Goal: Task Accomplishment & Management: Use online tool/utility

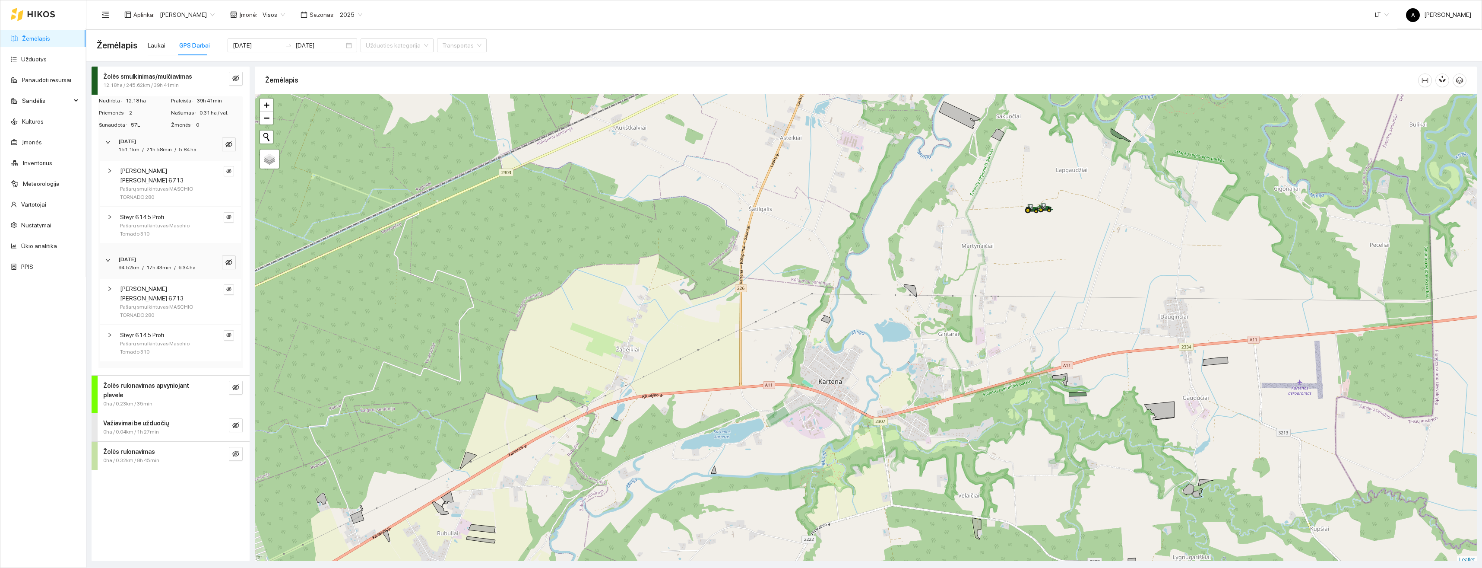
scroll to position [3, 0]
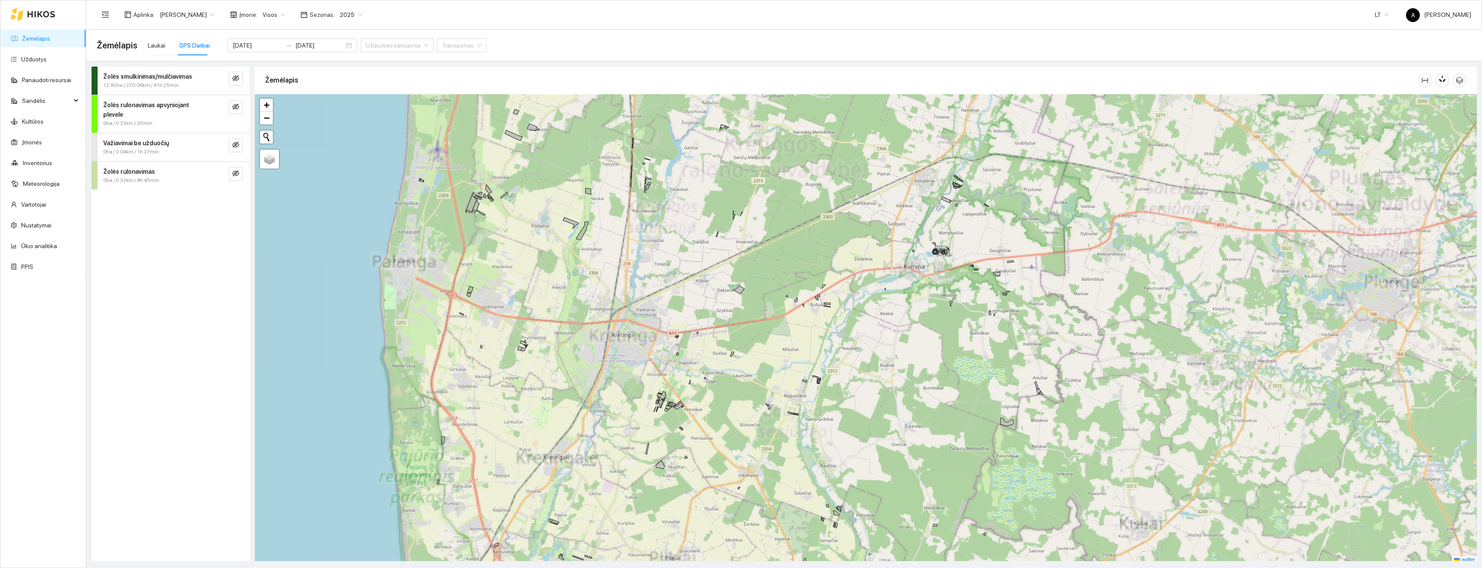
scroll to position [3, 0]
drag, startPoint x: 877, startPoint y: 280, endPoint x: 938, endPoint y: 377, distance: 114.6
click at [938, 377] on div "+ − Nieko nerasta. Bandykite dar kartą. Žemėlapis Palydovas Leaflet" at bounding box center [866, 326] width 1222 height 469
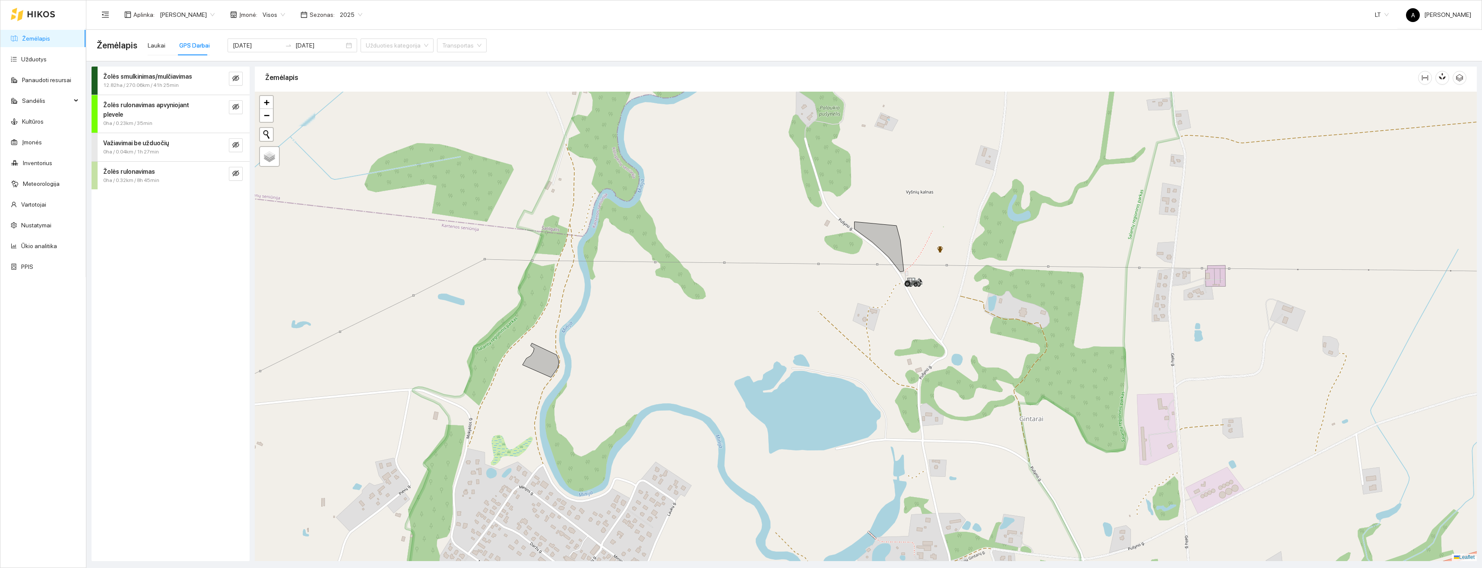
drag, startPoint x: 948, startPoint y: 307, endPoint x: 953, endPoint y: 342, distance: 35.8
click at [984, 369] on div "+ − Nieko nerasta. Bandykite dar kartą. Žemėlapis Palydovas Leaflet" at bounding box center [866, 326] width 1222 height 469
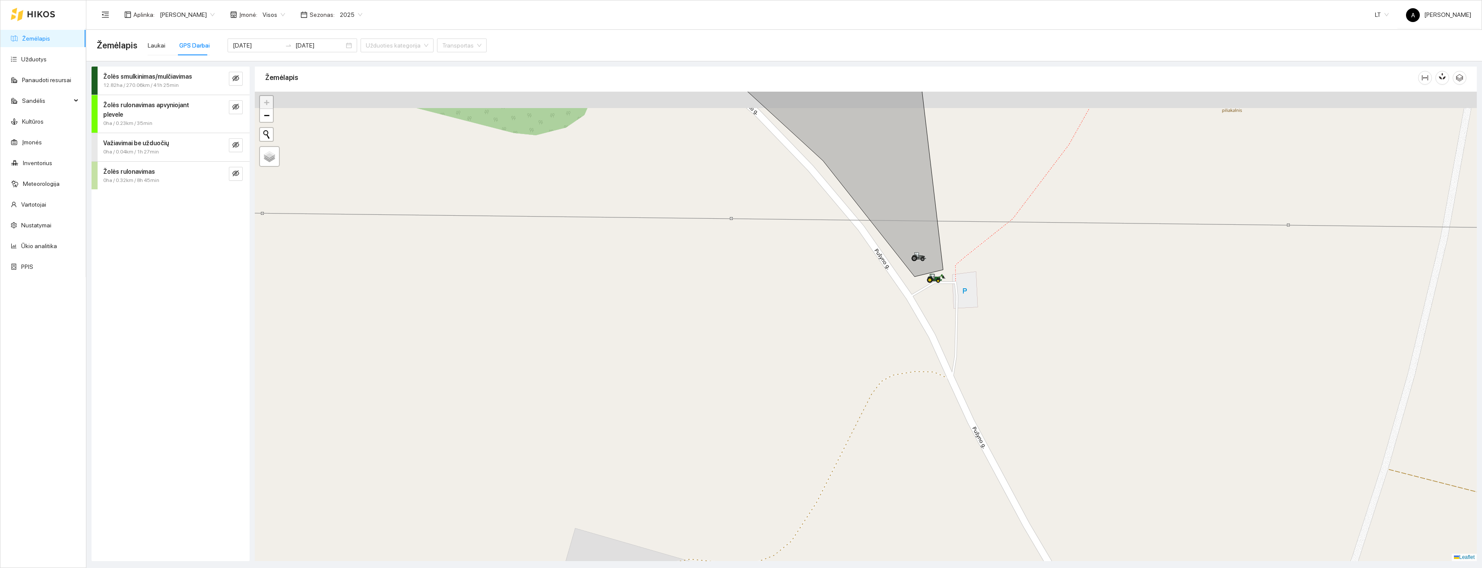
drag, startPoint x: 923, startPoint y: 277, endPoint x: 981, endPoint y: 361, distance: 102.0
click at [980, 361] on div "+ − Nieko nerasta. Bandykite dar kartą. Žemėlapis Palydovas Leaflet" at bounding box center [866, 326] width 1222 height 469
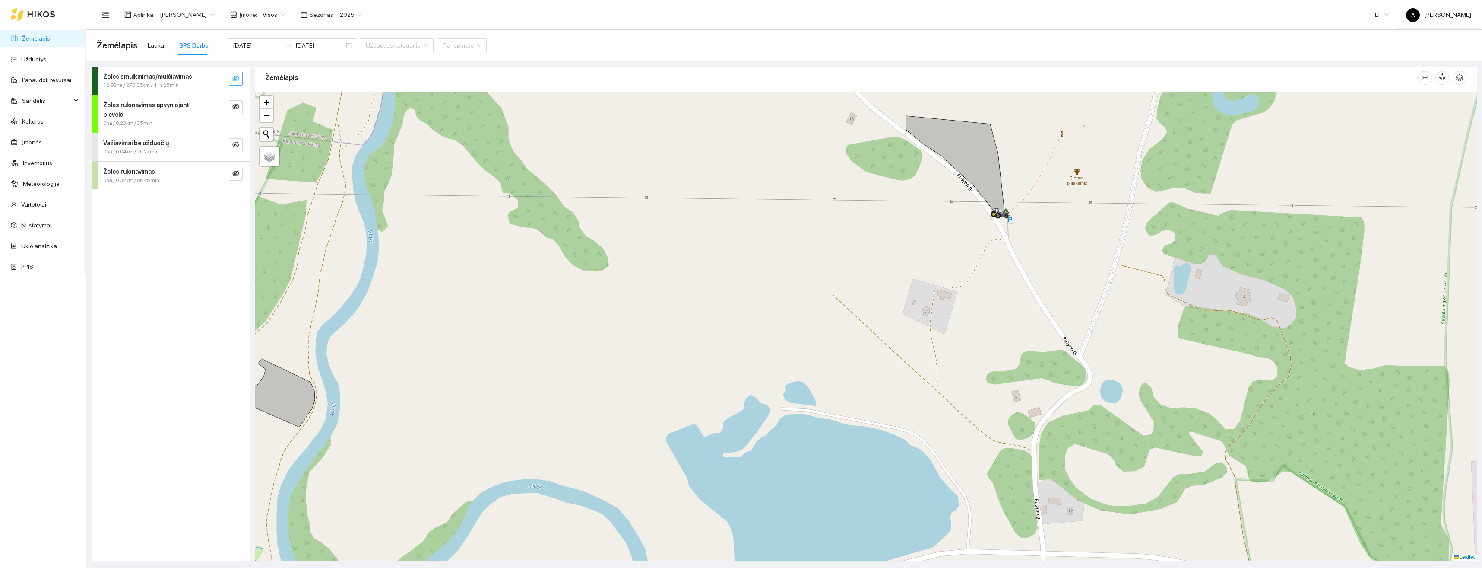
click at [236, 79] on icon "eye-invisible" at bounding box center [236, 79] width 2 height 2
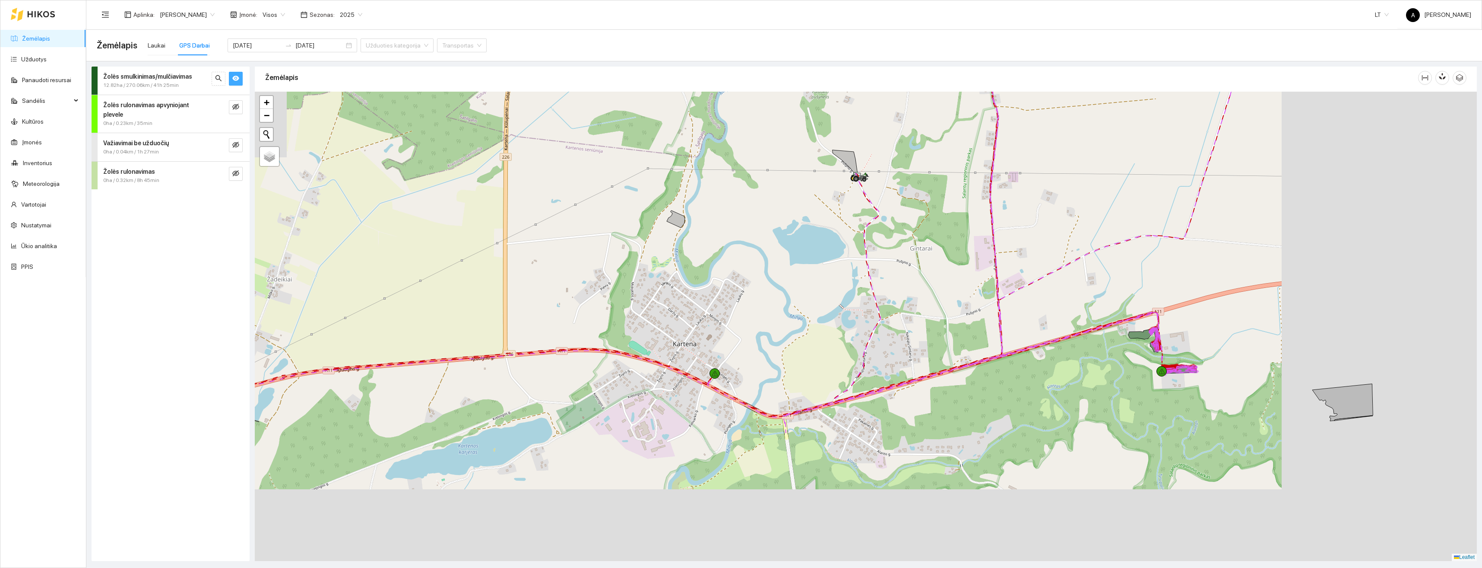
drag, startPoint x: 1206, startPoint y: 384, endPoint x: 982, endPoint y: 209, distance: 284.4
click at [982, 209] on div at bounding box center [866, 326] width 1222 height 469
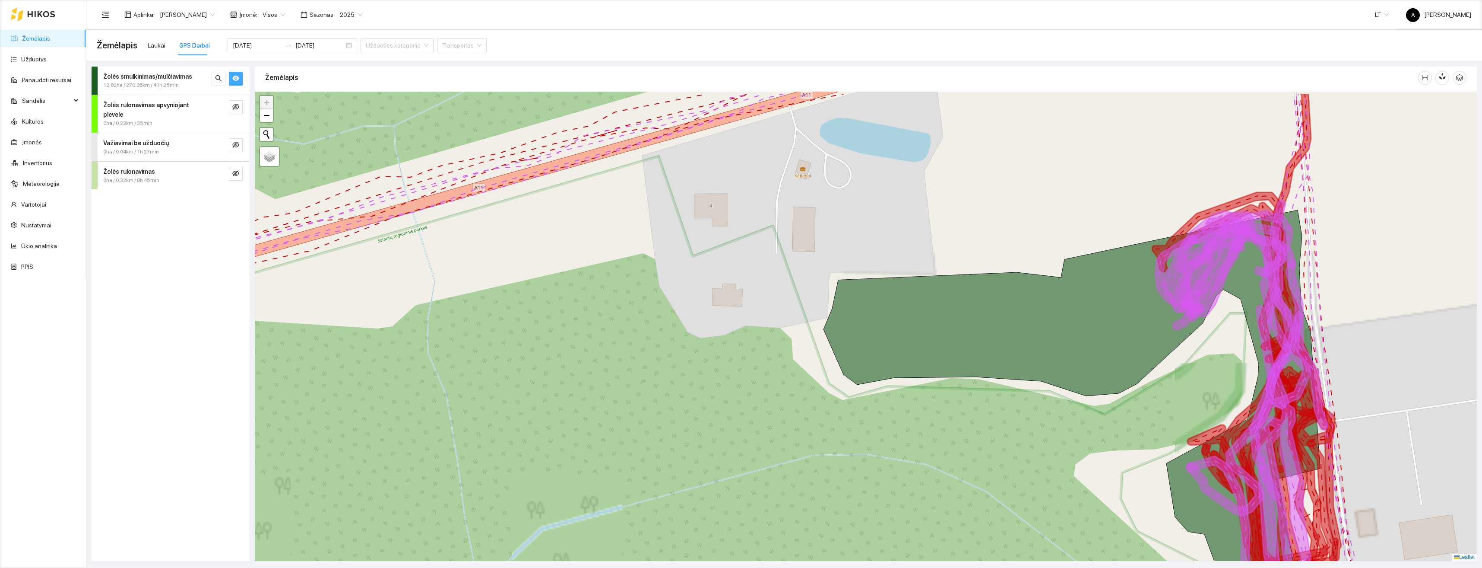
drag, startPoint x: 1196, startPoint y: 342, endPoint x: 1166, endPoint y: 352, distance: 32.4
click at [1169, 361] on div at bounding box center [866, 326] width 1222 height 469
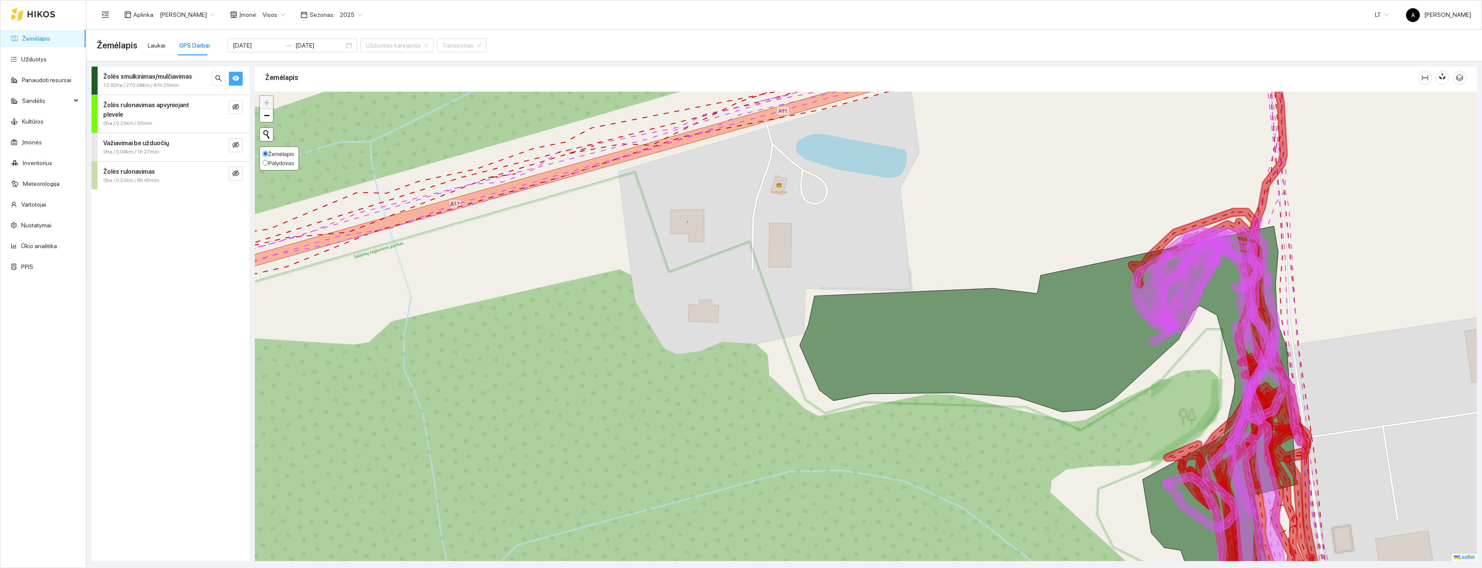
click at [263, 163] on input "Palydovas" at bounding box center [266, 163] width 6 height 6
radio input "true"
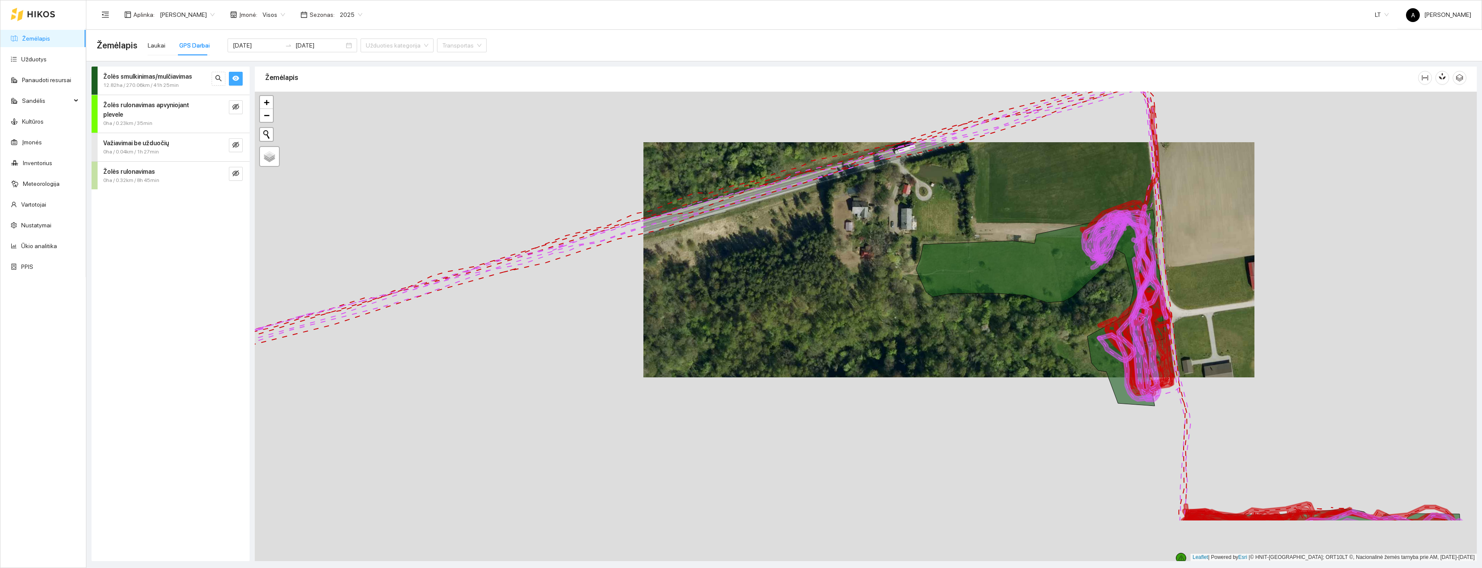
drag, startPoint x: 1171, startPoint y: 401, endPoint x: 1088, endPoint y: 305, distance: 126.4
click at [1091, 306] on div at bounding box center [866, 326] width 1222 height 469
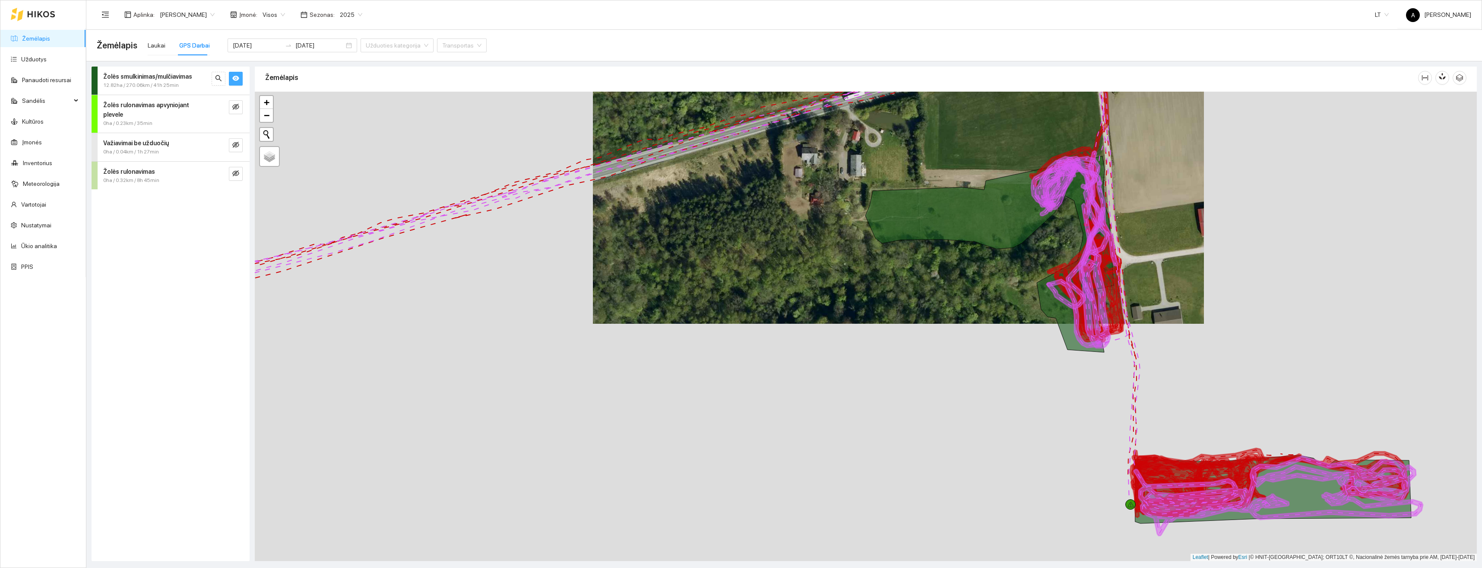
drag, startPoint x: 1272, startPoint y: 457, endPoint x: 1182, endPoint y: 337, distance: 149.9
click at [1182, 337] on div at bounding box center [866, 326] width 1222 height 469
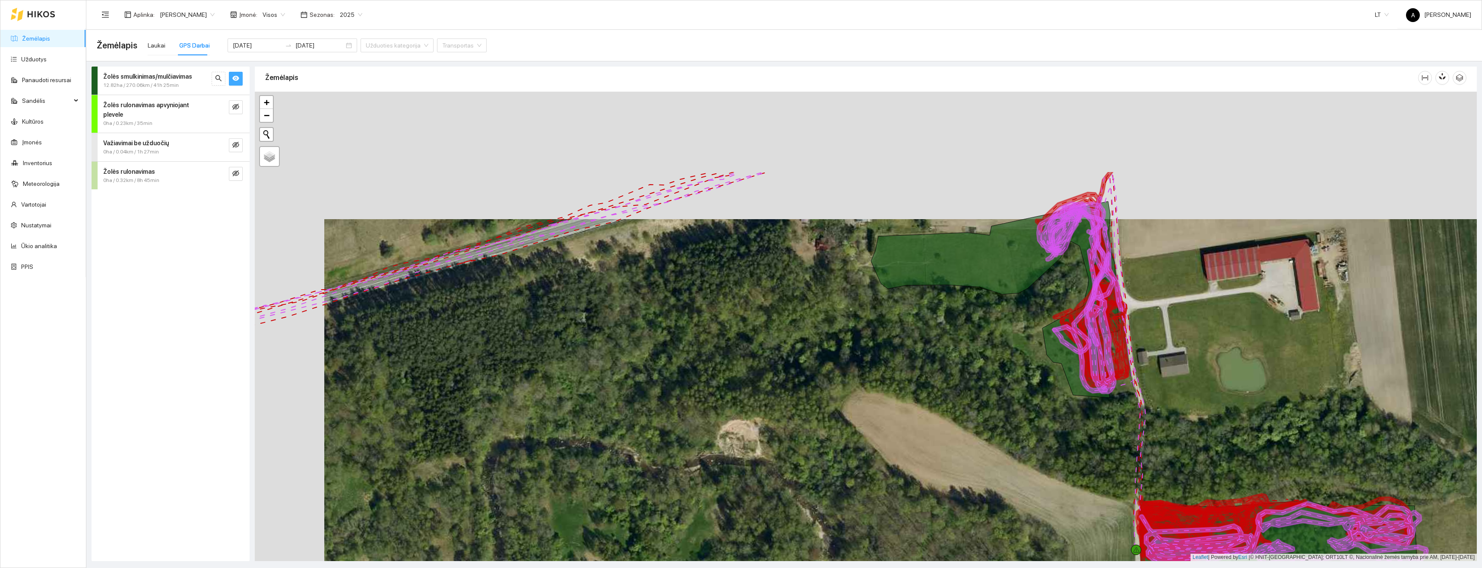
drag, startPoint x: 1086, startPoint y: 406, endPoint x: 1088, endPoint y: 419, distance: 13.9
click at [1088, 419] on div at bounding box center [866, 326] width 1222 height 469
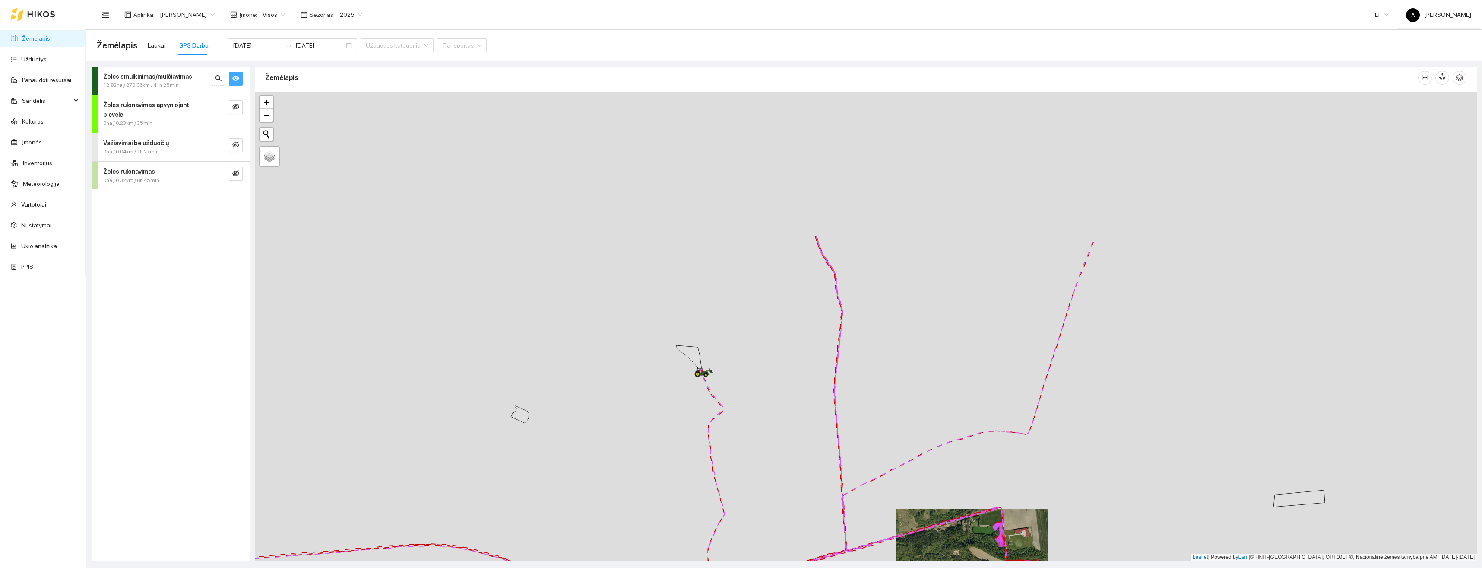
drag, startPoint x: 995, startPoint y: 247, endPoint x: 996, endPoint y: 466, distance: 219.0
click at [996, 466] on div at bounding box center [866, 326] width 1222 height 469
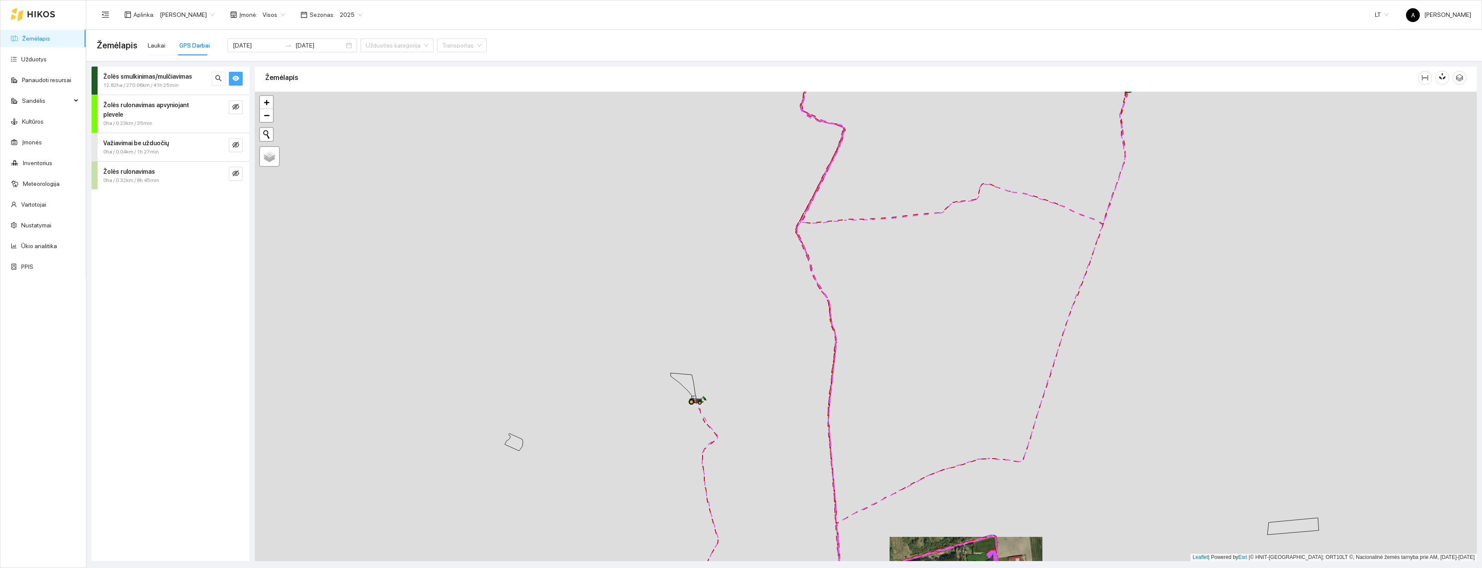
drag, startPoint x: 1093, startPoint y: 331, endPoint x: 1041, endPoint y: 536, distance: 211.7
click at [1037, 547] on div at bounding box center [866, 326] width 1222 height 469
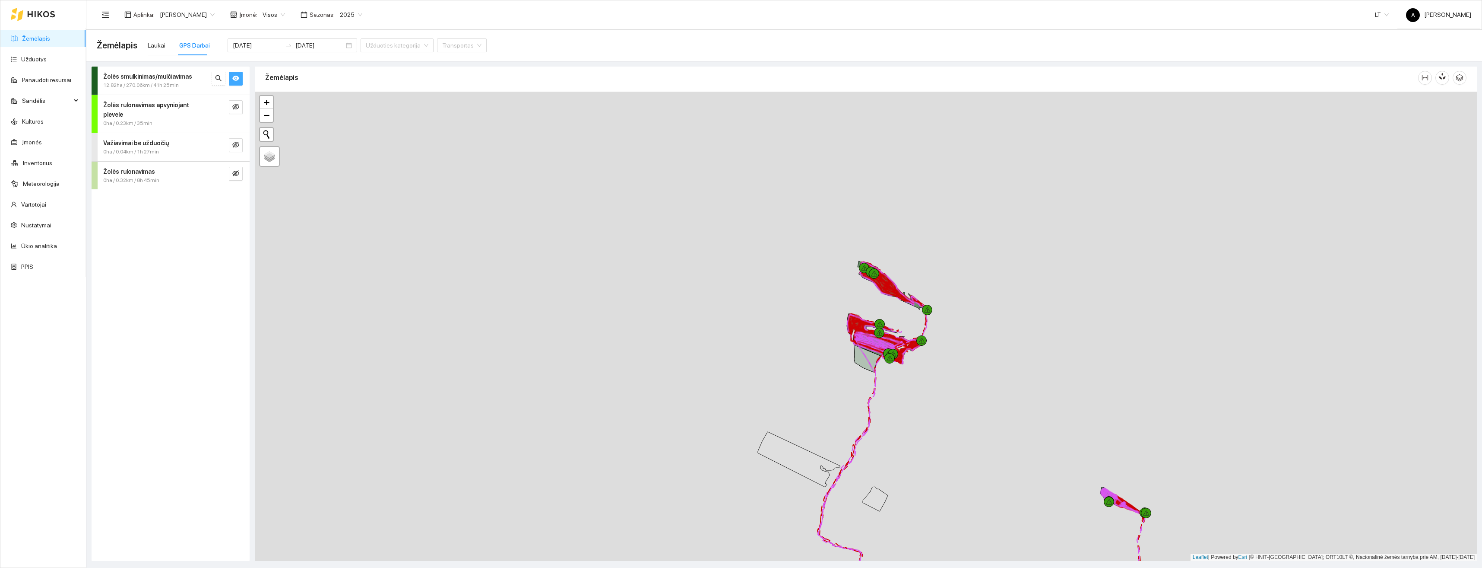
drag, startPoint x: 1036, startPoint y: 309, endPoint x: 1131, endPoint y: 493, distance: 207.3
click at [1109, 517] on div at bounding box center [866, 326] width 1222 height 469
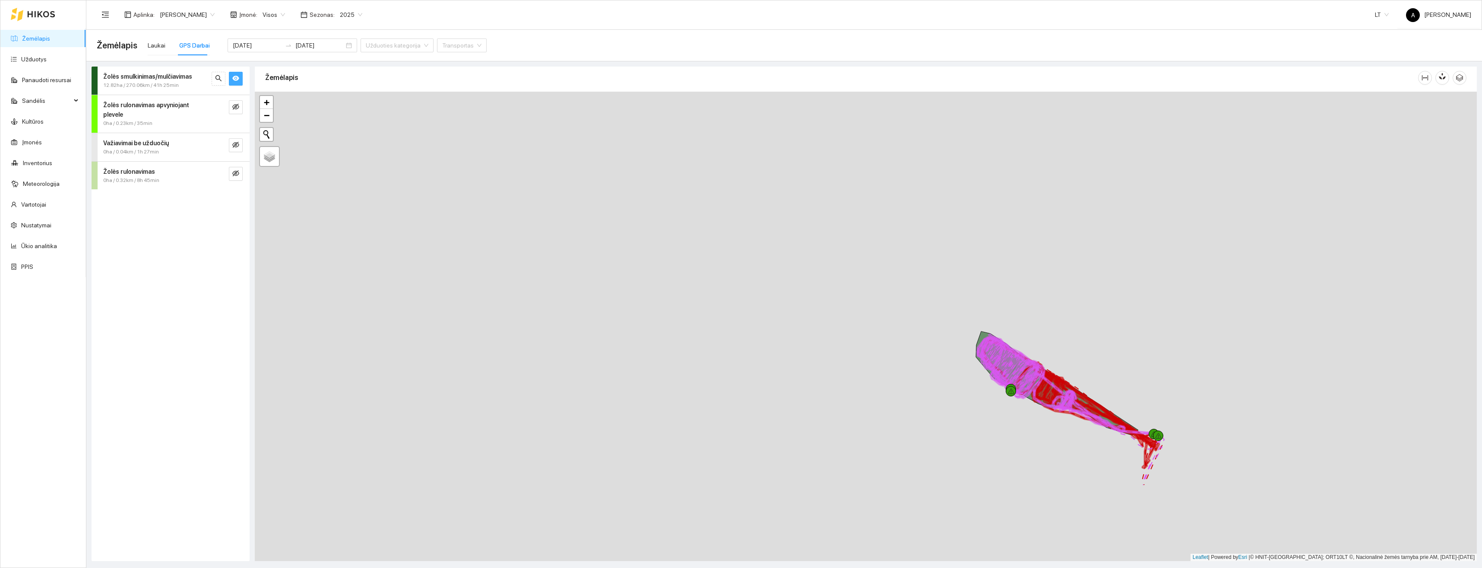
drag, startPoint x: 1133, startPoint y: 520, endPoint x: 1120, endPoint y: 397, distance: 123.3
click at [1120, 397] on div at bounding box center [866, 326] width 1222 height 469
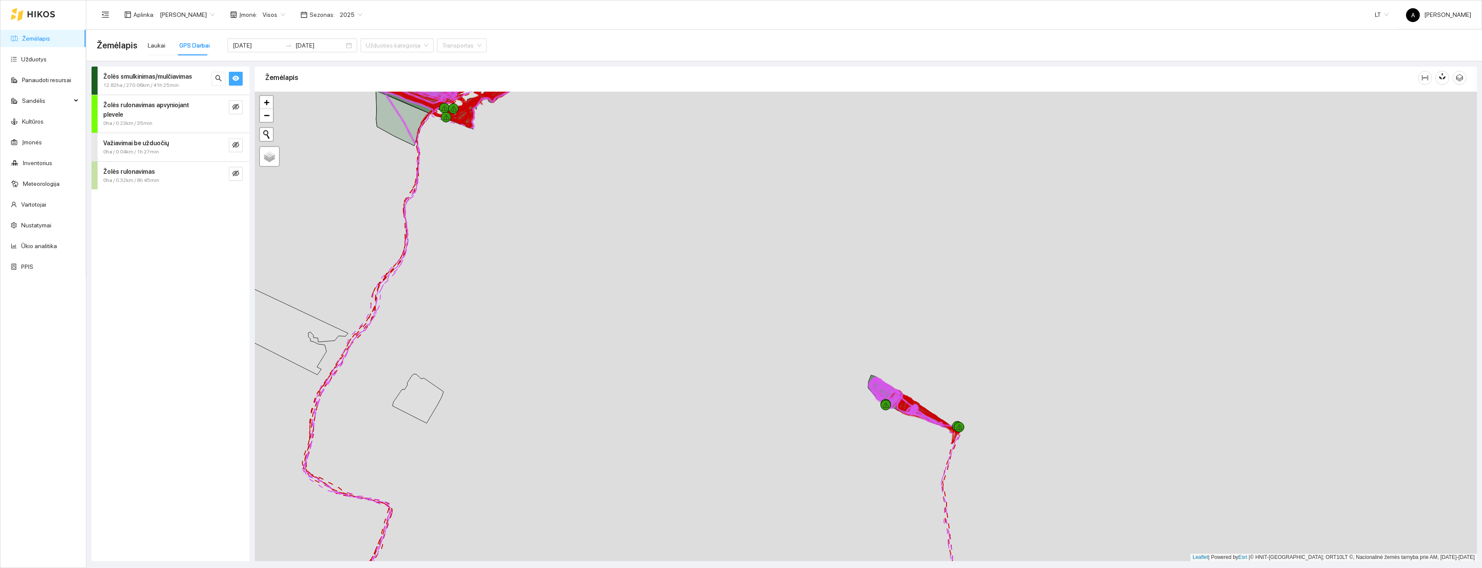
drag, startPoint x: 689, startPoint y: 374, endPoint x: 990, endPoint y: 590, distance: 369.6
click at [990, 567] on html "Žemėlapis Užduotys Panaudoti resursai Sandėlis Kultūros Įmonės Inventorius Mete…" at bounding box center [741, 284] width 1482 height 568
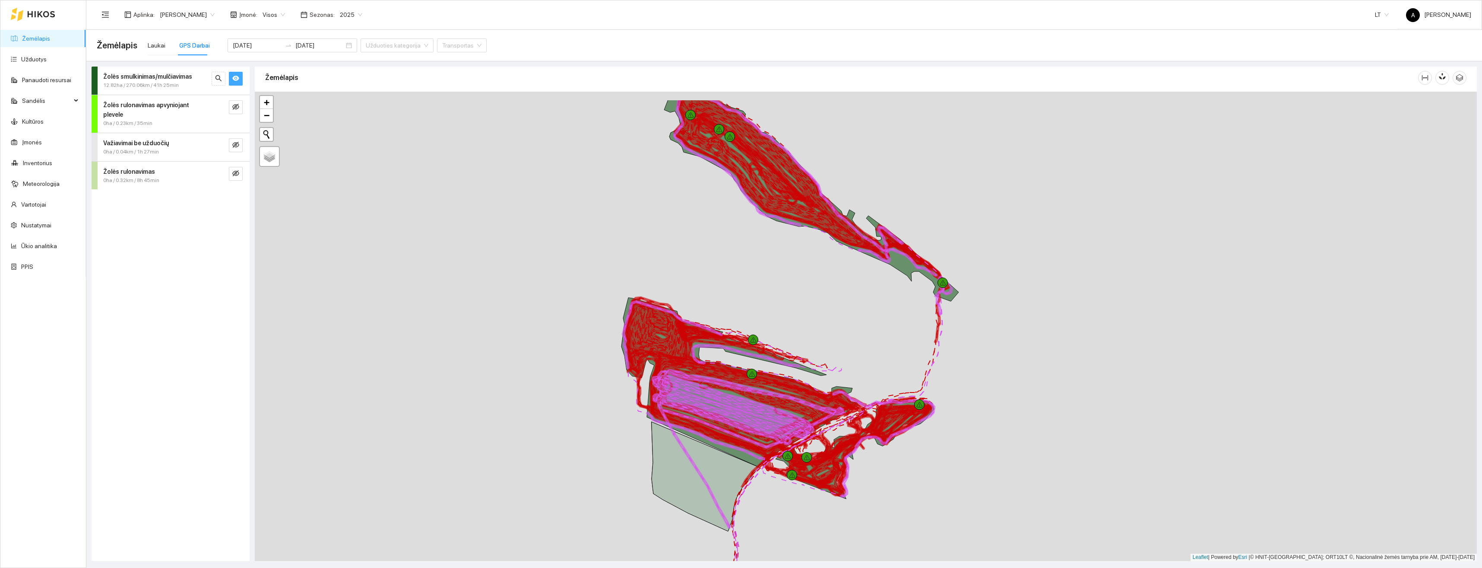
drag, startPoint x: 756, startPoint y: 234, endPoint x: 838, endPoint y: 301, distance: 106.2
click at [838, 301] on div at bounding box center [866, 326] width 1222 height 469
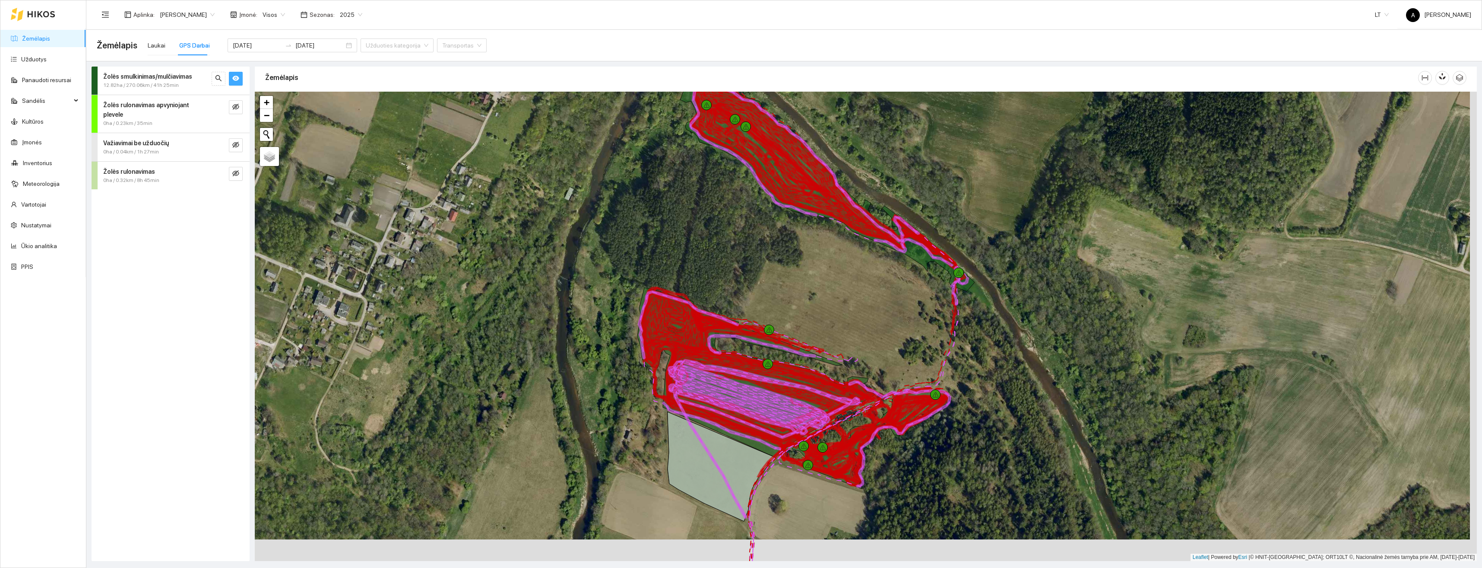
drag, startPoint x: 952, startPoint y: 523, endPoint x: 920, endPoint y: 271, distance: 254.2
click at [921, 274] on div at bounding box center [866, 326] width 1222 height 469
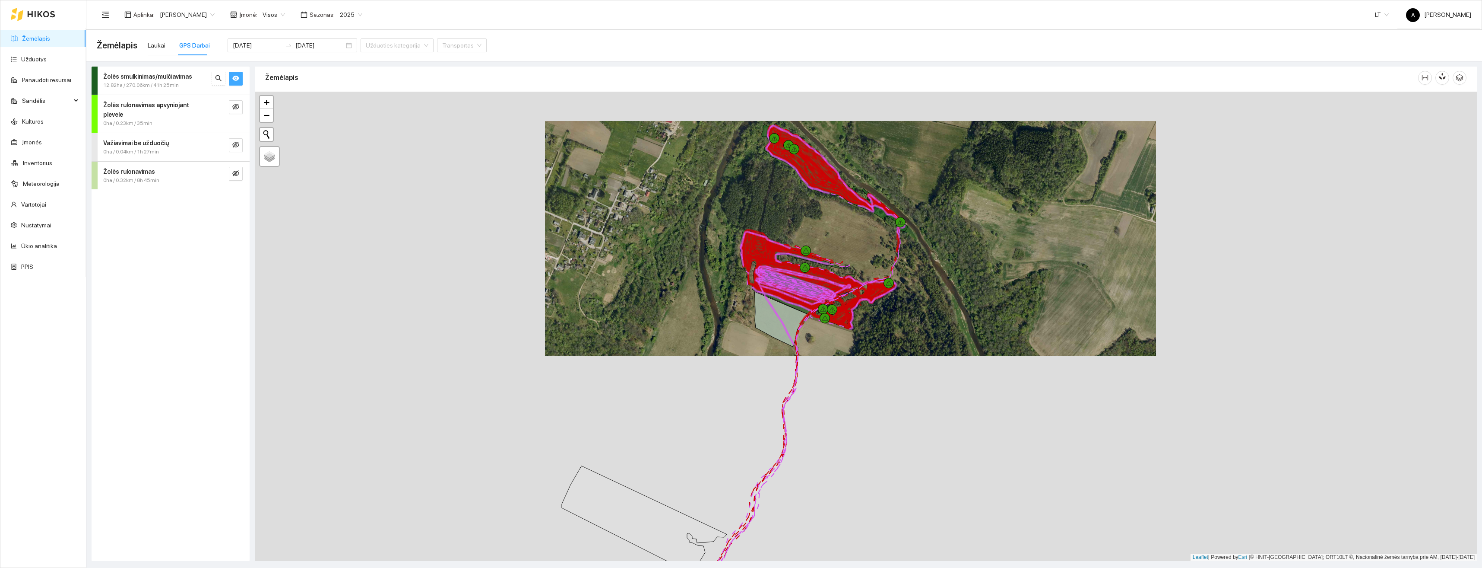
drag, startPoint x: 861, startPoint y: 432, endPoint x: 851, endPoint y: 347, distance: 85.7
click at [851, 353] on div at bounding box center [866, 326] width 1222 height 469
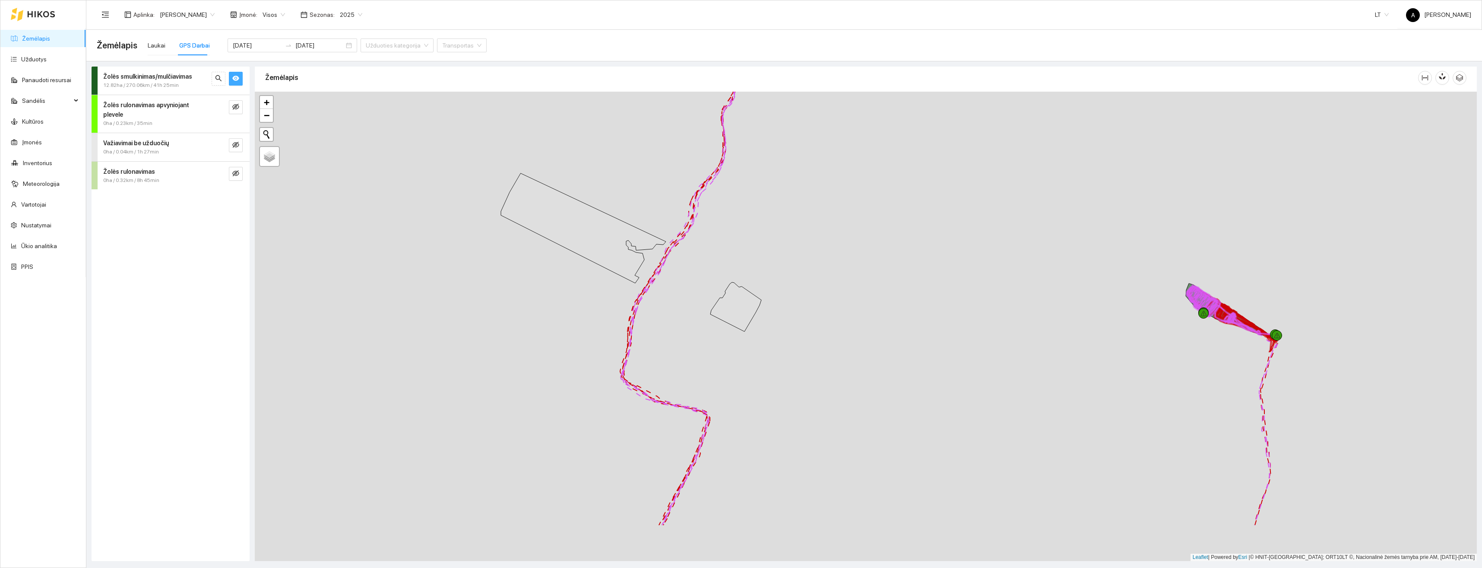
drag, startPoint x: 895, startPoint y: 428, endPoint x: 888, endPoint y: 383, distance: 45.9
click at [889, 390] on div at bounding box center [866, 326] width 1222 height 469
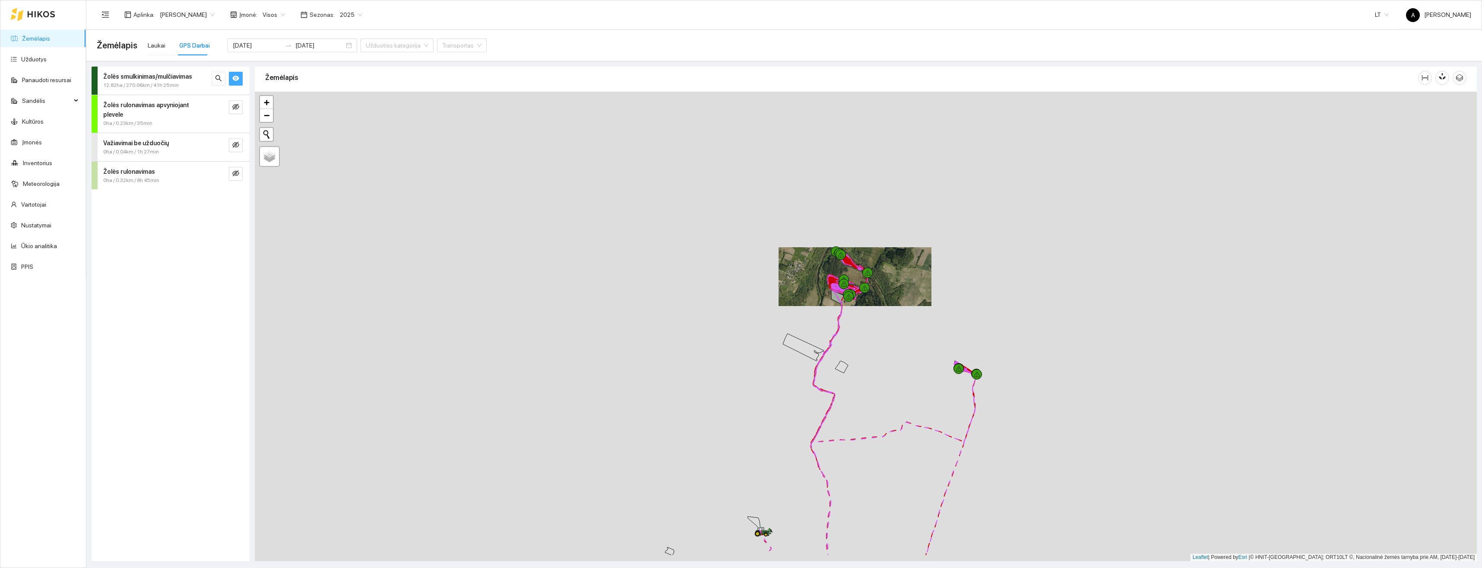
drag, startPoint x: 782, startPoint y: 479, endPoint x: 913, endPoint y: 248, distance: 264.8
click at [911, 254] on div at bounding box center [866, 326] width 1222 height 469
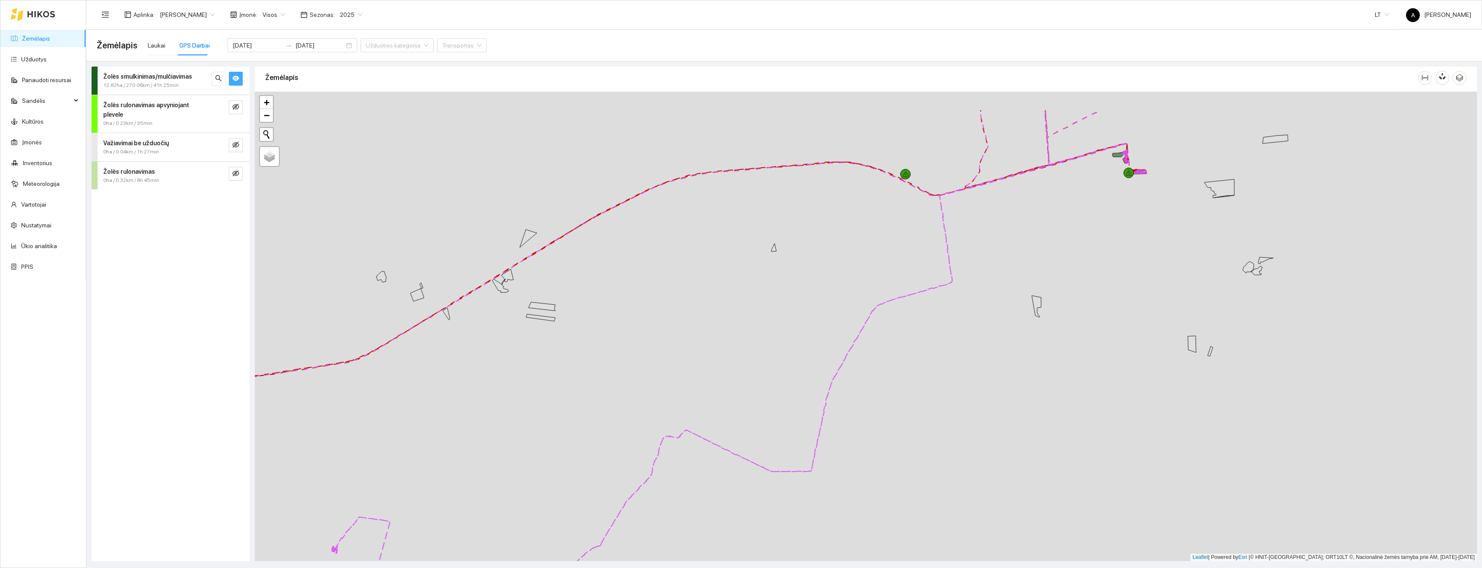
drag, startPoint x: 956, startPoint y: 241, endPoint x: 900, endPoint y: 496, distance: 261.3
click at [897, 538] on div at bounding box center [866, 326] width 1222 height 469
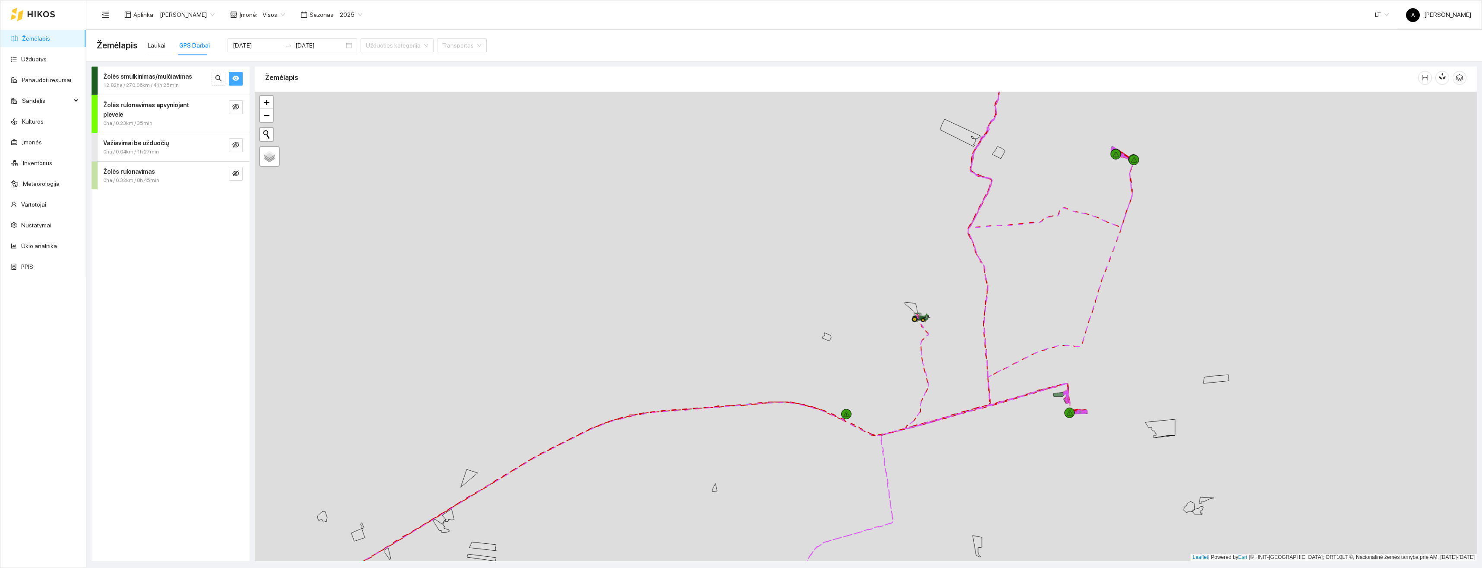
drag, startPoint x: 933, startPoint y: 331, endPoint x: 933, endPoint y: 383, distance: 51.4
click at [933, 383] on div at bounding box center [866, 326] width 1222 height 469
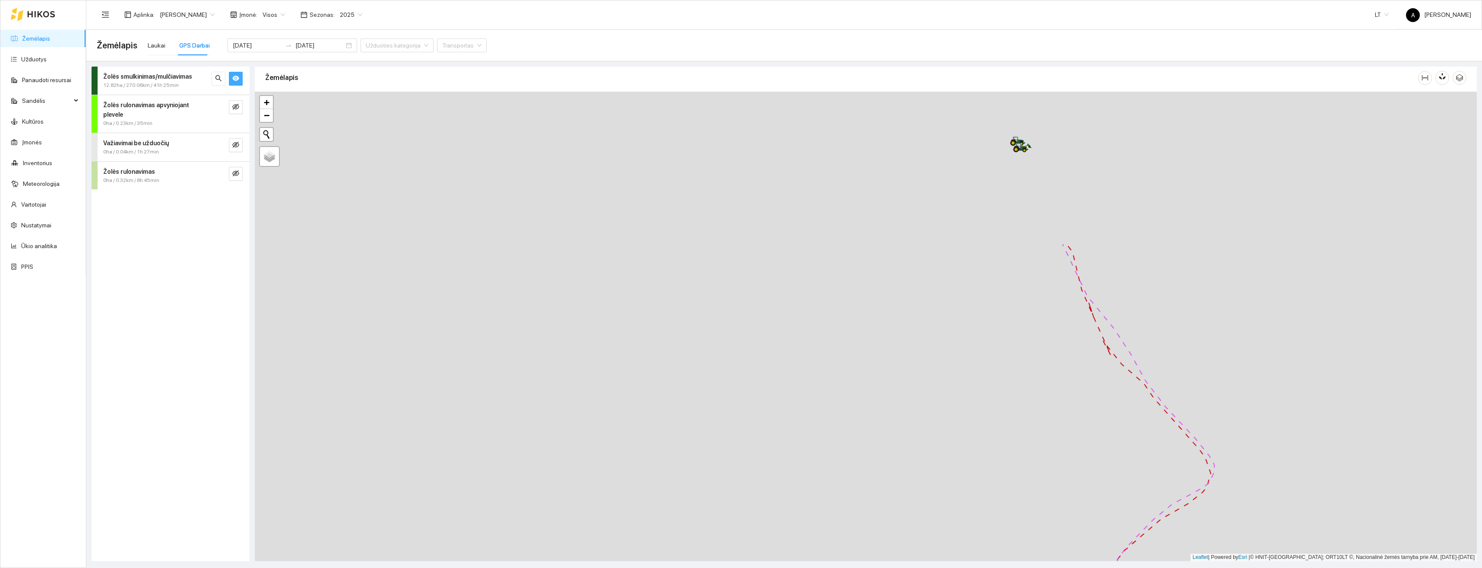
drag, startPoint x: 932, startPoint y: 296, endPoint x: 1000, endPoint y: 320, distance: 72.7
click at [865, 498] on div at bounding box center [866, 326] width 1222 height 469
drag, startPoint x: 991, startPoint y: 305, endPoint x: 958, endPoint y: 450, distance: 149.3
click at [963, 466] on div at bounding box center [866, 326] width 1222 height 469
drag, startPoint x: 991, startPoint y: 276, endPoint x: 972, endPoint y: 398, distance: 123.3
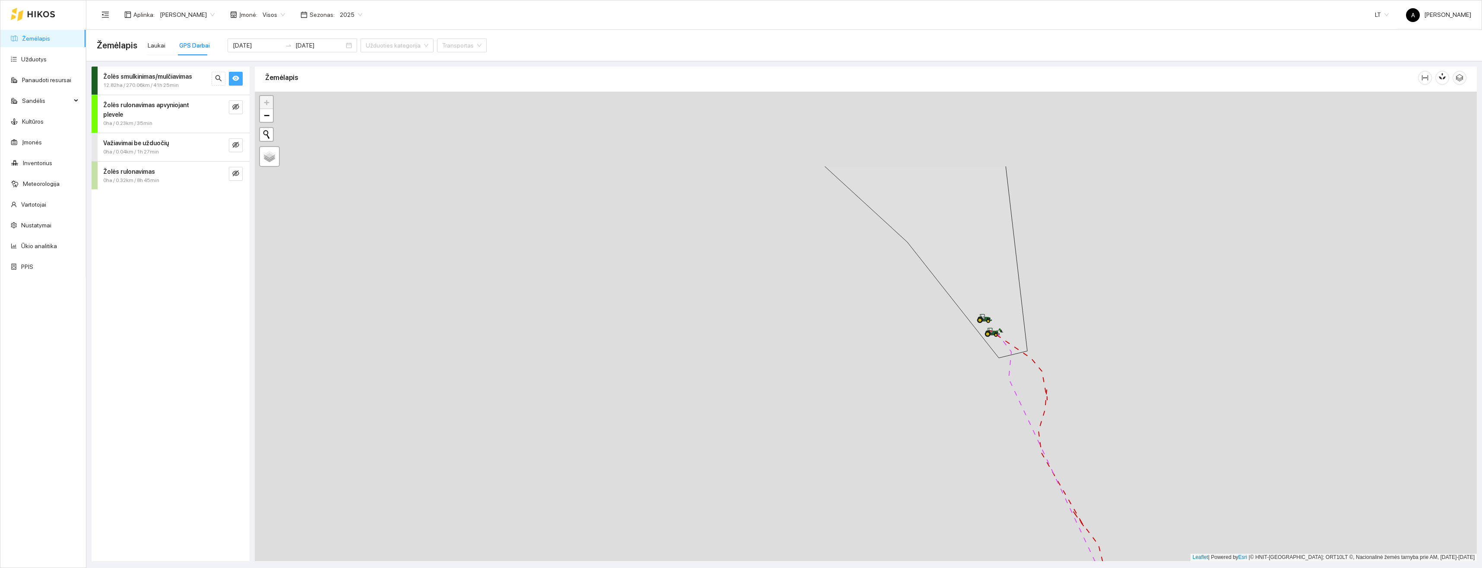
click at [972, 398] on div at bounding box center [866, 326] width 1222 height 469
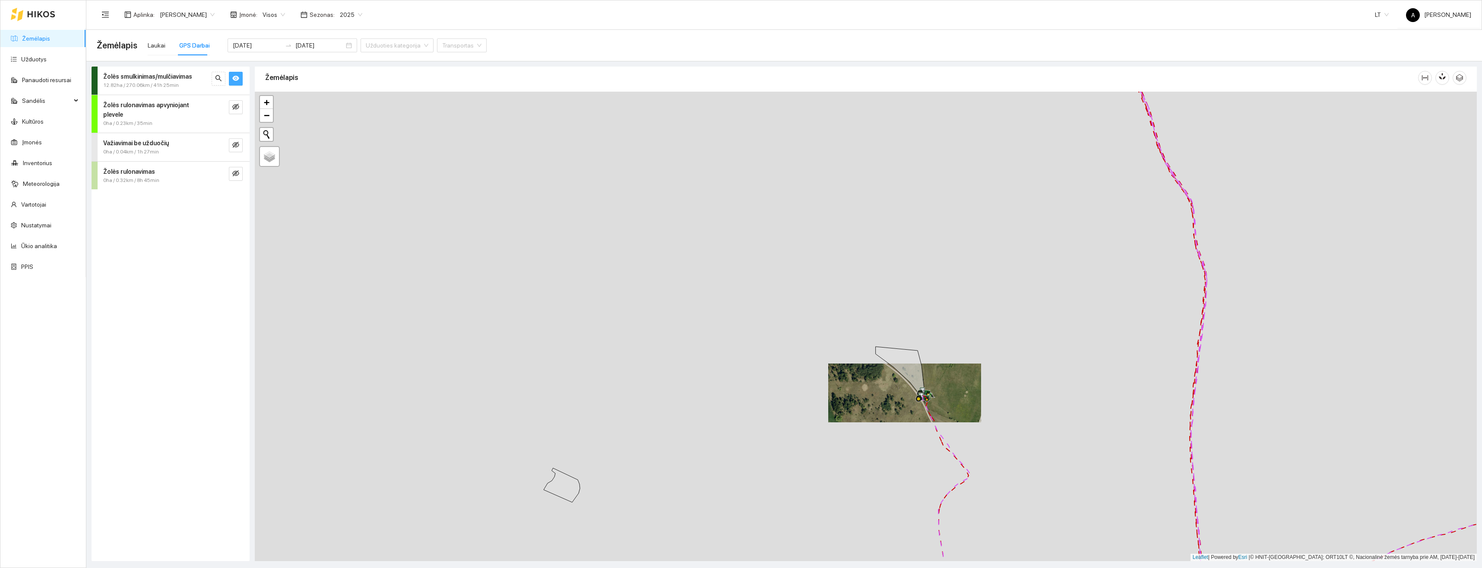
drag, startPoint x: 985, startPoint y: 471, endPoint x: 922, endPoint y: 233, distance: 246.6
click at [922, 233] on div at bounding box center [866, 326] width 1222 height 469
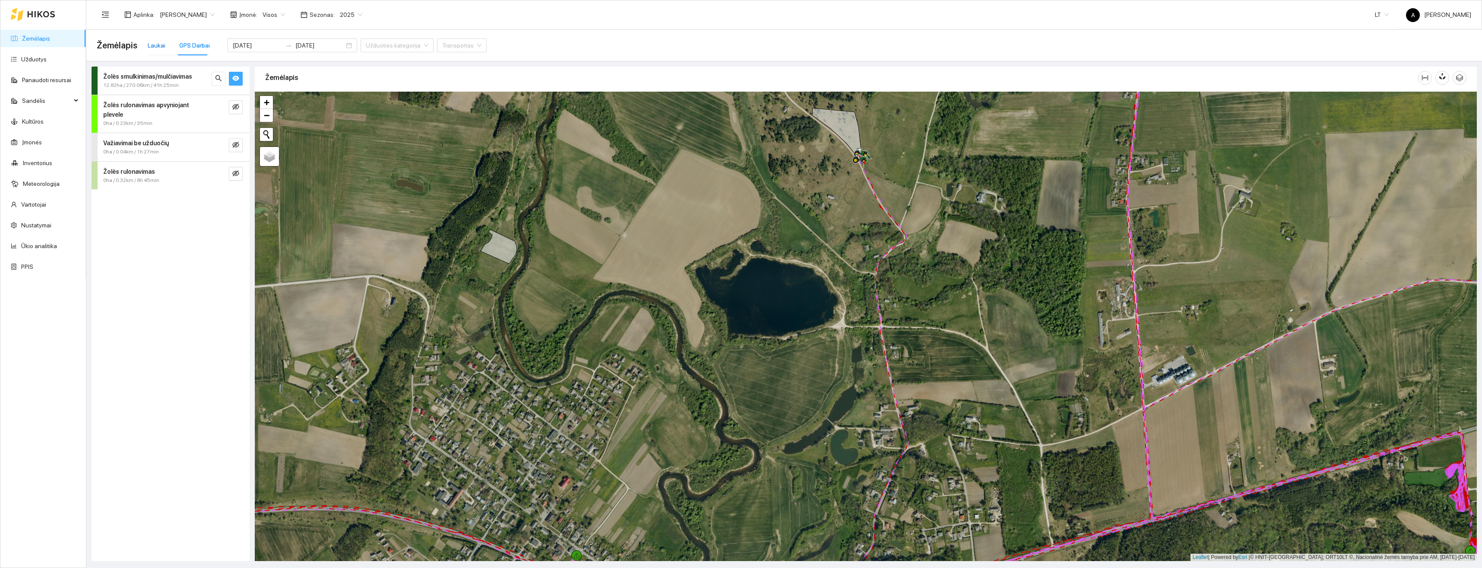
click at [155, 43] on div "Laukai" at bounding box center [157, 46] width 18 height 10
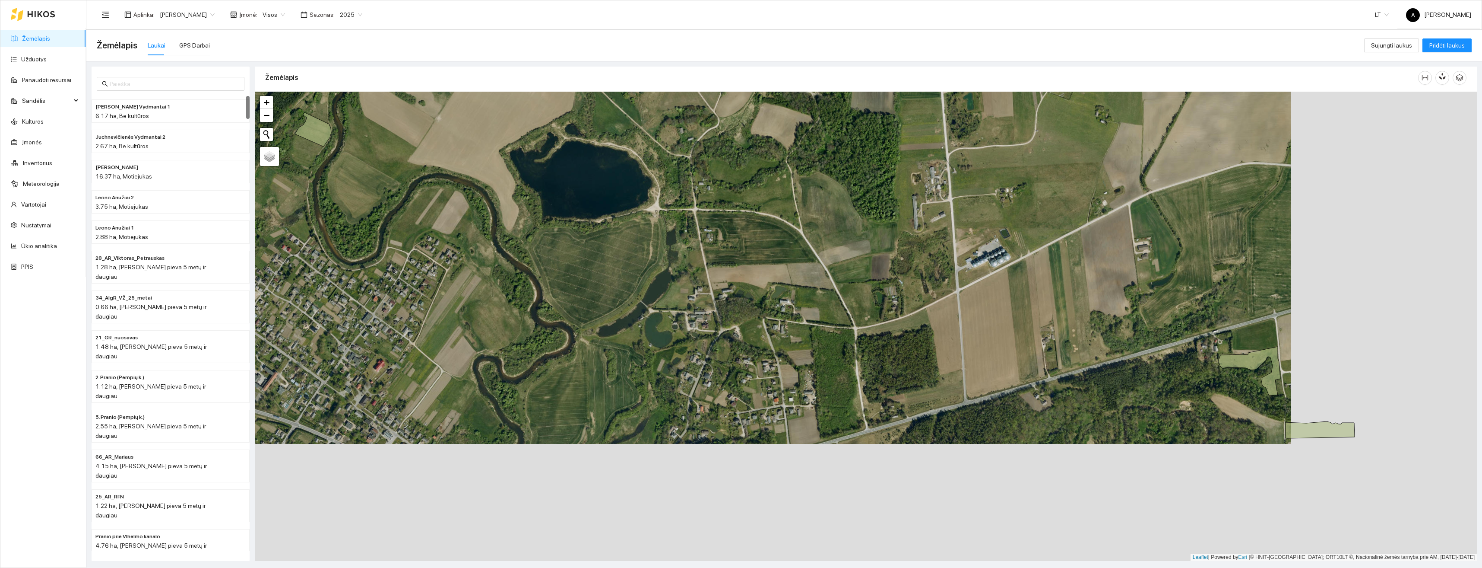
drag, startPoint x: 1015, startPoint y: 309, endPoint x: 735, endPoint y: 184, distance: 307.6
click at [735, 184] on div "+ − Nieko nerasta. Bandykite dar kartą. Žemėlapis Palydovas Leaflet | Powered b…" at bounding box center [866, 326] width 1222 height 469
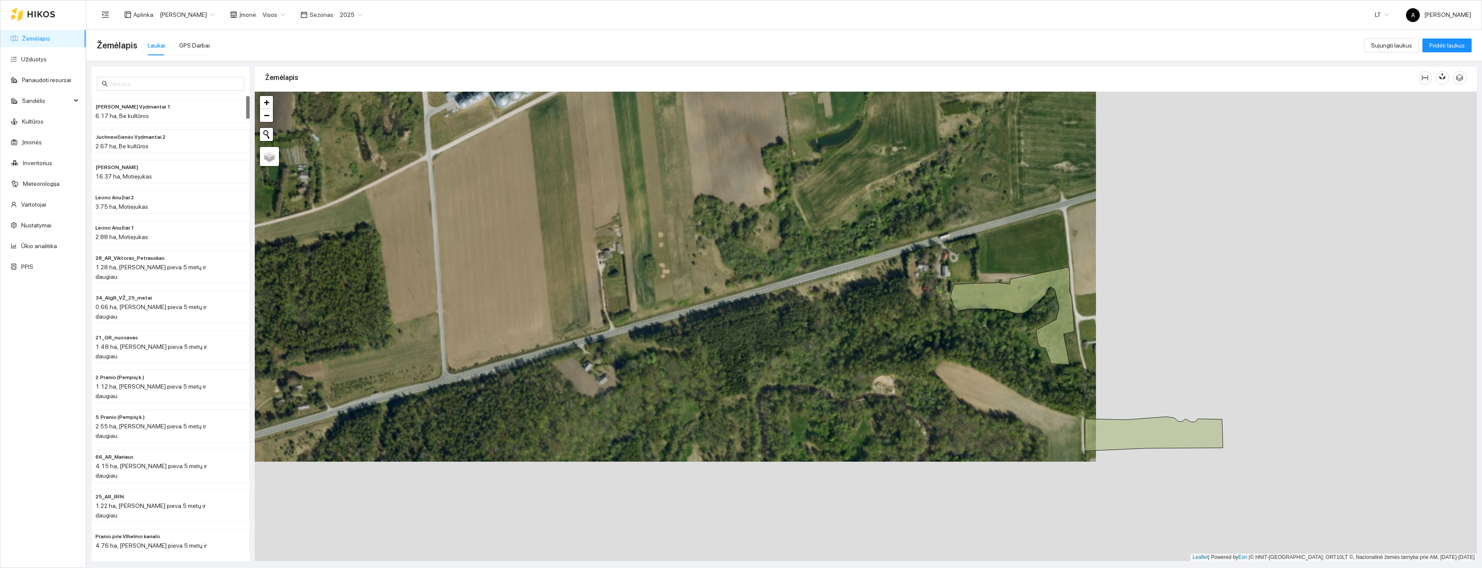
drag, startPoint x: 1041, startPoint y: 297, endPoint x: 1038, endPoint y: 302, distance: 6.0
click at [1038, 302] on div "Aplink Karteną 8 | Daugiametė pieva 5 metų ir daugiau 1.12 ha + − Nieko nerasta…" at bounding box center [866, 326] width 1222 height 469
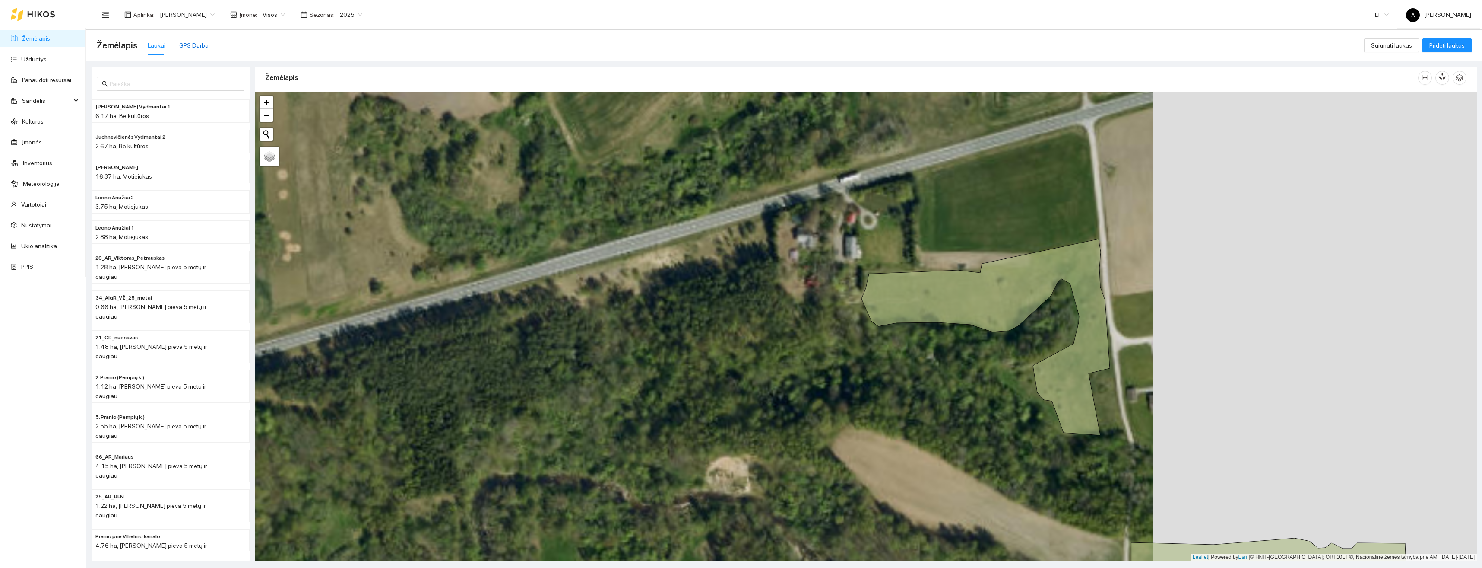
click at [190, 43] on div "GPS Darbai" at bounding box center [194, 46] width 31 height 10
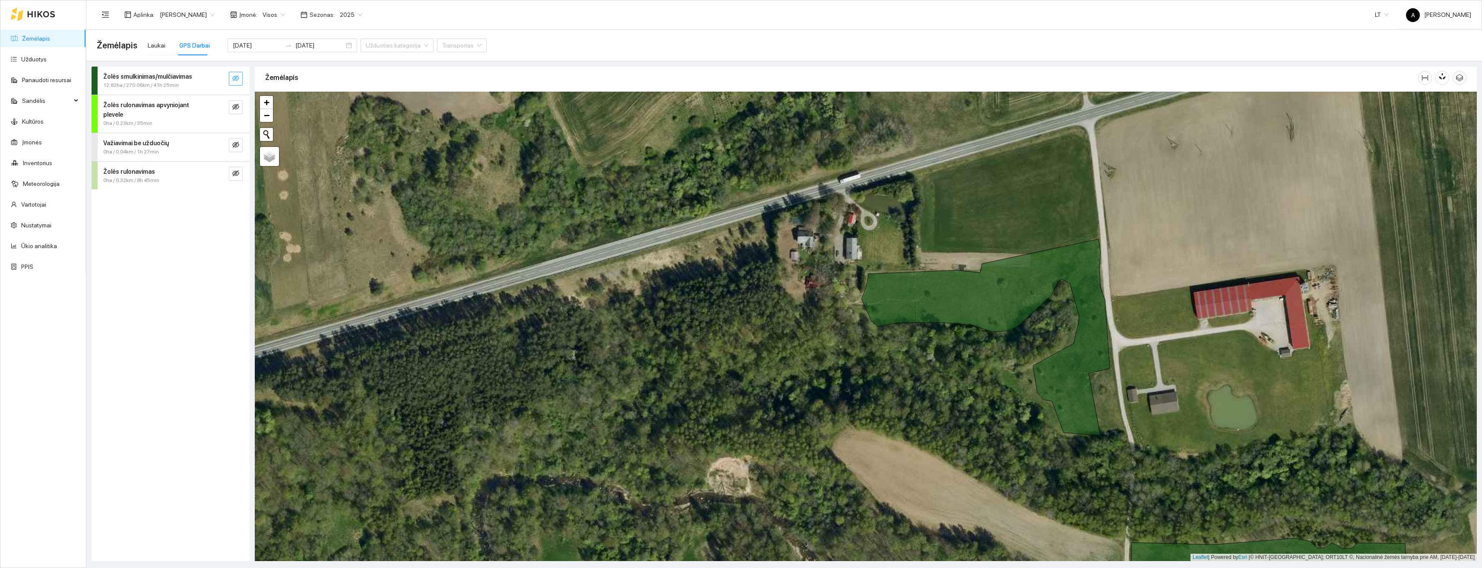
click at [233, 79] on icon "eye-invisible" at bounding box center [235, 78] width 7 height 7
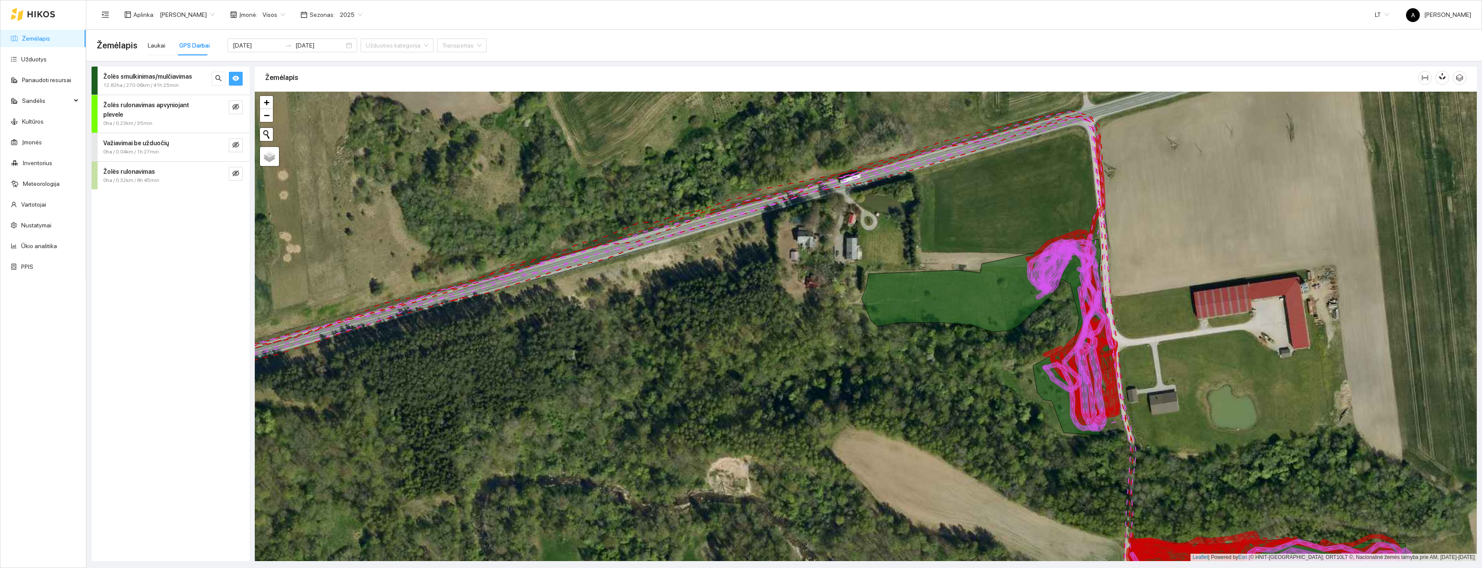
click at [233, 79] on icon "eye" at bounding box center [235, 78] width 7 height 5
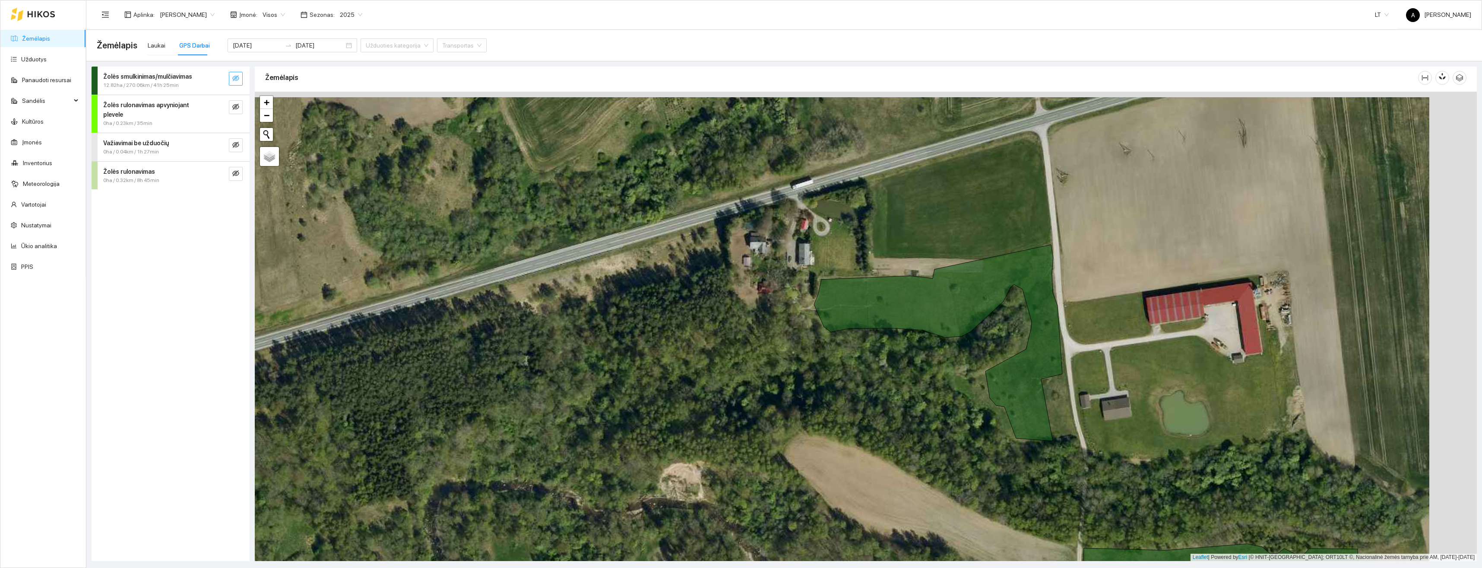
drag, startPoint x: 1049, startPoint y: 335, endPoint x: 990, endPoint y: 345, distance: 60.4
click at [990, 345] on div "+ − Nieko nerasta. Bandykite dar kartą. Žemėlapis Palydovas Leaflet | Powered b…" at bounding box center [866, 326] width 1222 height 469
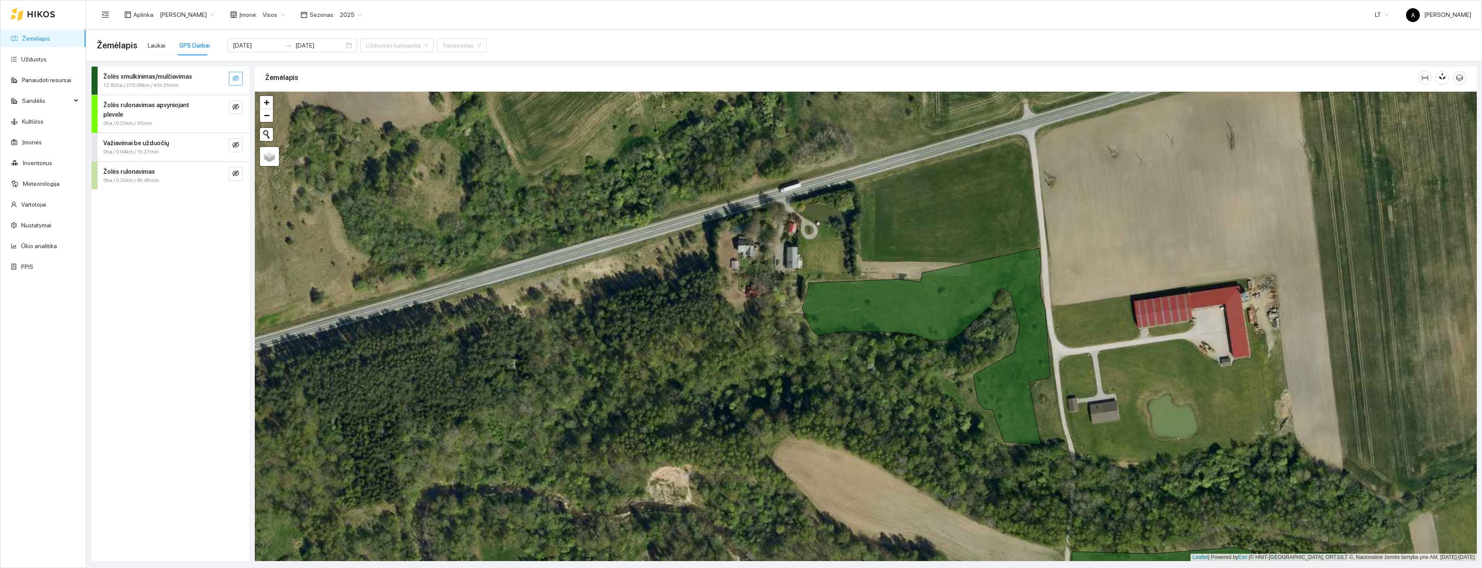
click at [239, 79] on button "button" at bounding box center [236, 79] width 14 height 14
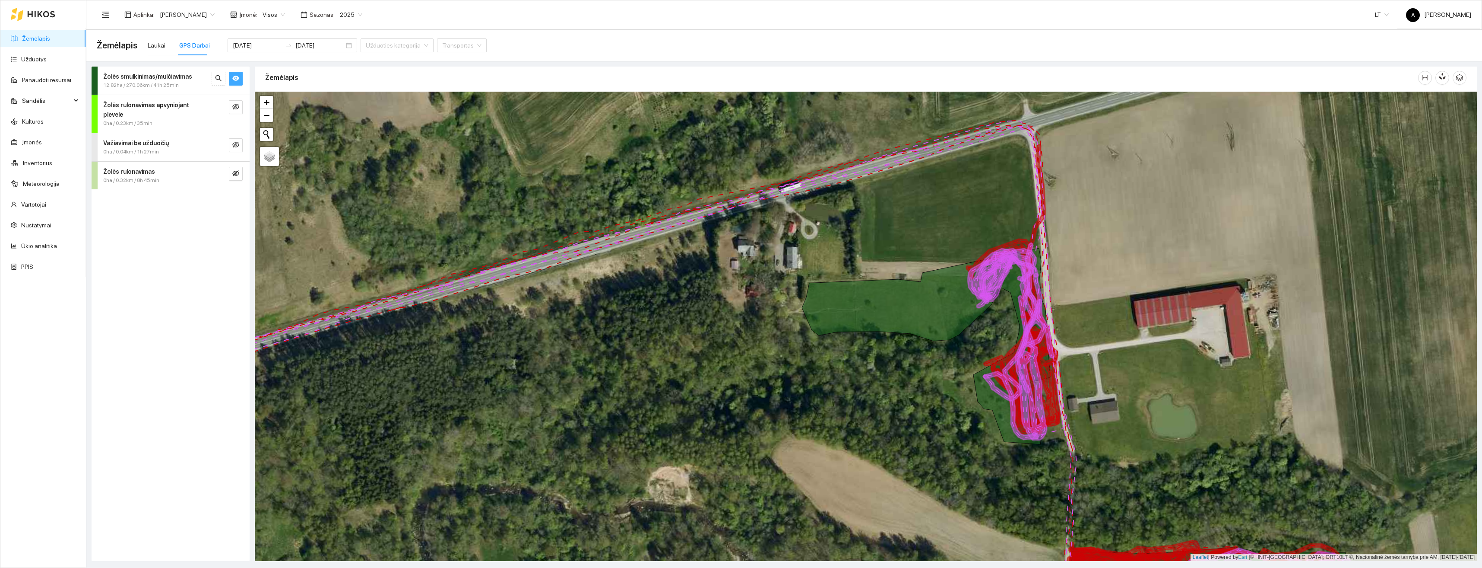
click at [239, 79] on button "button" at bounding box center [236, 79] width 14 height 14
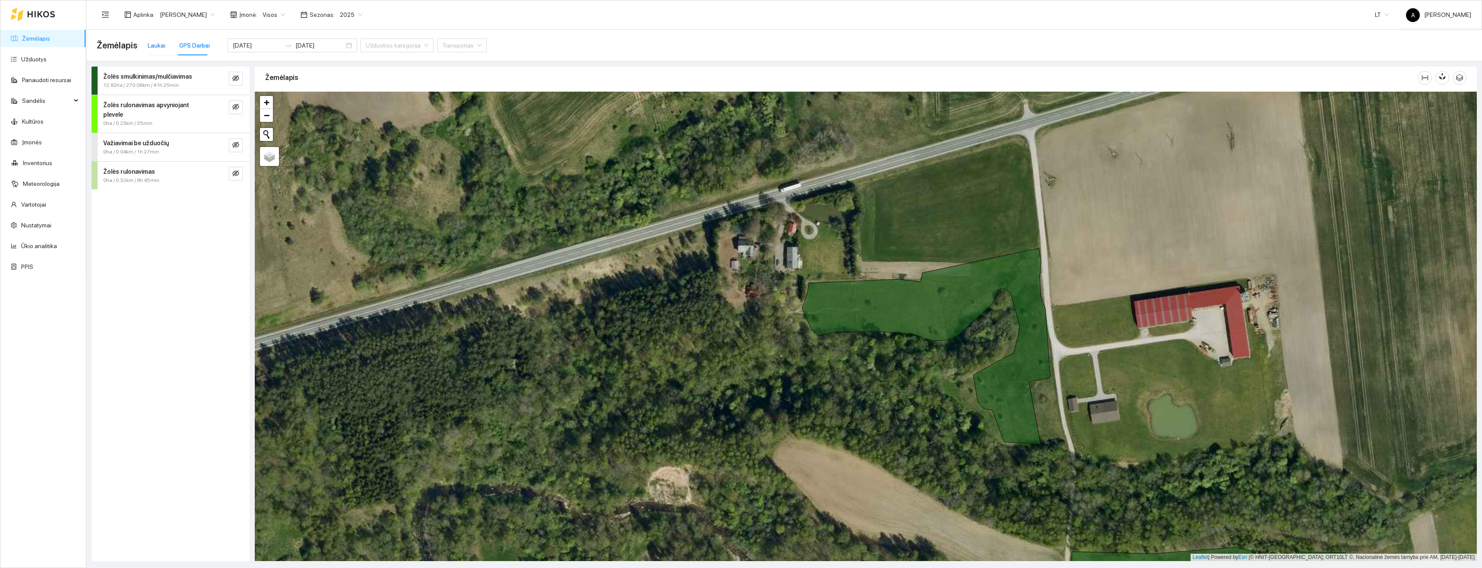
click at [155, 45] on div "Laukai" at bounding box center [157, 46] width 18 height 10
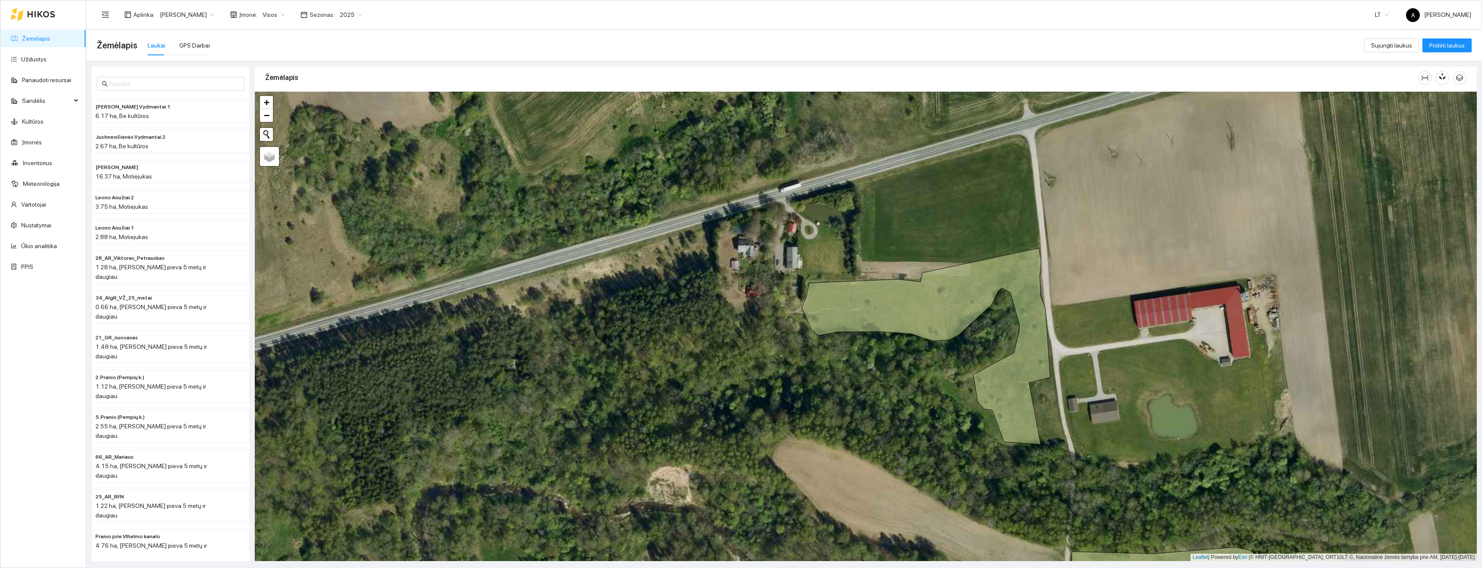
click at [263, 14] on span "Visos" at bounding box center [274, 14] width 22 height 13
click at [279, 136] on body "Žemėlapis Užduotys Panaudoti resursai Sandėlis Kultūros Įmonės Inventorius Mete…" at bounding box center [741, 284] width 1482 height 568
click at [275, 15] on span "Visos" at bounding box center [274, 14] width 22 height 13
click at [295, 130] on div "Paslaugos klientams" at bounding box center [291, 129] width 70 height 10
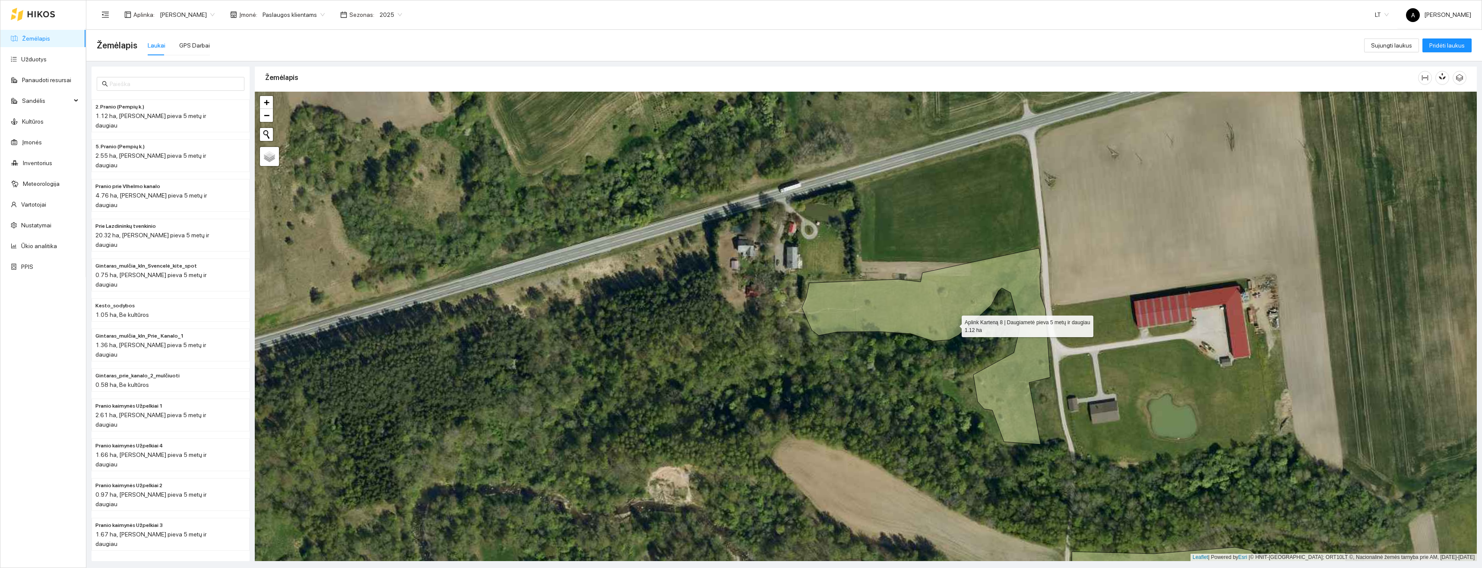
click at [981, 289] on icon at bounding box center [926, 346] width 248 height 196
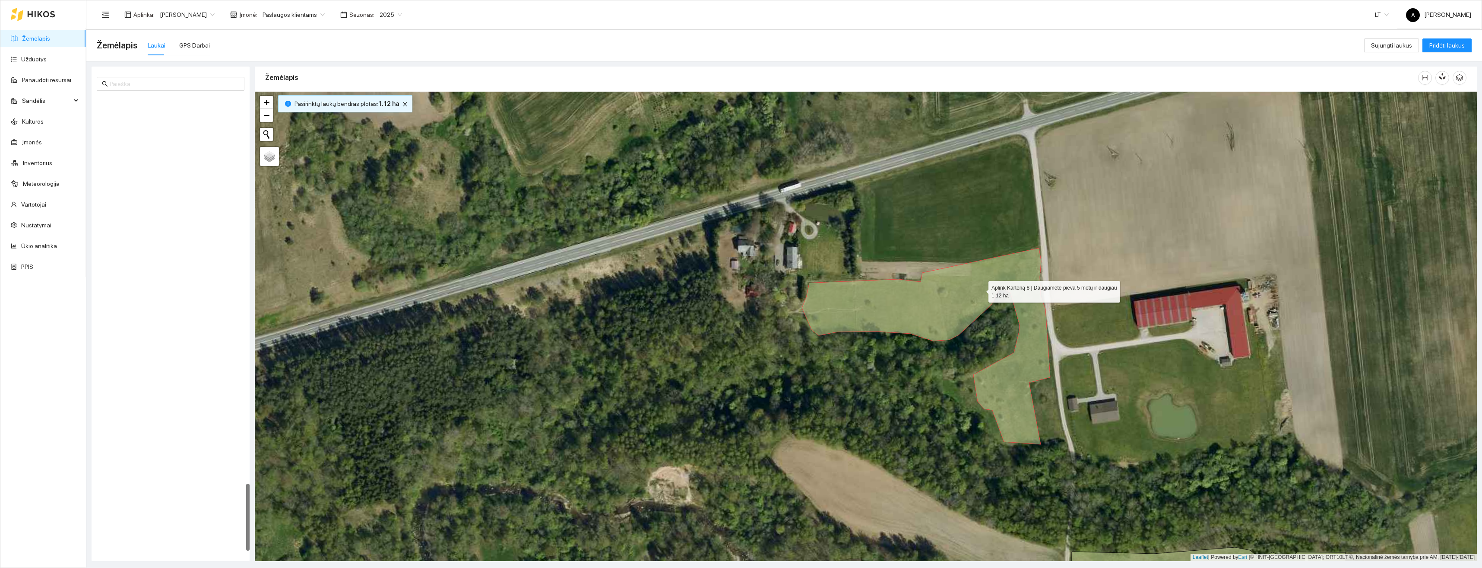
scroll to position [2612, 0]
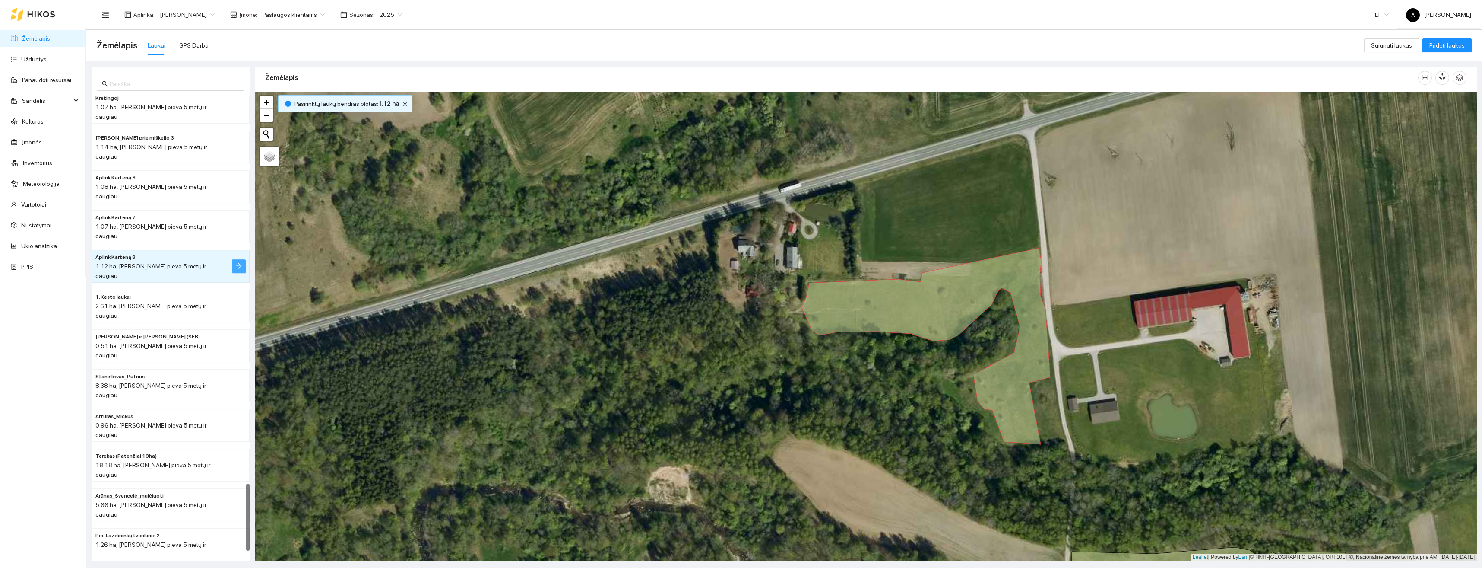
click at [237, 262] on span "arrow-right" at bounding box center [238, 266] width 7 height 8
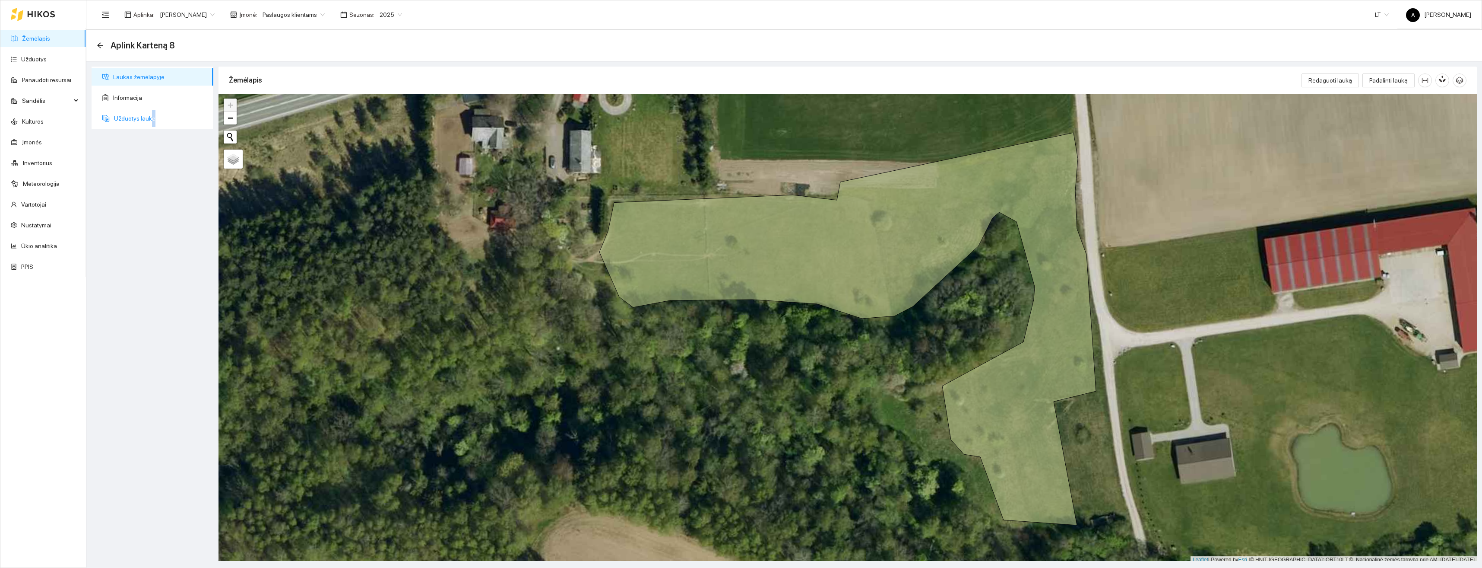
click at [152, 115] on span "Užduotys lauke" at bounding box center [160, 118] width 92 height 17
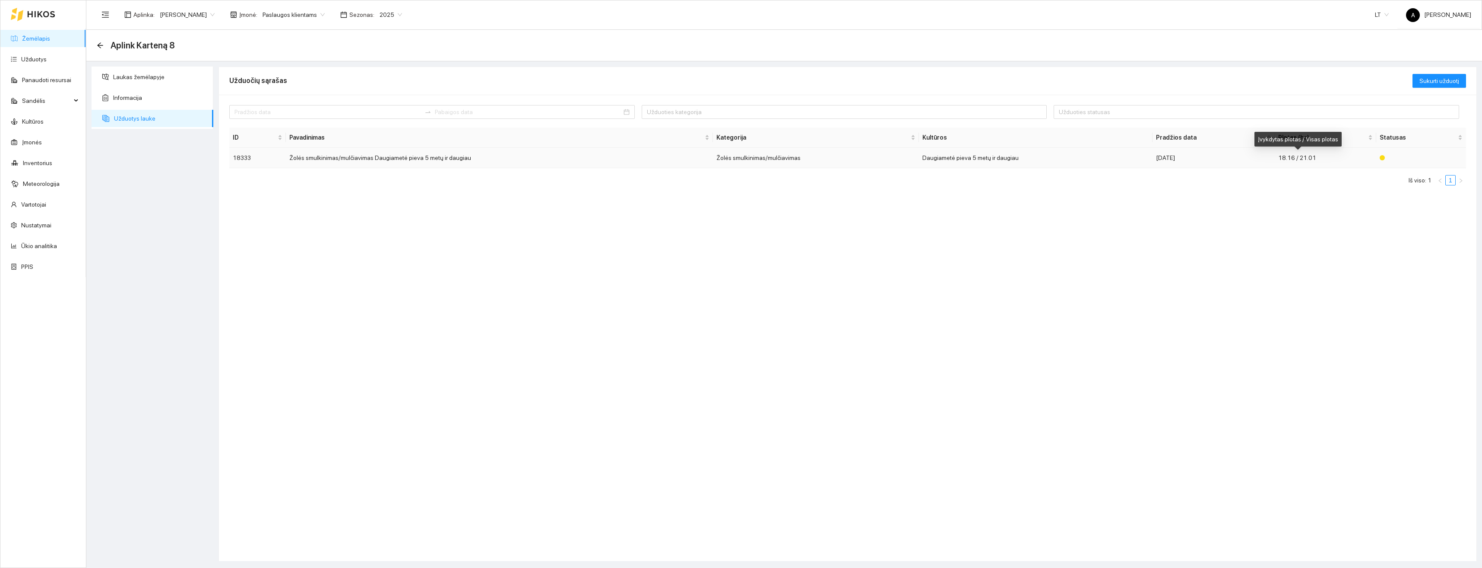
click at [1309, 157] on span "18.16 / 21.01" at bounding box center [1298, 157] width 38 height 7
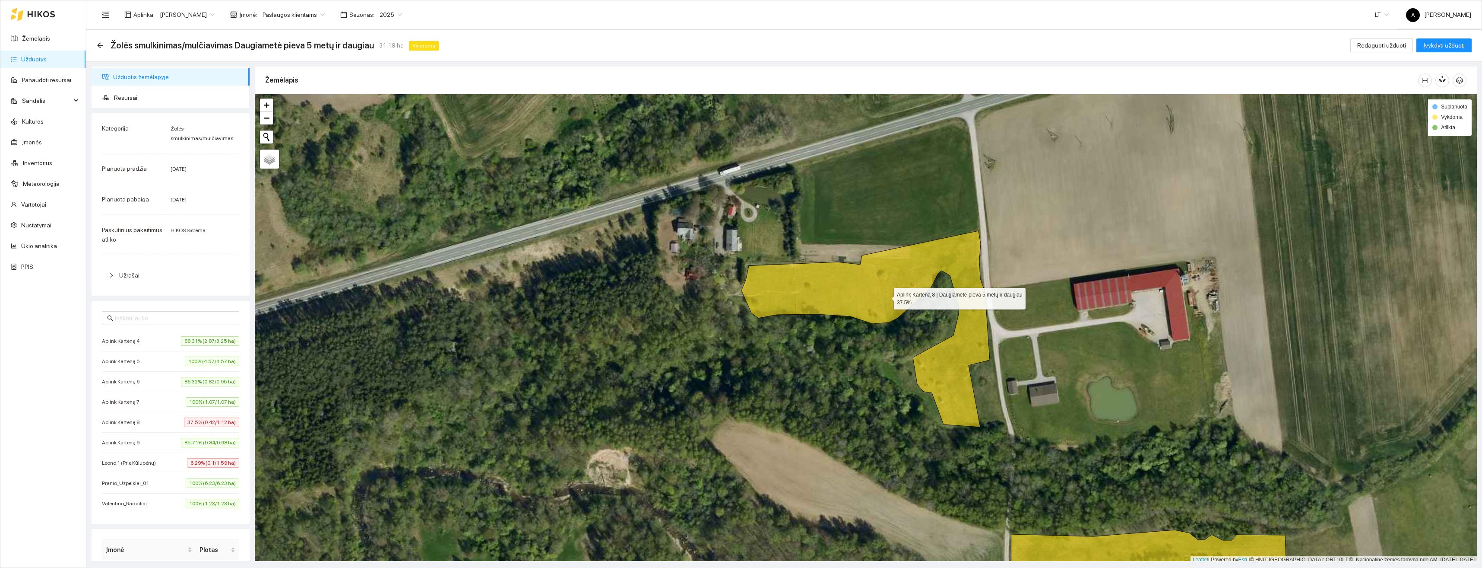
click at [886, 296] on icon at bounding box center [866, 329] width 248 height 196
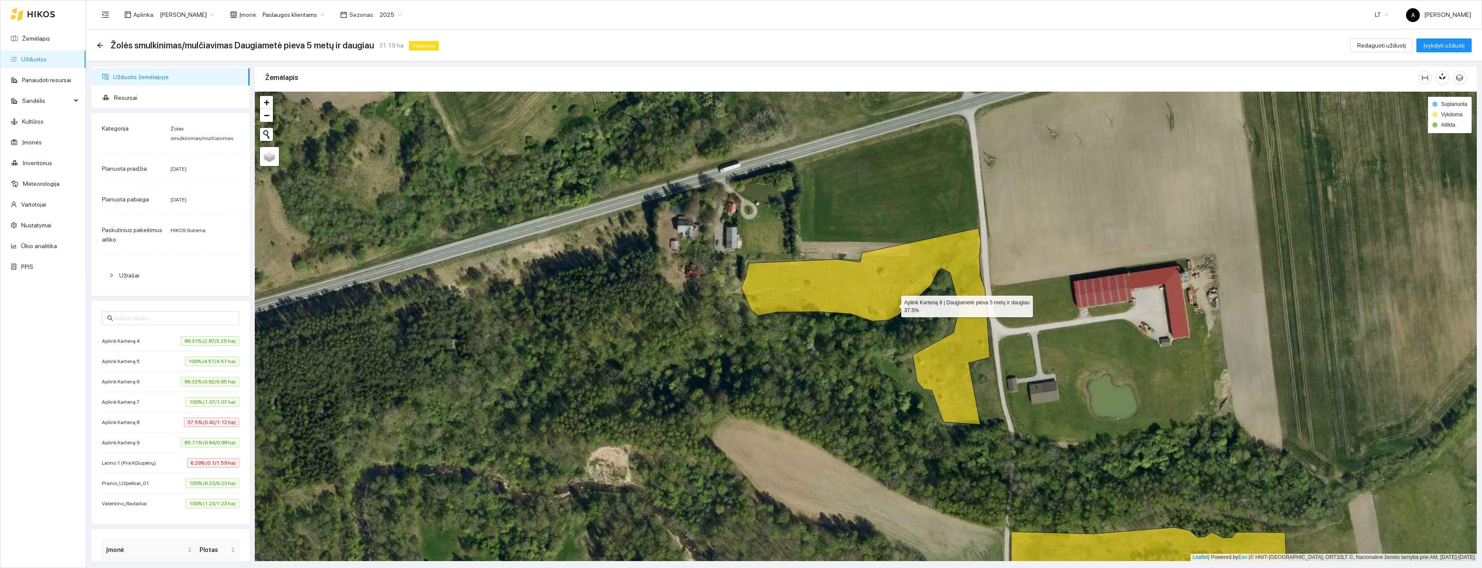
click at [912, 273] on icon at bounding box center [866, 326] width 248 height 196
click at [184, 421] on span "37.5% (0.42/1.12 ha)" at bounding box center [211, 422] width 55 height 10
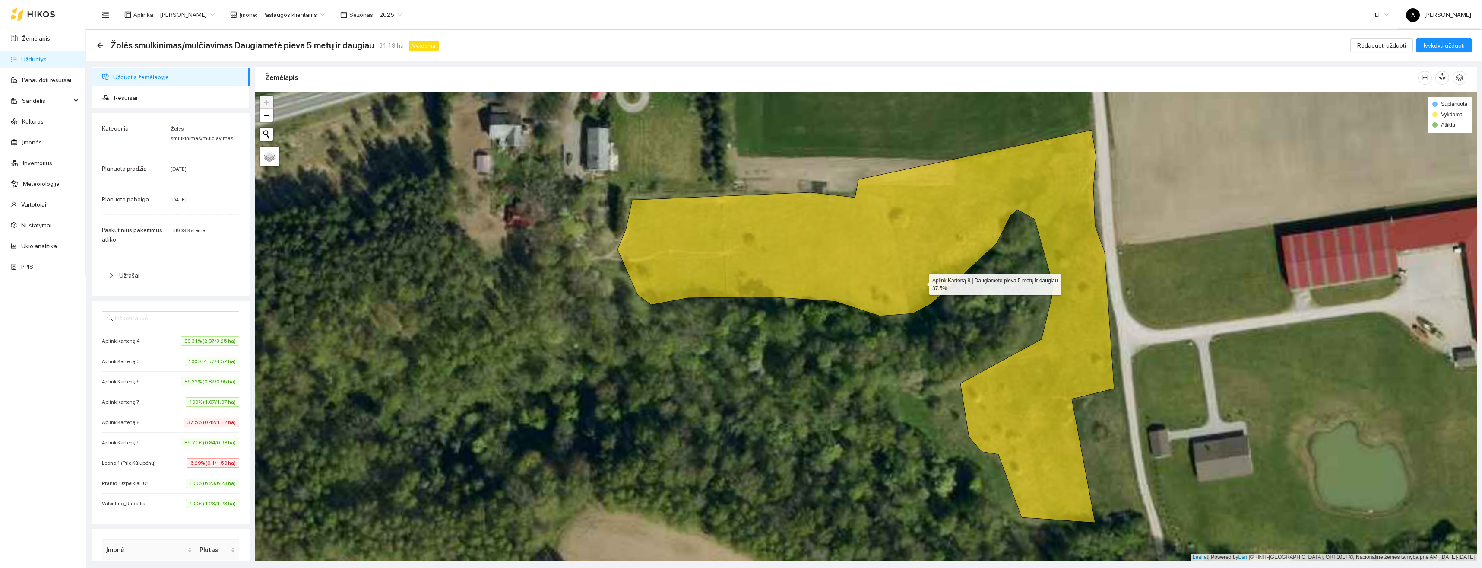
click at [961, 228] on icon at bounding box center [866, 326] width 497 height 392
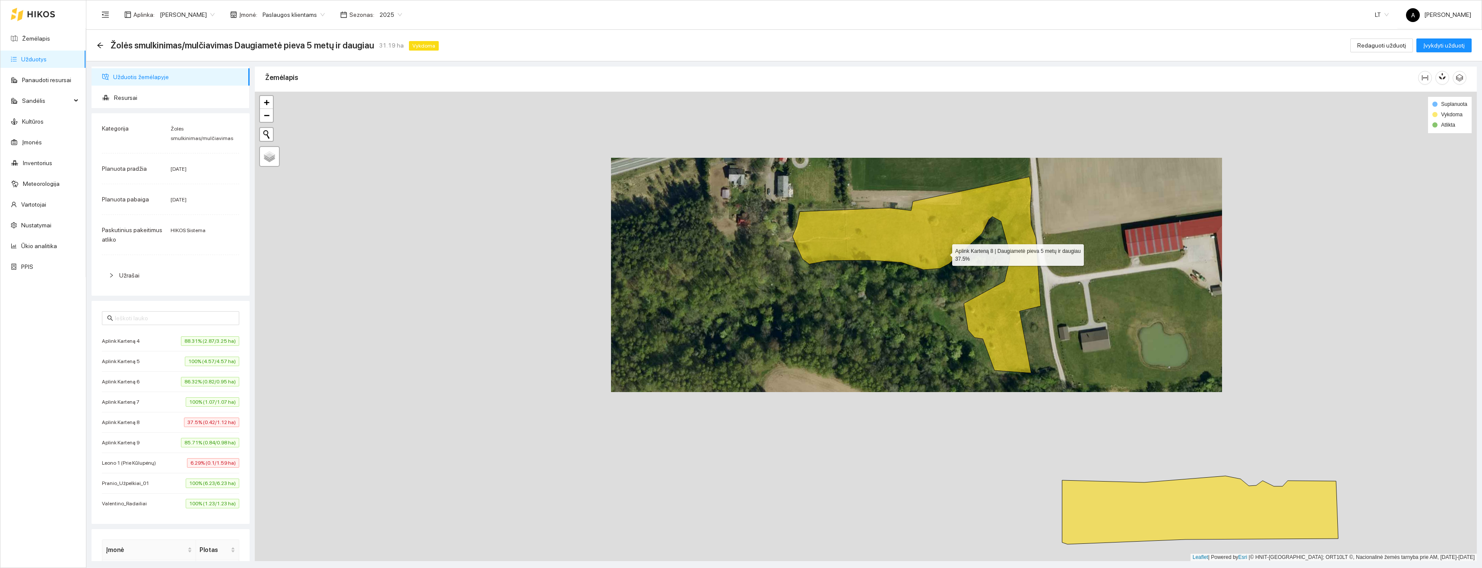
click at [962, 225] on icon at bounding box center [917, 275] width 248 height 196
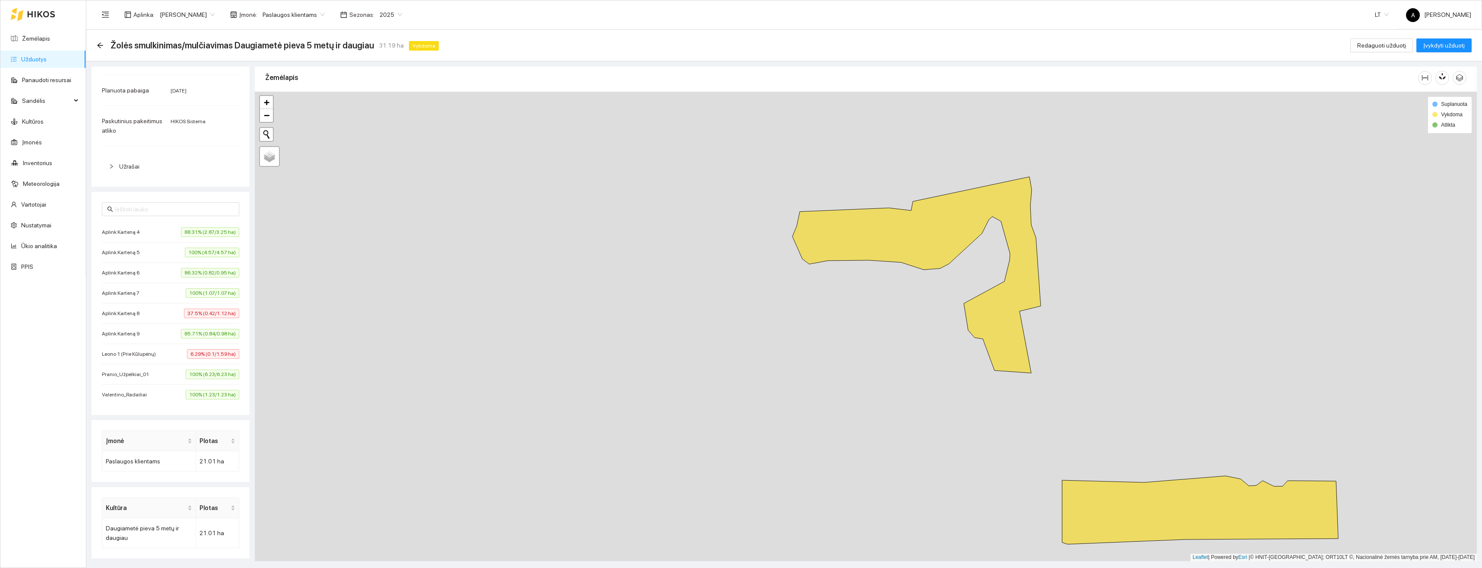
scroll to position [0, 0]
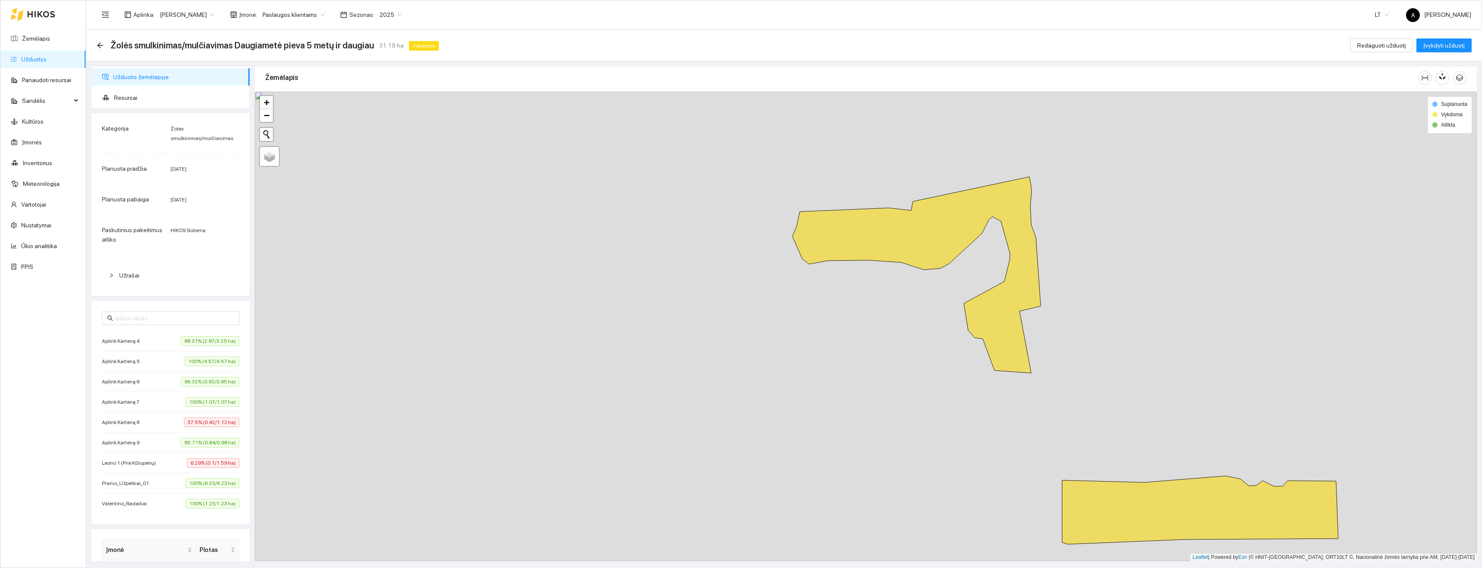
click at [109, 272] on div at bounding box center [114, 275] width 10 height 10
click at [109, 277] on icon "right" at bounding box center [111, 275] width 5 height 5
click at [932, 228] on icon at bounding box center [917, 275] width 248 height 196
click at [933, 215] on icon at bounding box center [917, 275] width 248 height 196
click at [100, 42] on icon "arrow-left" at bounding box center [100, 45] width 7 height 7
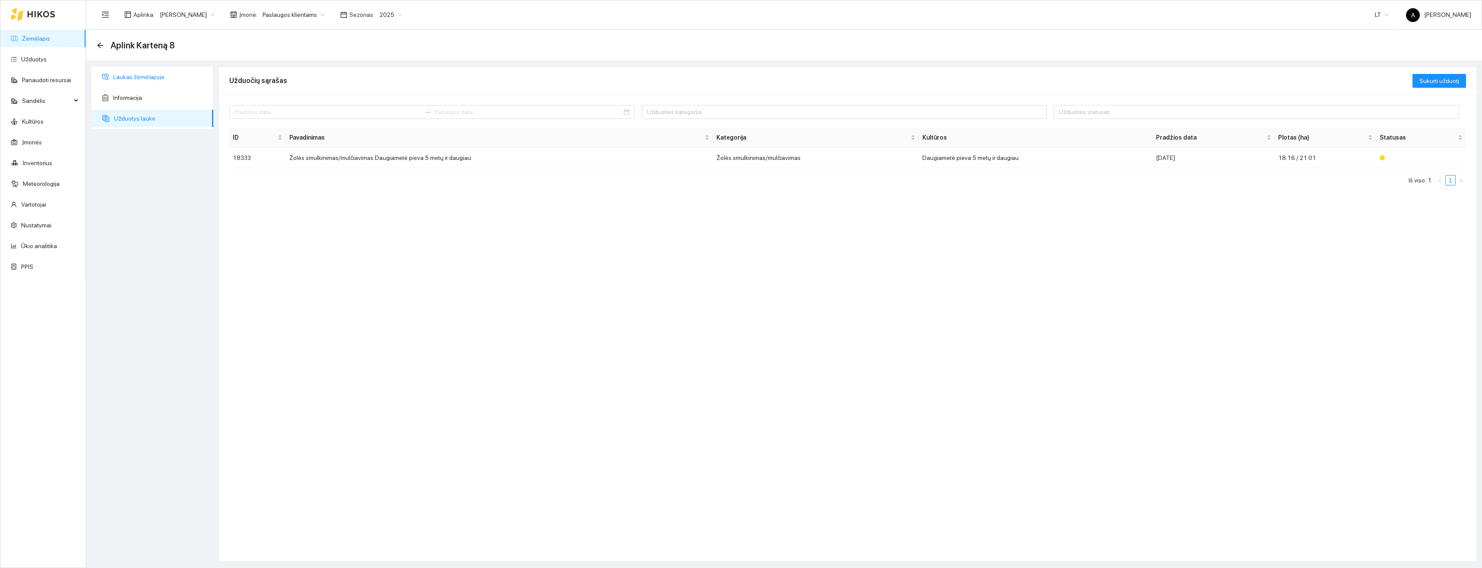
click at [145, 77] on span "Laukas žemėlapyje" at bounding box center [159, 76] width 93 height 17
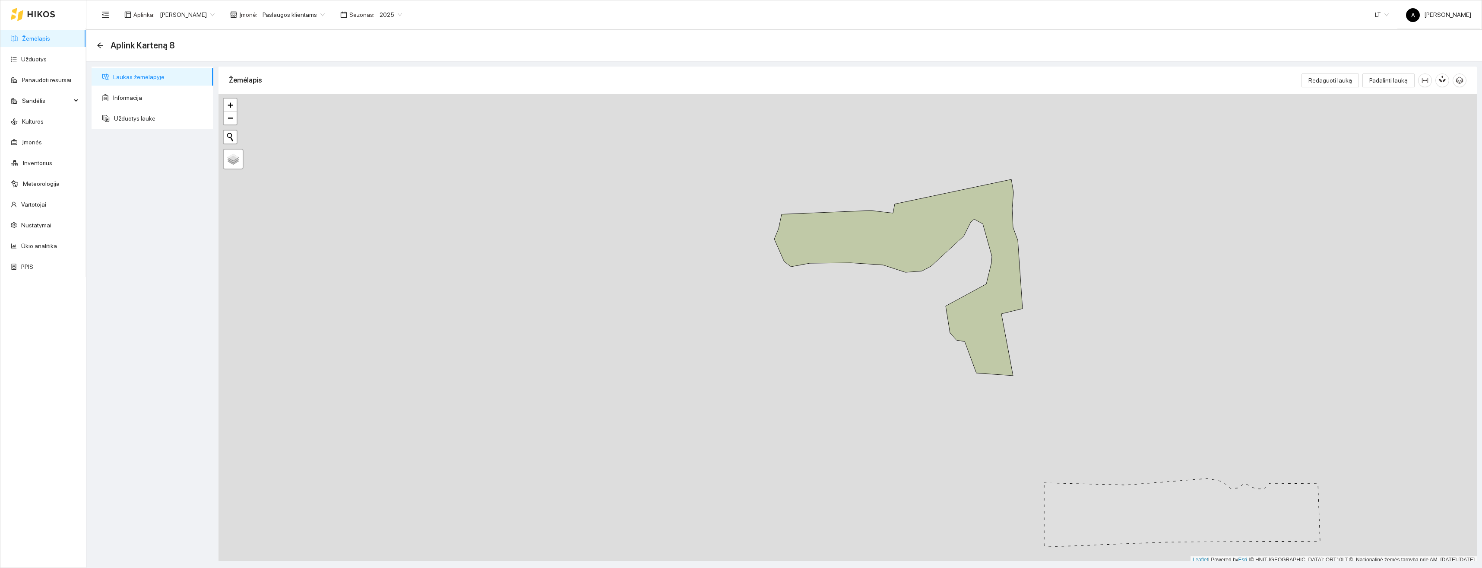
scroll to position [3, 0]
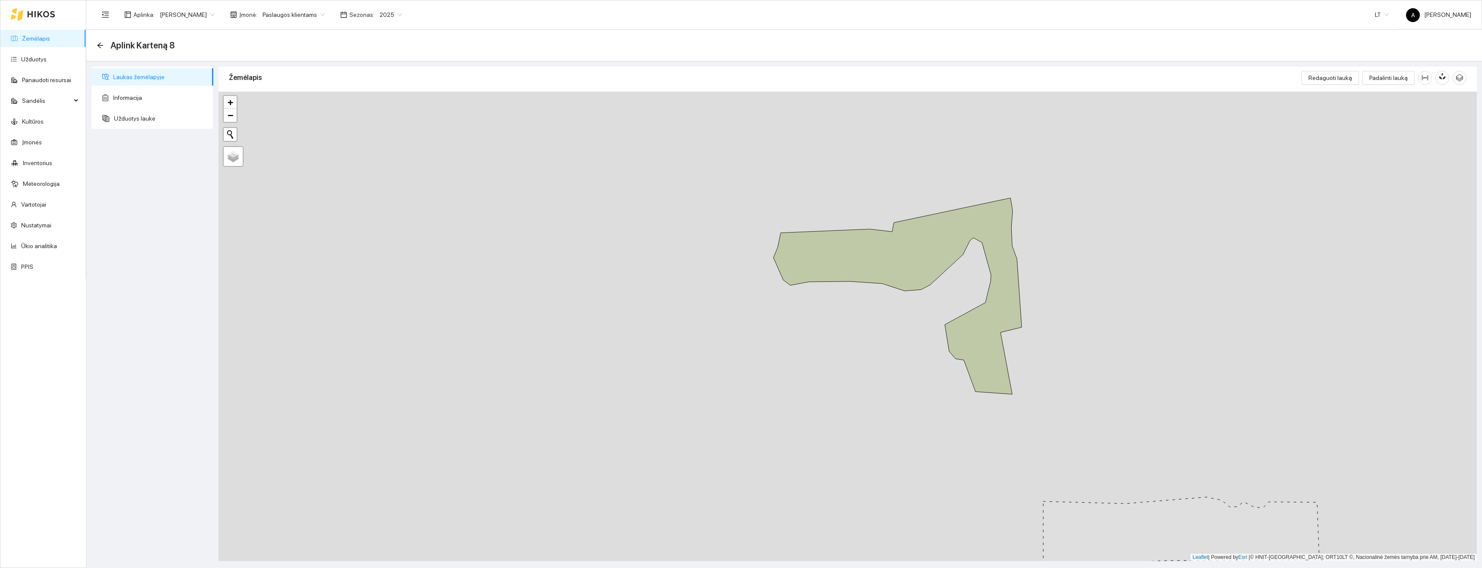
drag, startPoint x: 1065, startPoint y: 196, endPoint x: 1064, endPoint y: 217, distance: 21.2
click at [1064, 217] on div "+ − Nieko nerasta. Bandykite dar kartą. Žemėlapis Palydovas Leaflet | Powered b…" at bounding box center [848, 326] width 1259 height 469
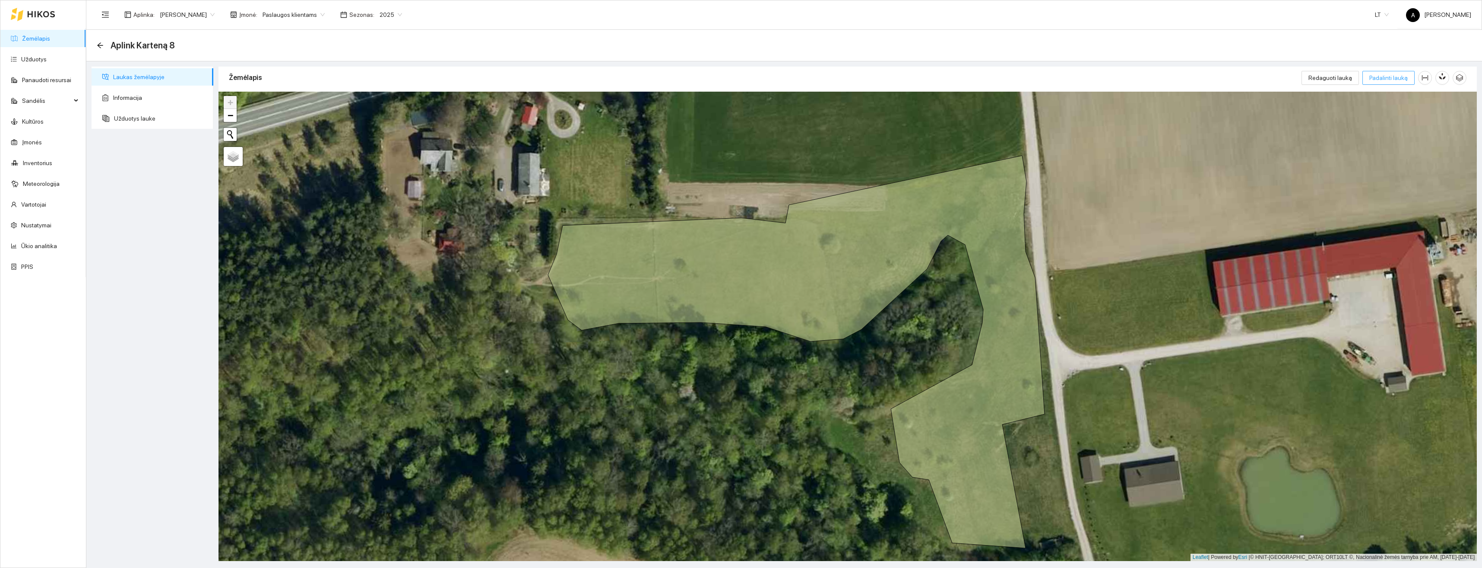
click at [1386, 81] on span "Padalinti lauką" at bounding box center [1389, 78] width 38 height 10
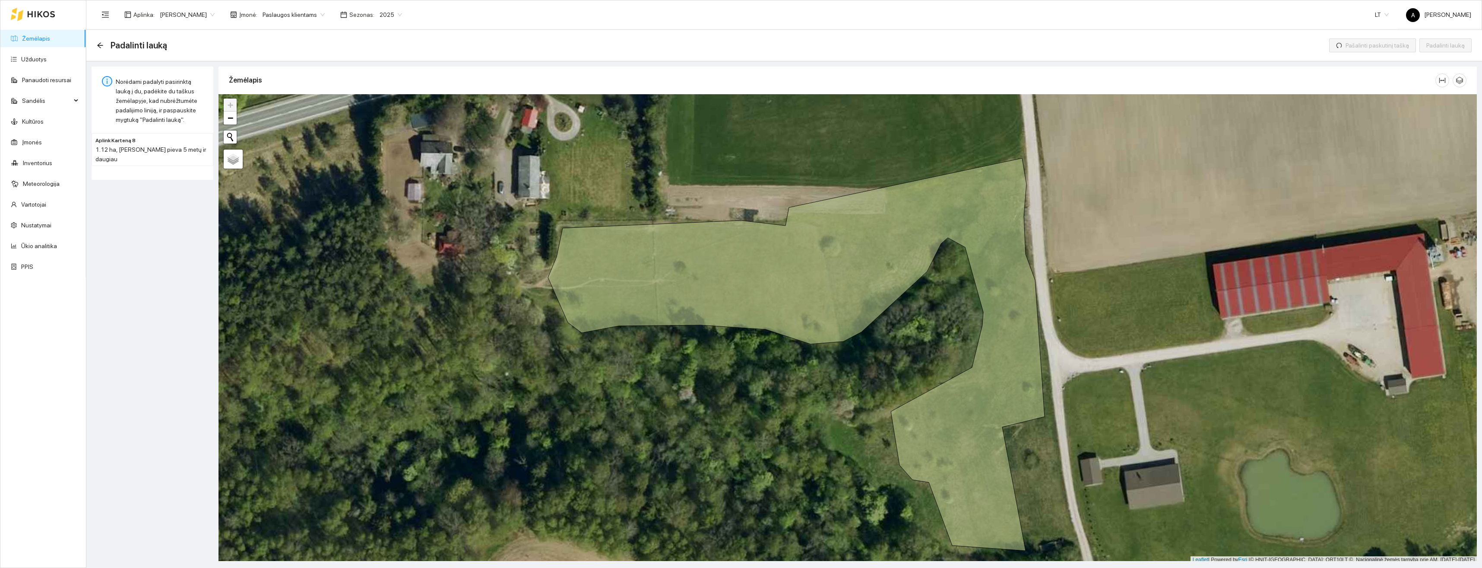
click at [812, 195] on div "+ − Nieko nerasta. Bandykite dar kartą. Žemėlapis Palydovas Leaflet | Powered b…" at bounding box center [848, 328] width 1259 height 469
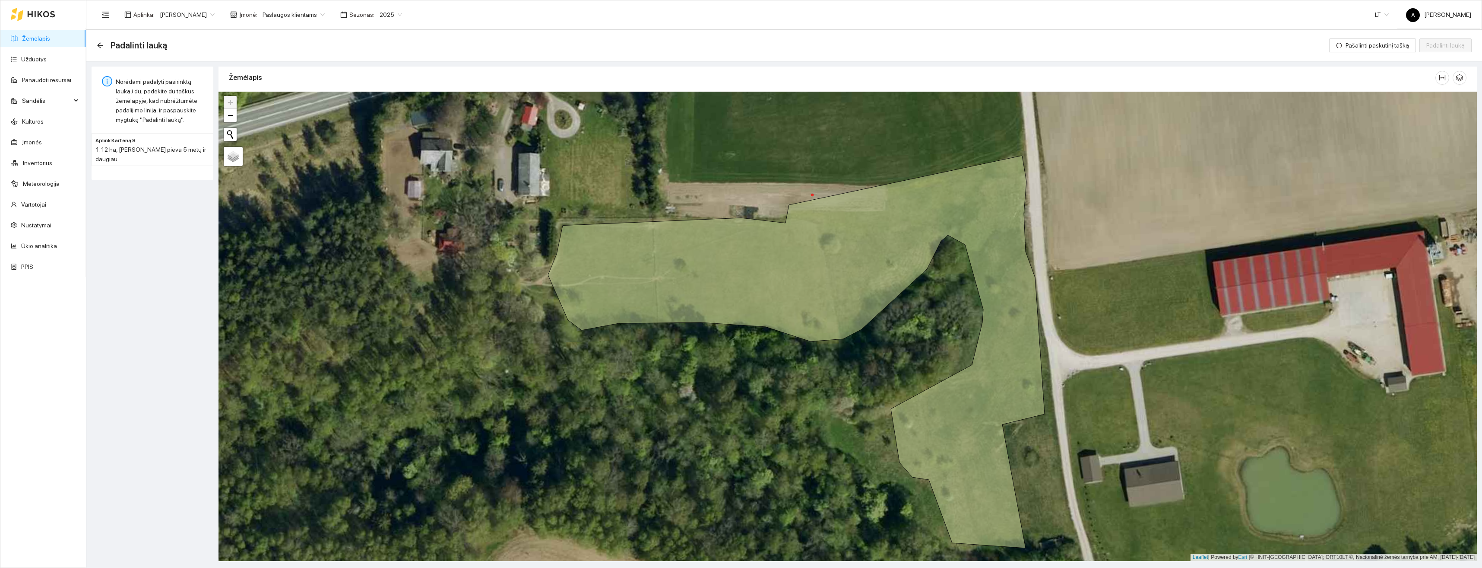
click at [843, 354] on div "+ − Nieko nerasta. Bandykite dar kartą. Žemėlapis Palydovas Leaflet | Powered b…" at bounding box center [848, 326] width 1259 height 469
click at [1451, 47] on span "Padalinti lauką" at bounding box center [1446, 46] width 38 height 10
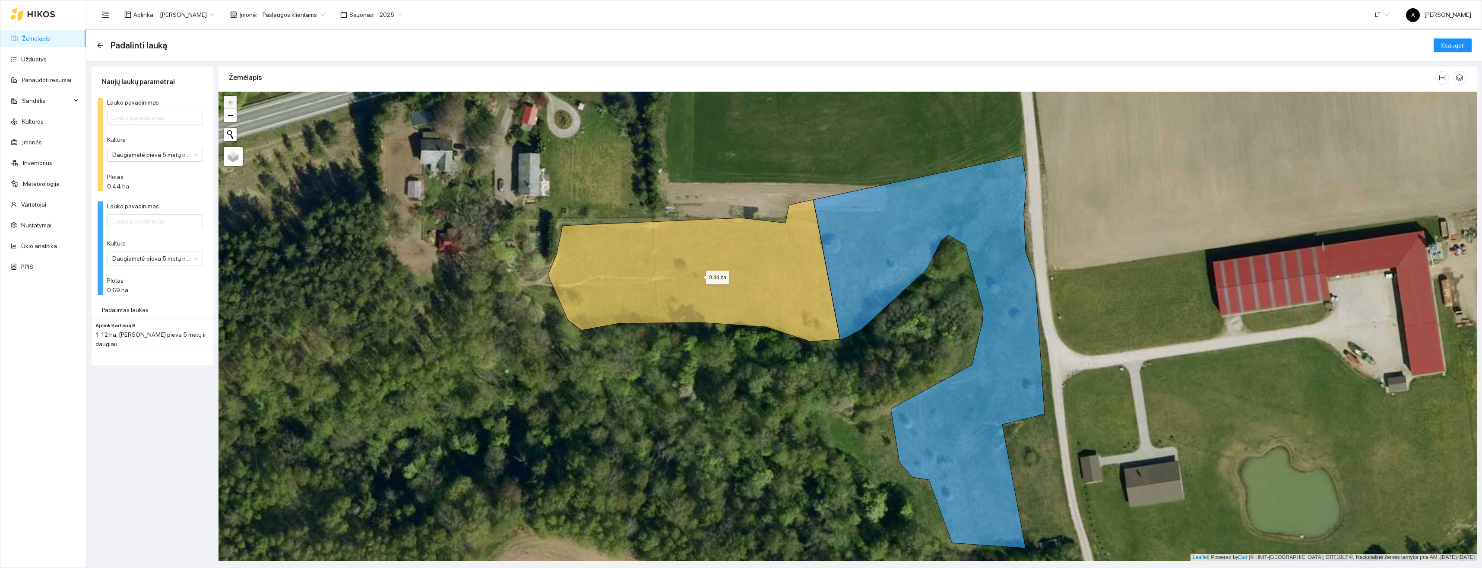
click at [664, 272] on icon at bounding box center [694, 271] width 292 height 142
click at [148, 120] on input "Lauko pavadinimas" at bounding box center [155, 118] width 96 height 14
type input "trinti"
click at [170, 227] on input "Lauko pavadinimas" at bounding box center [155, 221] width 96 height 14
click at [180, 195] on form "Lauko pavadinimas trinti Kultūra Daugiametė pieva 5 metų ir daugiau Plotas 0.44…" at bounding box center [152, 196] width 101 height 197
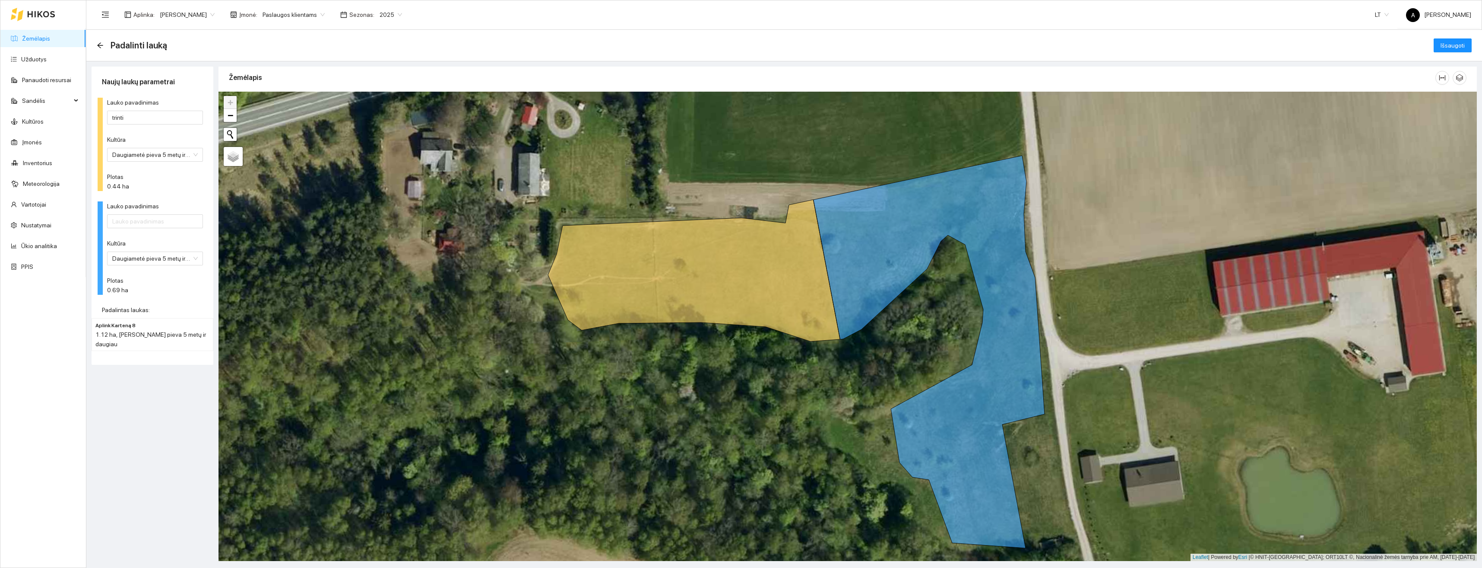
click at [133, 329] on h4 "Aplink Karteną 8" at bounding box center [138, 325] width 86 height 10
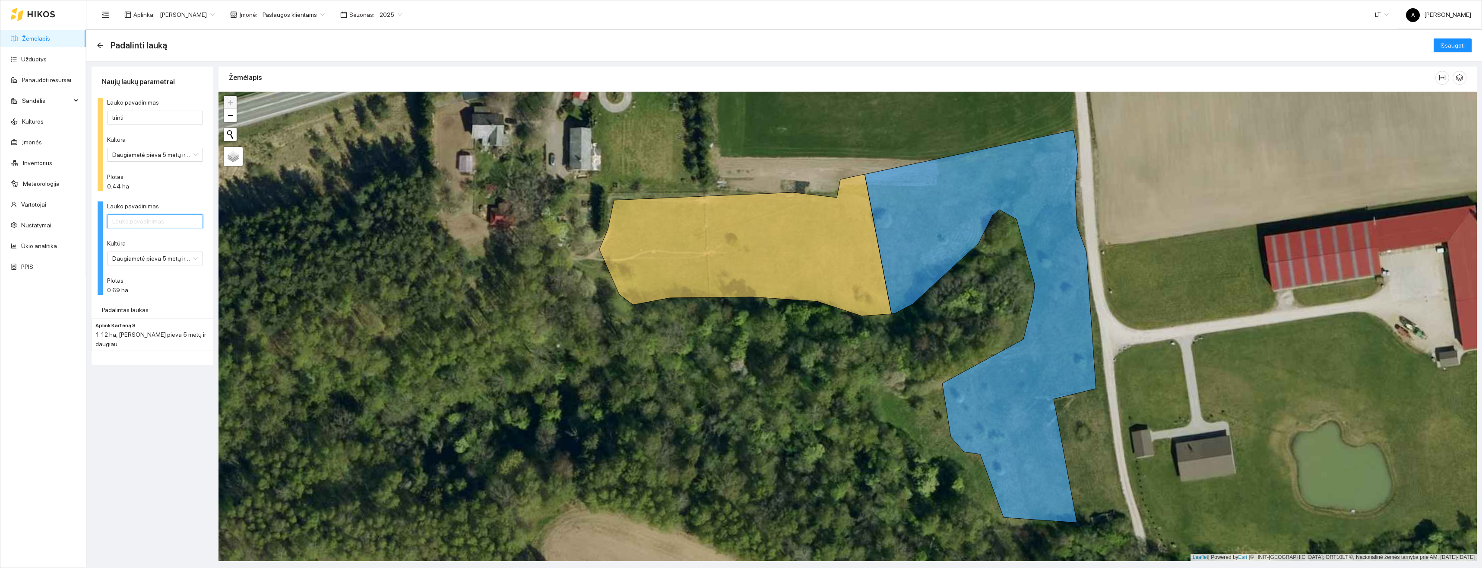
click at [136, 223] on input "Lauko pavadinimas" at bounding box center [155, 221] width 96 height 14
type input "Aplink Karteną 8"
click at [1454, 49] on span "Išsaugoti" at bounding box center [1453, 46] width 24 height 10
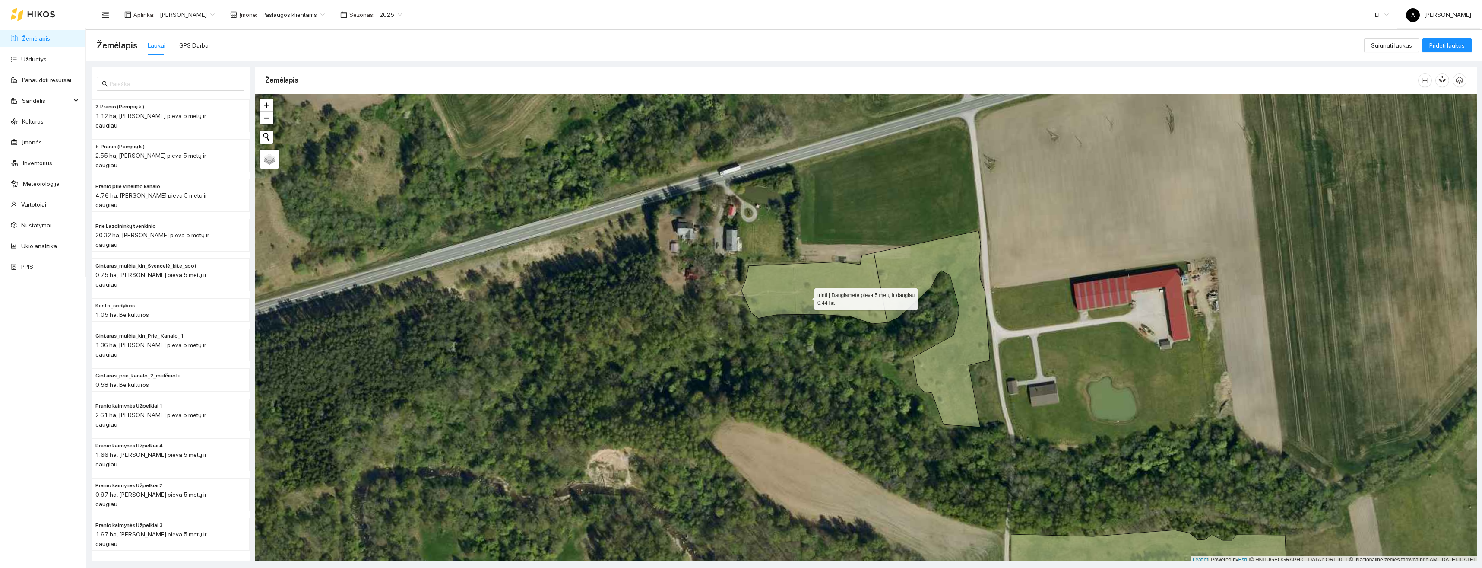
scroll to position [3, 0]
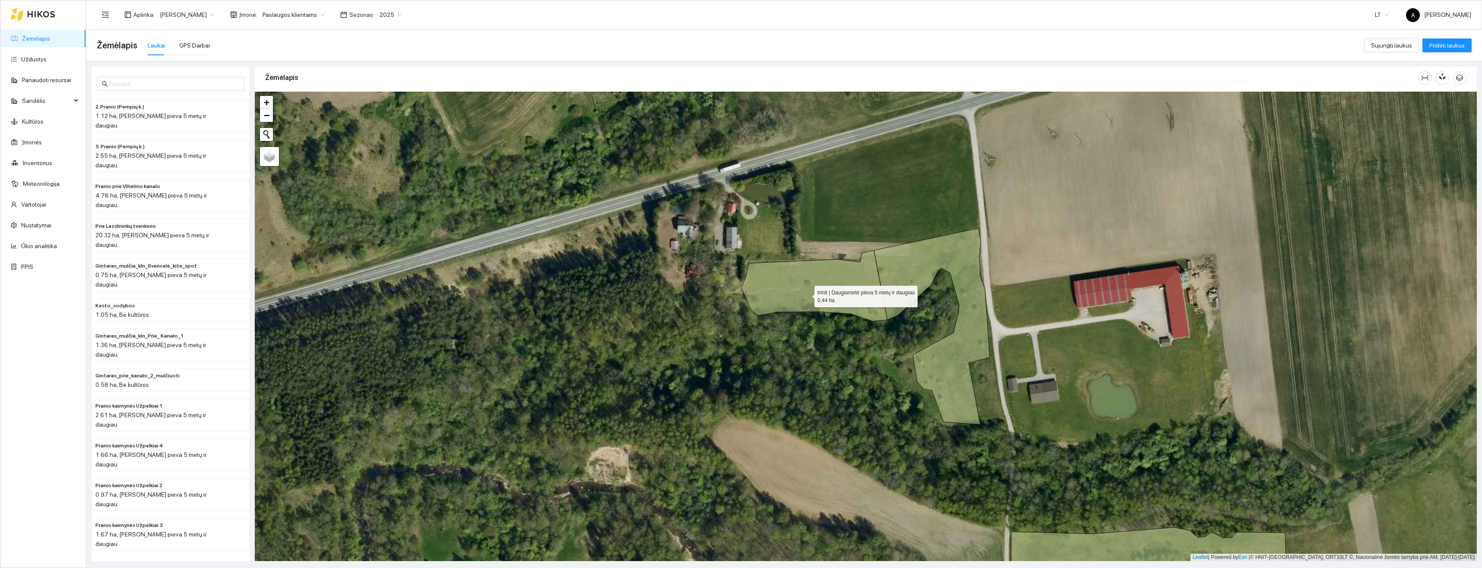
click at [807, 296] on icon at bounding box center [815, 285] width 146 height 71
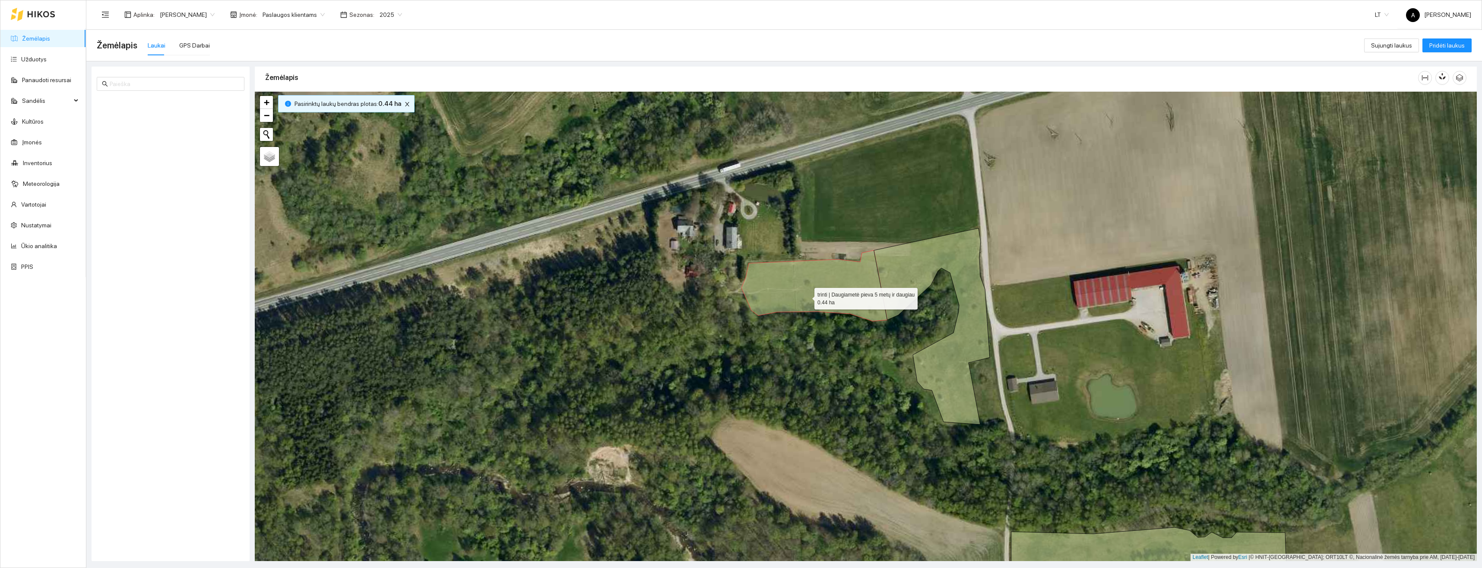
scroll to position [1528, 0]
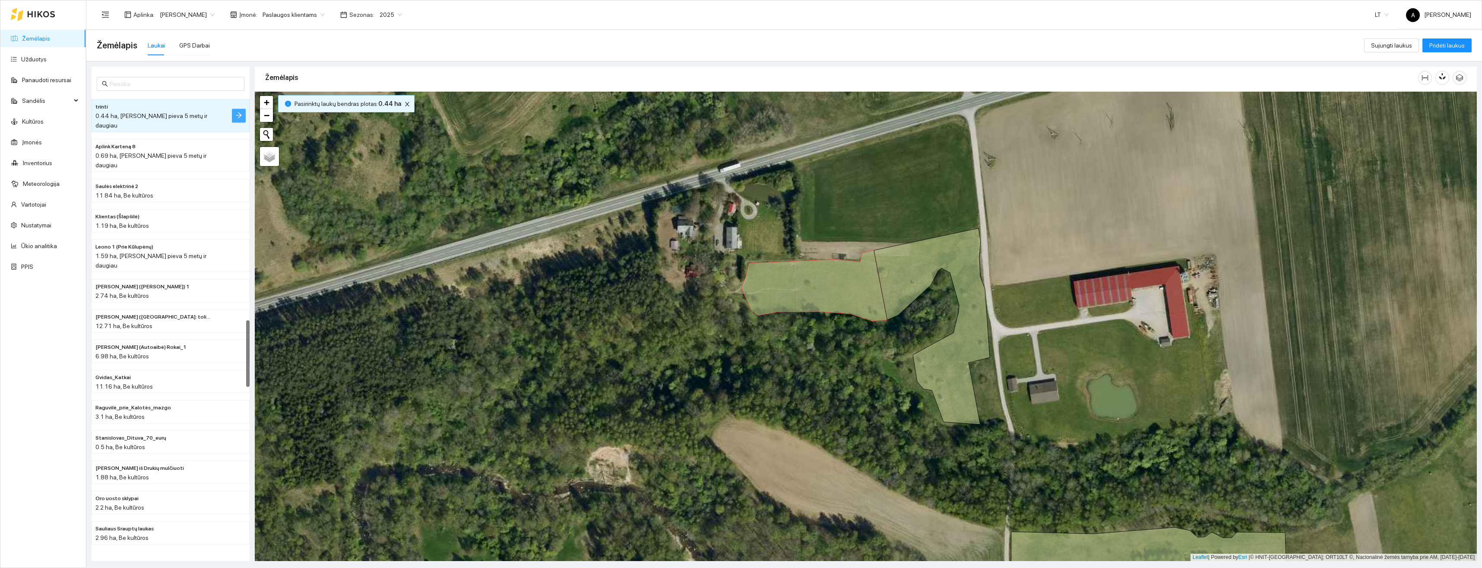
click at [238, 112] on icon "arrow-right" at bounding box center [239, 115] width 6 height 6
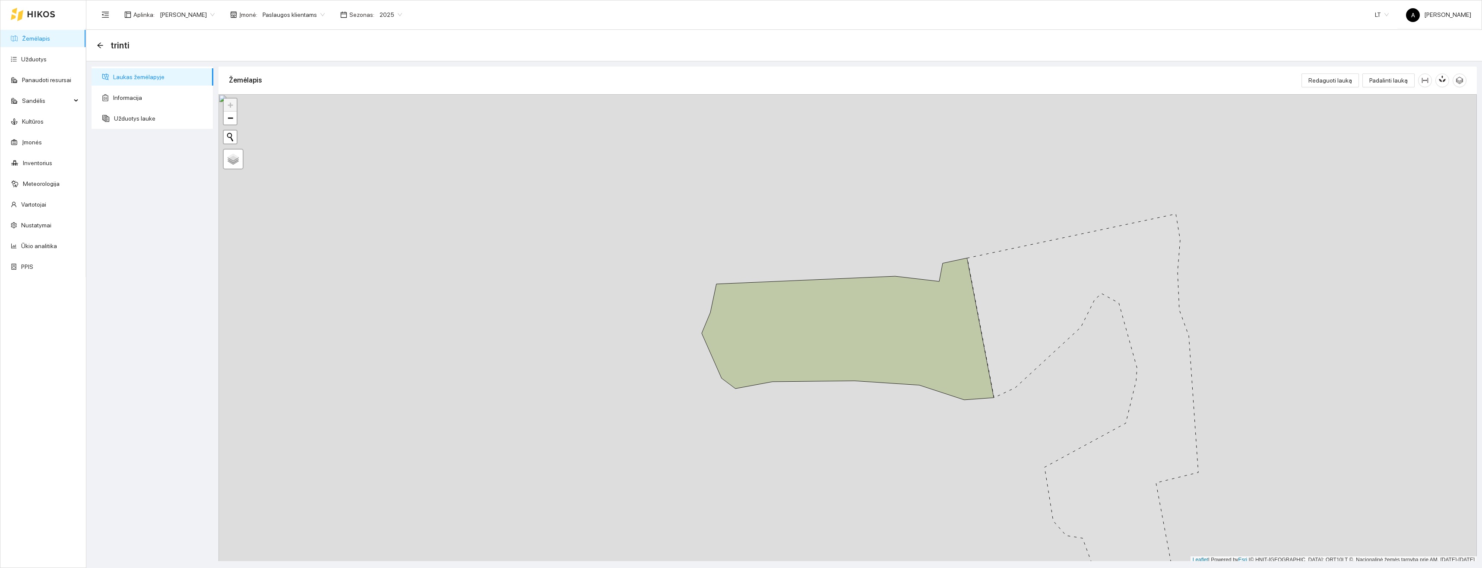
click at [146, 107] on ul "Laukas žemėlapyje Informacija Užduotys lauke" at bounding box center [153, 98] width 122 height 62
click at [130, 94] on span "Informacija" at bounding box center [159, 97] width 93 height 17
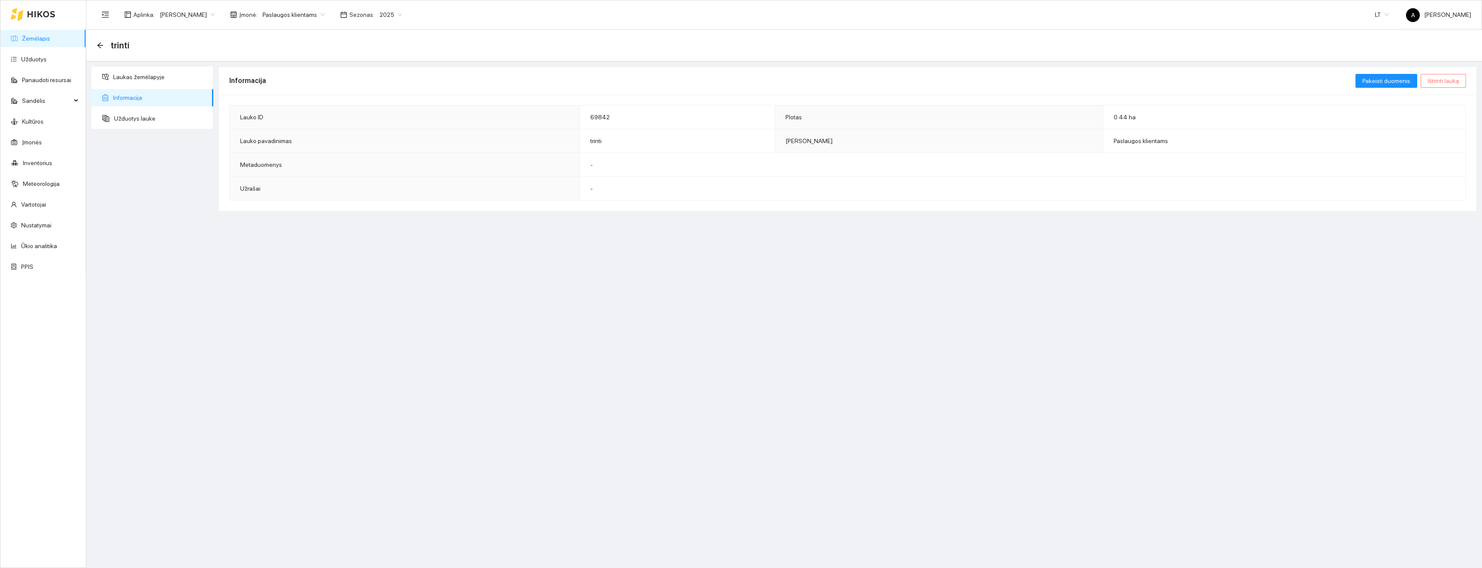
drag, startPoint x: 1450, startPoint y: 84, endPoint x: 1441, endPoint y: 85, distance: 9.5
click at [1450, 84] on span "Ištrinti lauką" at bounding box center [1444, 81] width 32 height 10
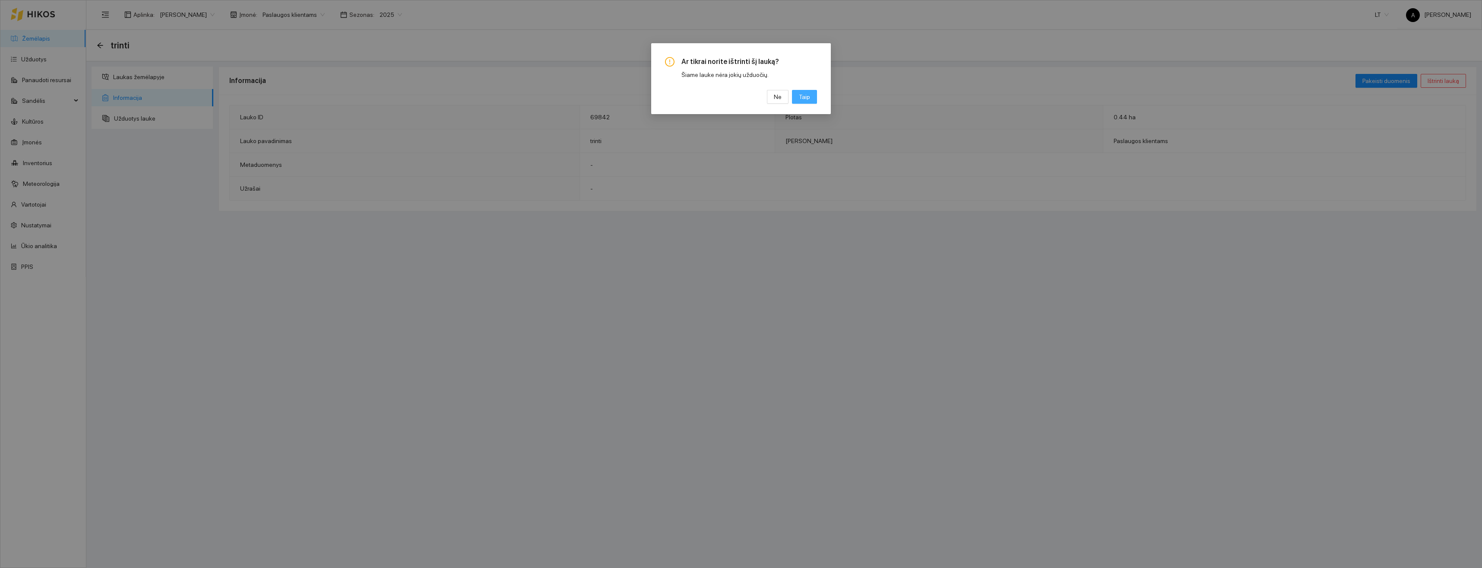
click at [803, 100] on span "Taip" at bounding box center [804, 97] width 11 height 10
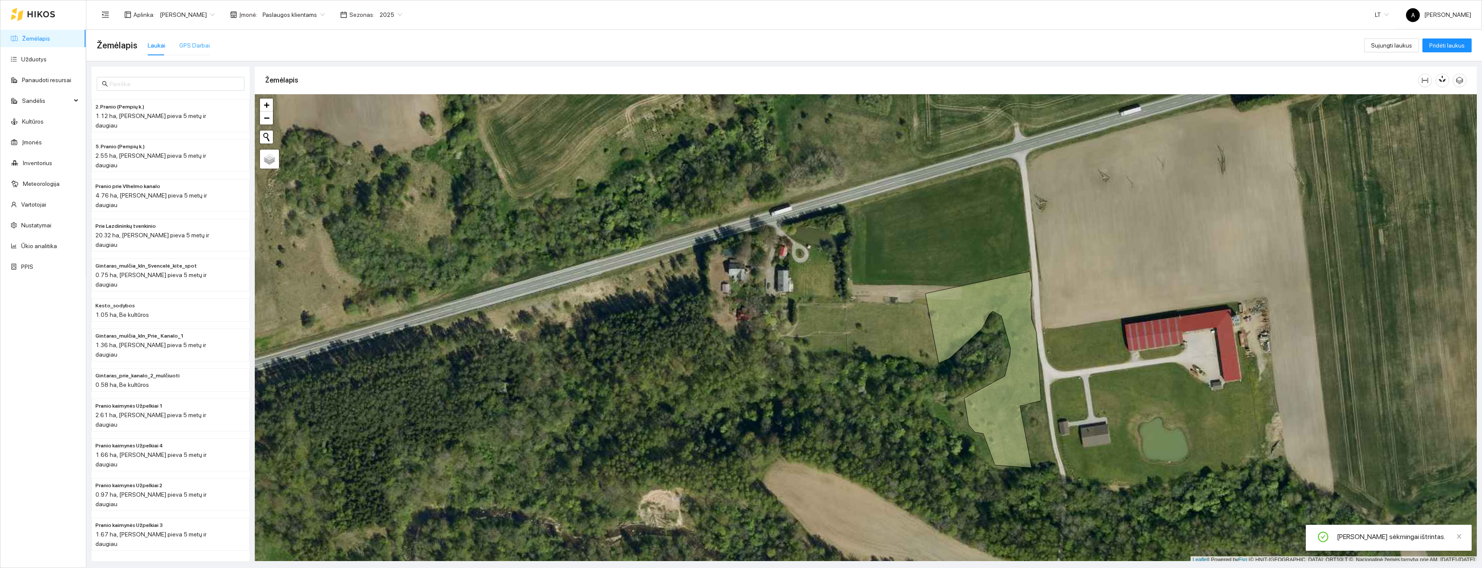
click at [187, 50] on div "GPS Darbai" at bounding box center [194, 45] width 31 height 20
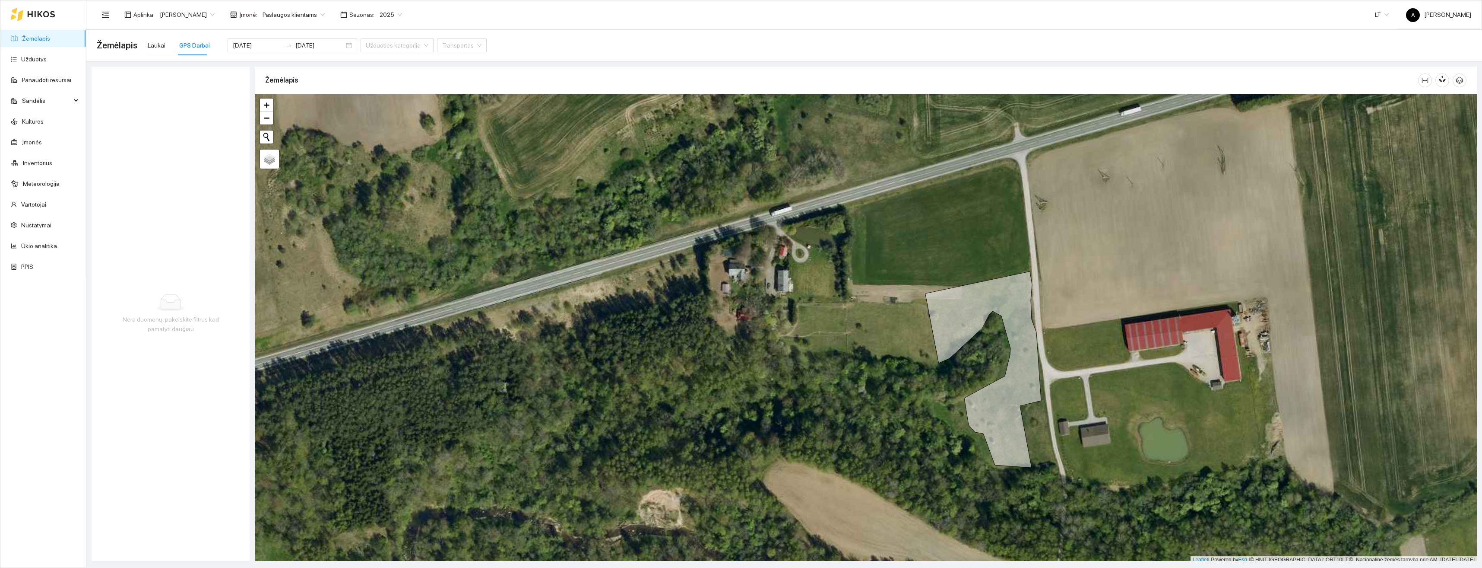
click at [314, 13] on span "Paslaugos klientams" at bounding box center [294, 14] width 62 height 13
click at [288, 34] on div "Visos" at bounding box center [291, 32] width 70 height 10
click at [233, 82] on icon "eye-invisible" at bounding box center [235, 78] width 7 height 7
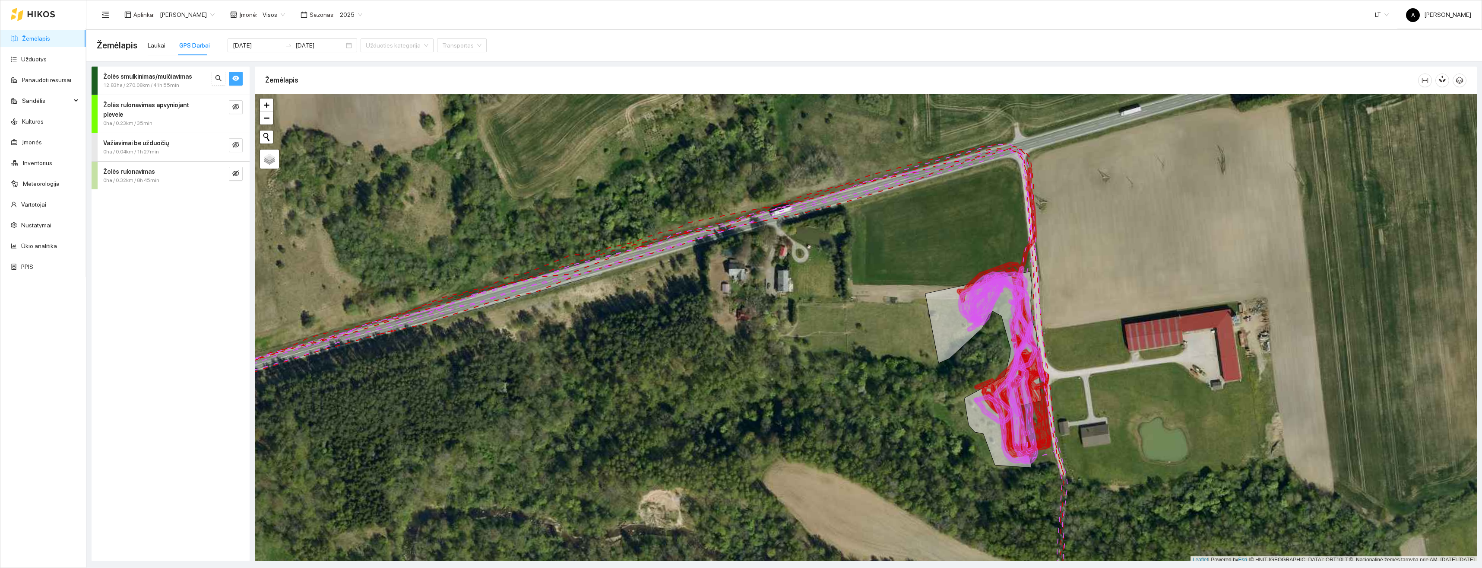
click at [238, 78] on icon "eye" at bounding box center [235, 78] width 7 height 5
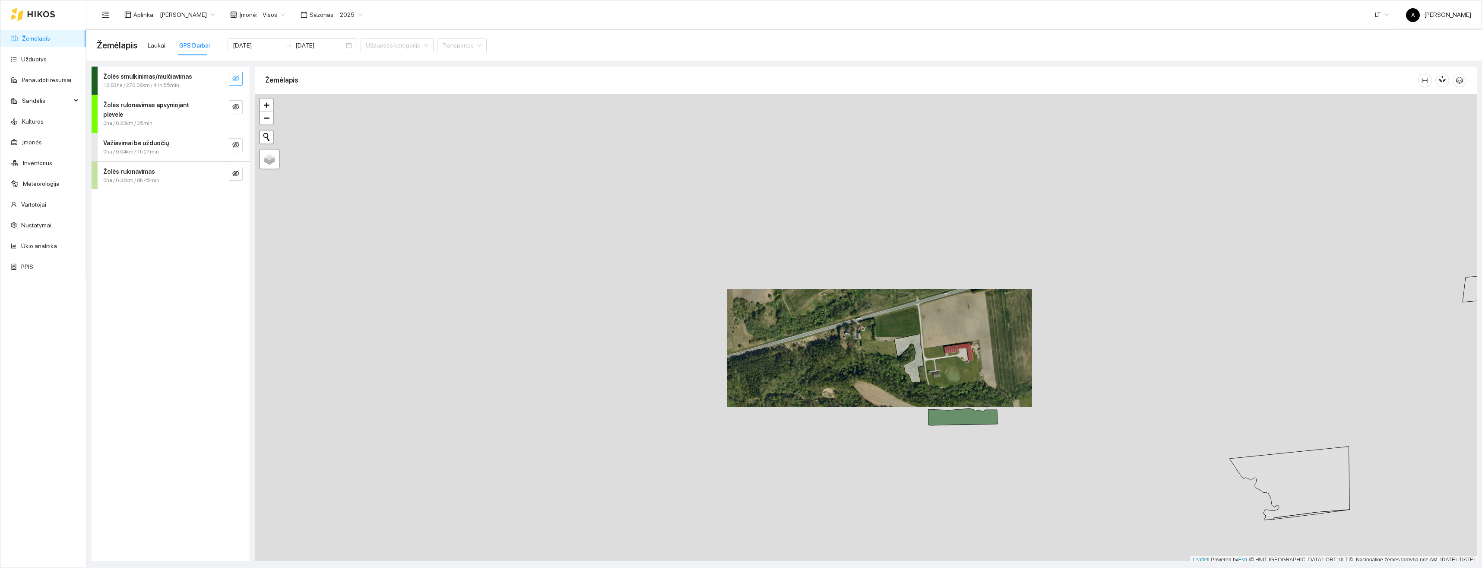
scroll to position [3, 0]
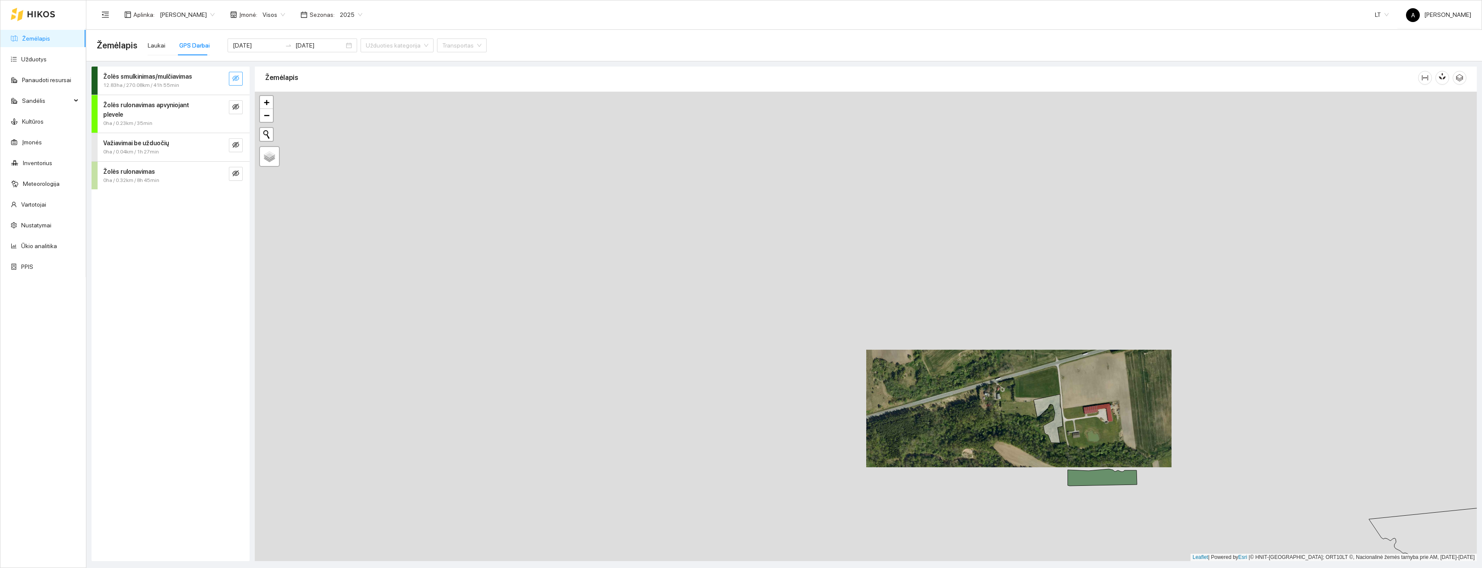
drag, startPoint x: 777, startPoint y: 343, endPoint x: 732, endPoint y: 273, distance: 83.4
click at [937, 404] on div "+ − Nieko nerasta. Bandykite dar kartą. Žemėlapis Palydovas Leaflet | Powered b…" at bounding box center [866, 326] width 1222 height 469
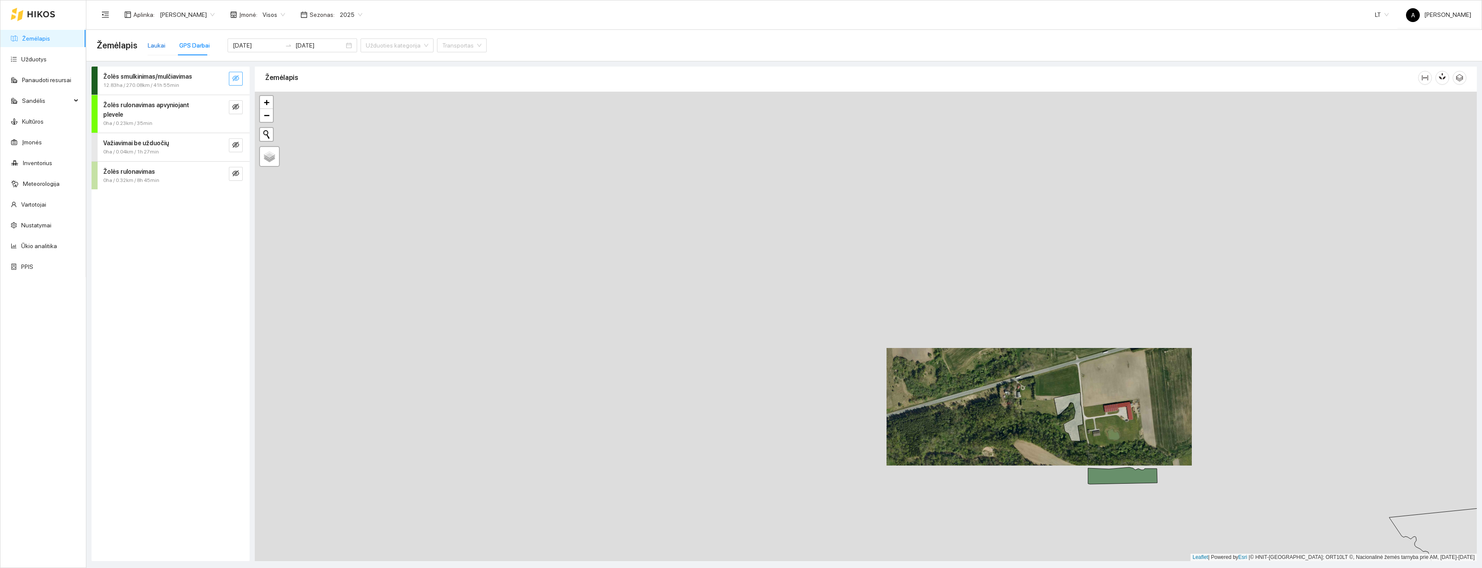
click at [153, 48] on div "Laukai" at bounding box center [157, 46] width 18 height 10
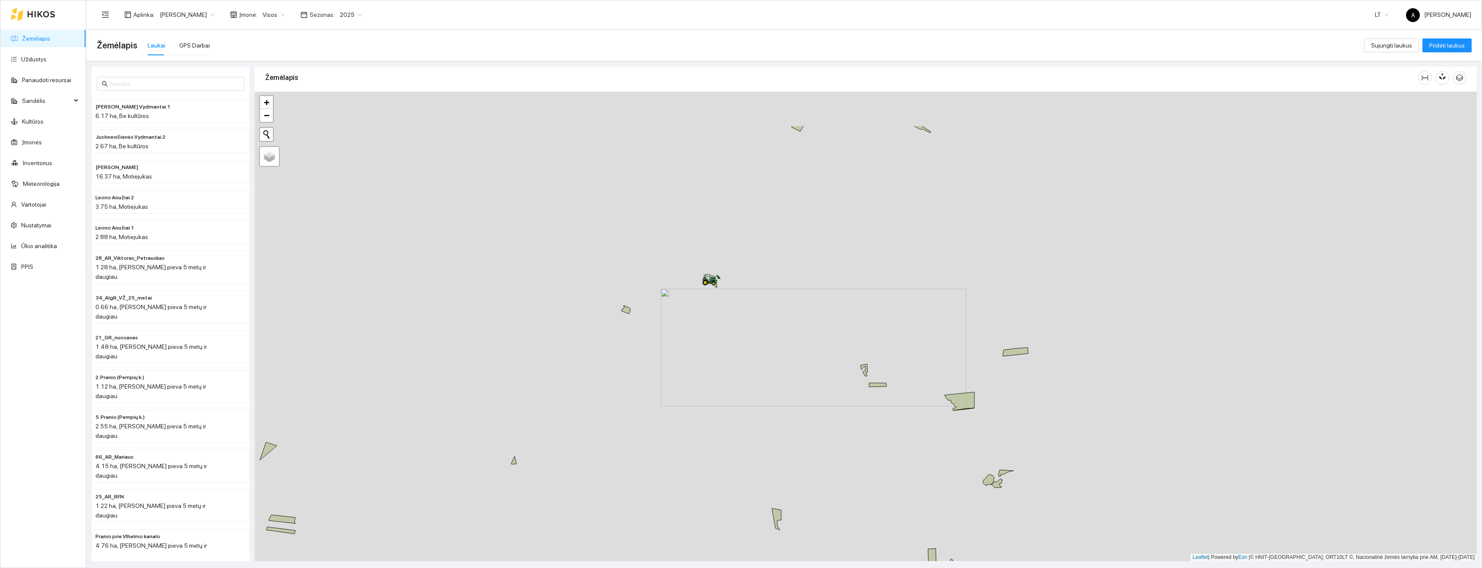
drag, startPoint x: 655, startPoint y: 219, endPoint x: 713, endPoint y: 306, distance: 104.9
click at [713, 306] on div "+ − Nieko nerasta. Bandykite dar kartą. Žemėlapis Palydovas Leaflet | Powered b…" at bounding box center [866, 326] width 1222 height 469
drag, startPoint x: 685, startPoint y: 268, endPoint x: 751, endPoint y: 318, distance: 82.8
click at [730, 333] on div "+ − Nieko nerasta. Bandykite dar kartą. Žemėlapis Palydovas Leaflet | Powered b…" at bounding box center [866, 326] width 1222 height 469
click at [190, 44] on div "GPS Darbai" at bounding box center [194, 46] width 31 height 10
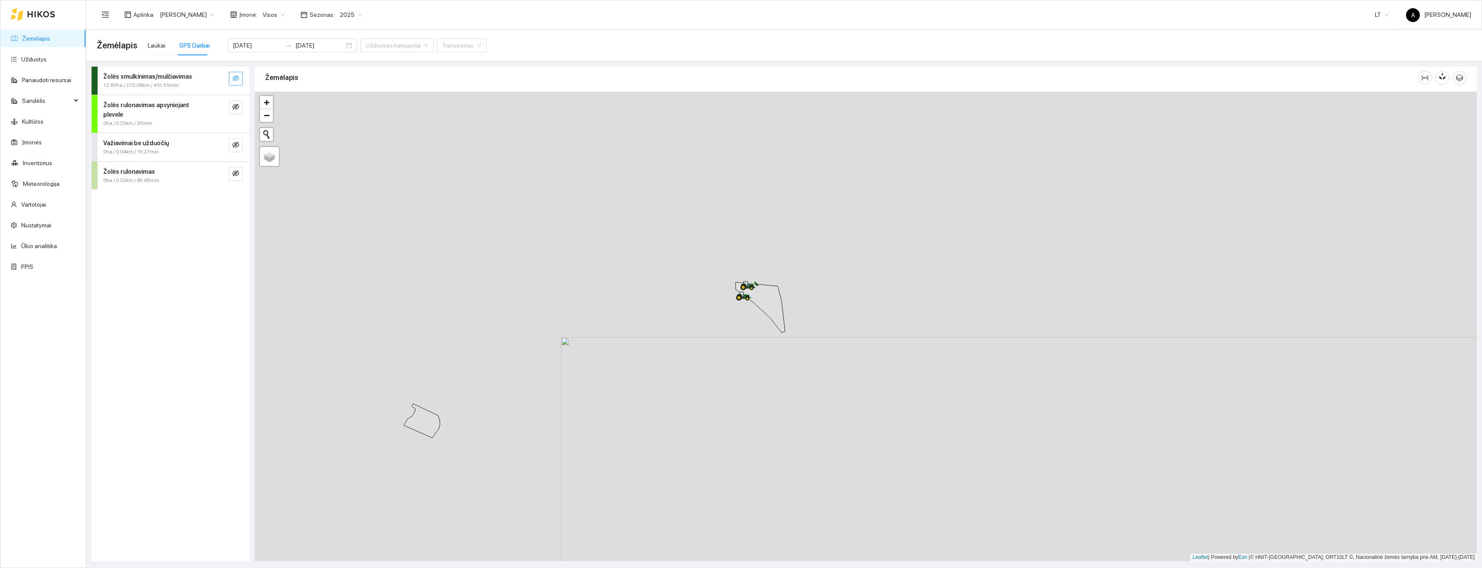
click at [238, 81] on icon "eye-invisible" at bounding box center [235, 78] width 7 height 7
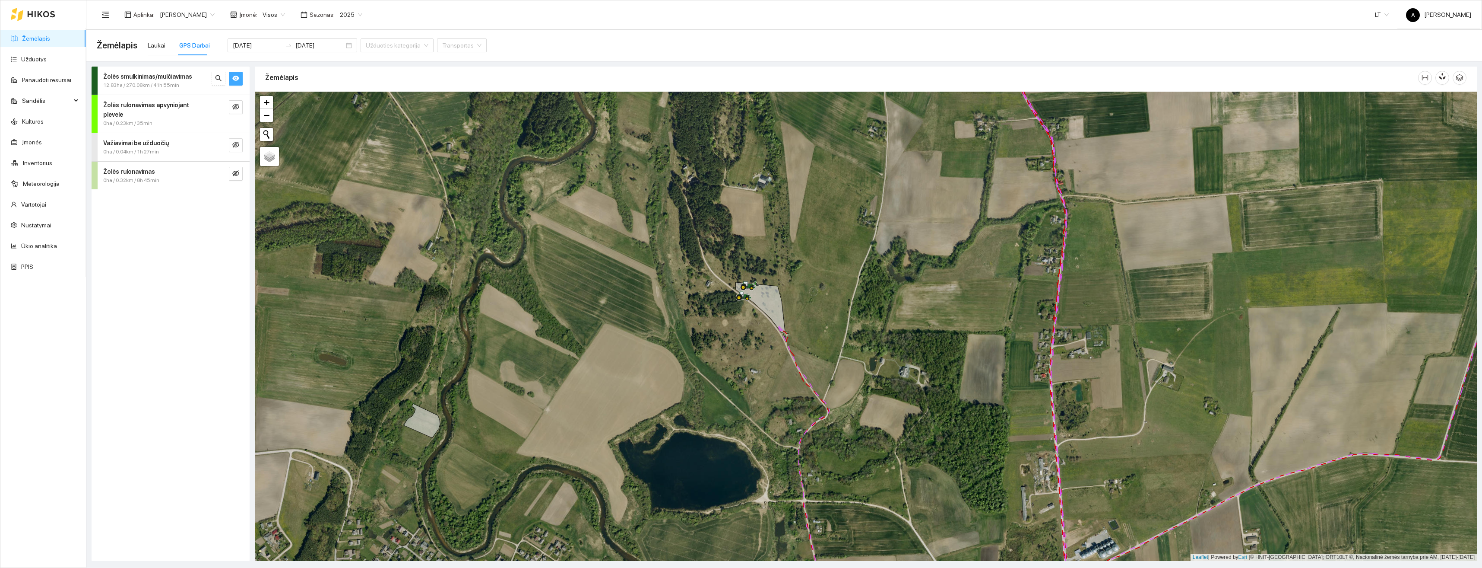
drag, startPoint x: 745, startPoint y: 342, endPoint x: 747, endPoint y: 357, distance: 15.3
click at [747, 357] on div at bounding box center [866, 326] width 1222 height 469
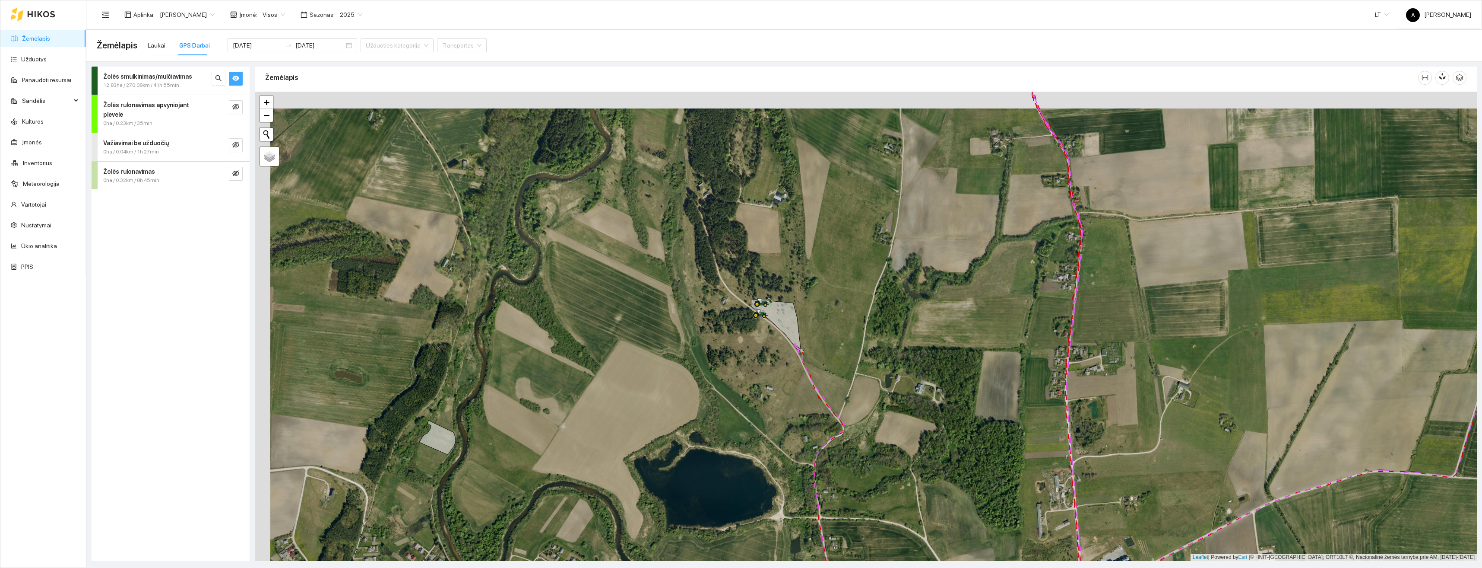
drag, startPoint x: 866, startPoint y: 359, endPoint x: 847, endPoint y: 308, distance: 55.0
click at [847, 308] on div at bounding box center [866, 326] width 1222 height 469
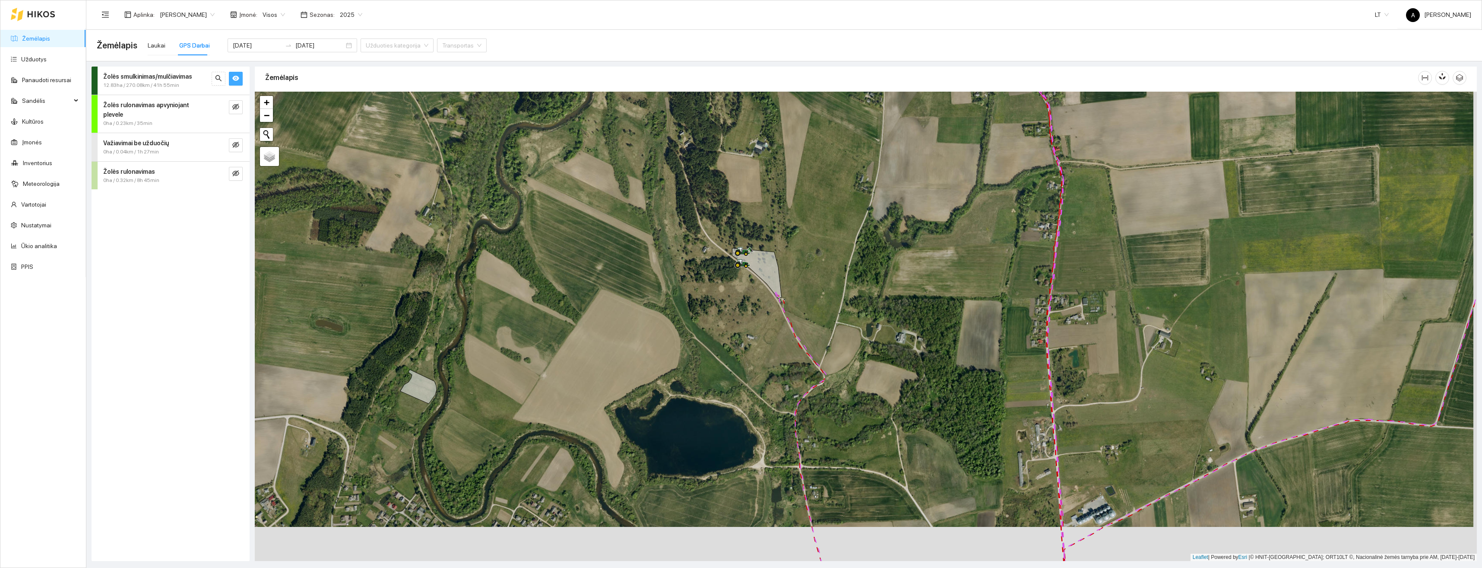
drag, startPoint x: 923, startPoint y: 384, endPoint x: 901, endPoint y: 272, distance: 114.3
click at [901, 273] on div at bounding box center [866, 326] width 1222 height 469
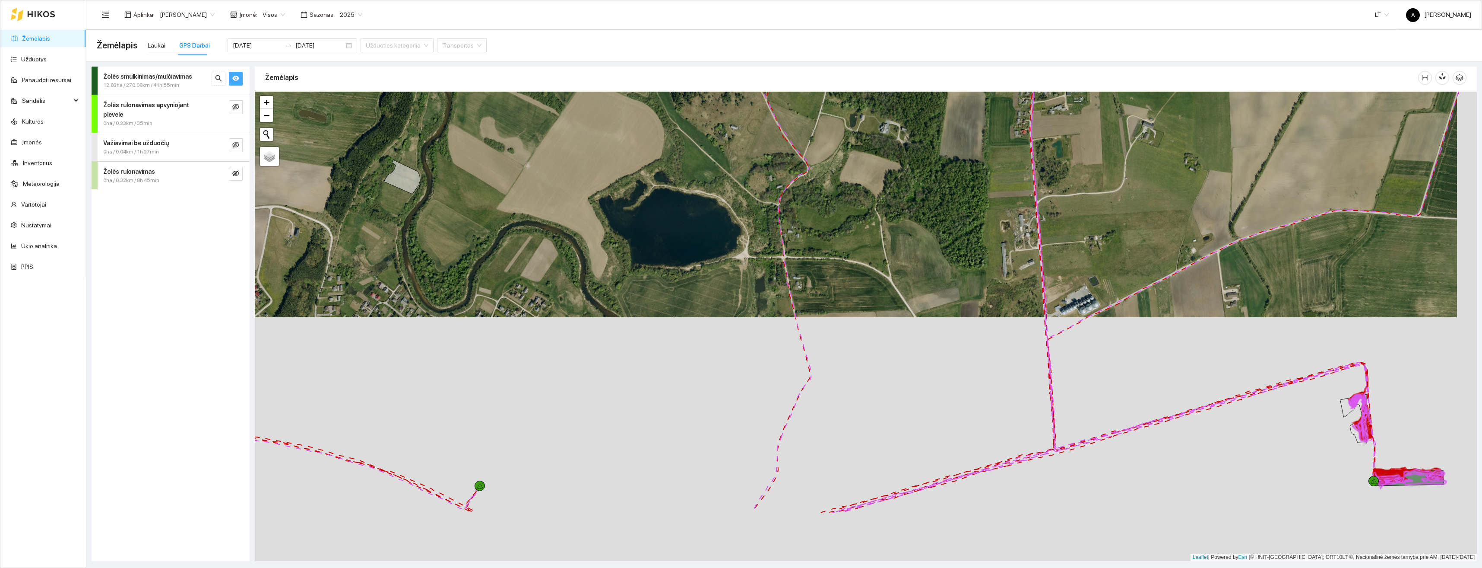
drag, startPoint x: 945, startPoint y: 350, endPoint x: 945, endPoint y: 346, distance: 4.3
click at [945, 346] on div at bounding box center [866, 326] width 1222 height 469
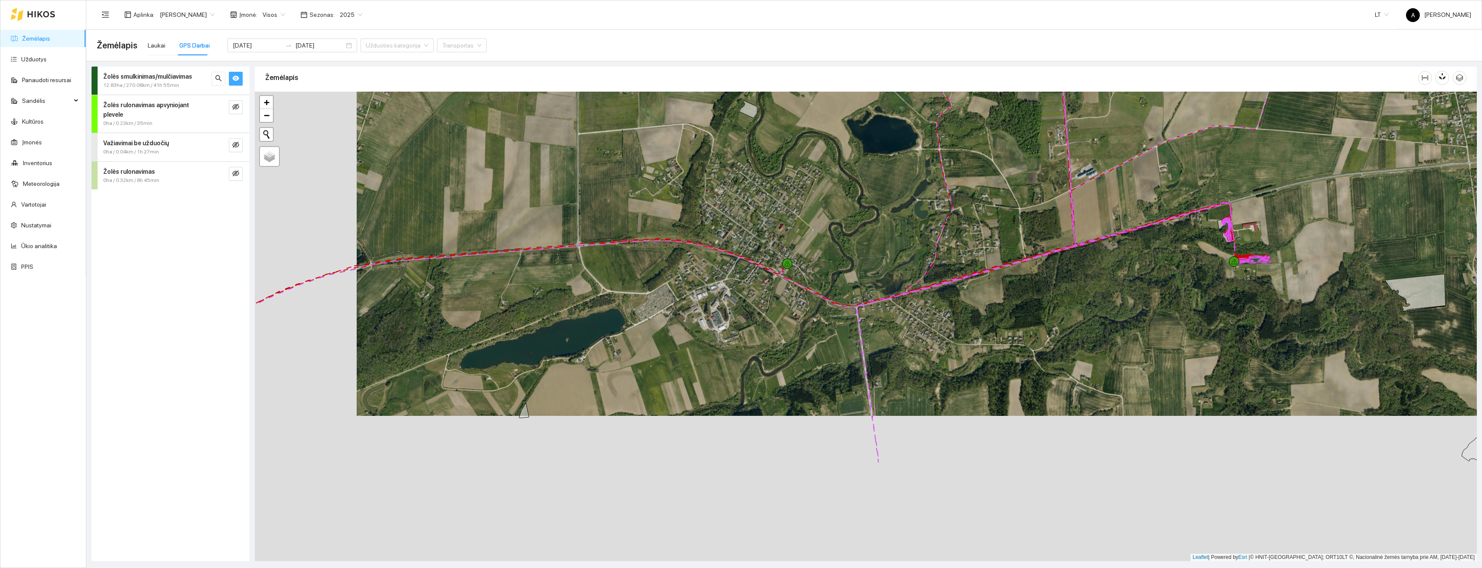
drag, startPoint x: 733, startPoint y: 314, endPoint x: 737, endPoint y: 297, distance: 17.1
click at [737, 297] on div at bounding box center [866, 326] width 1222 height 469
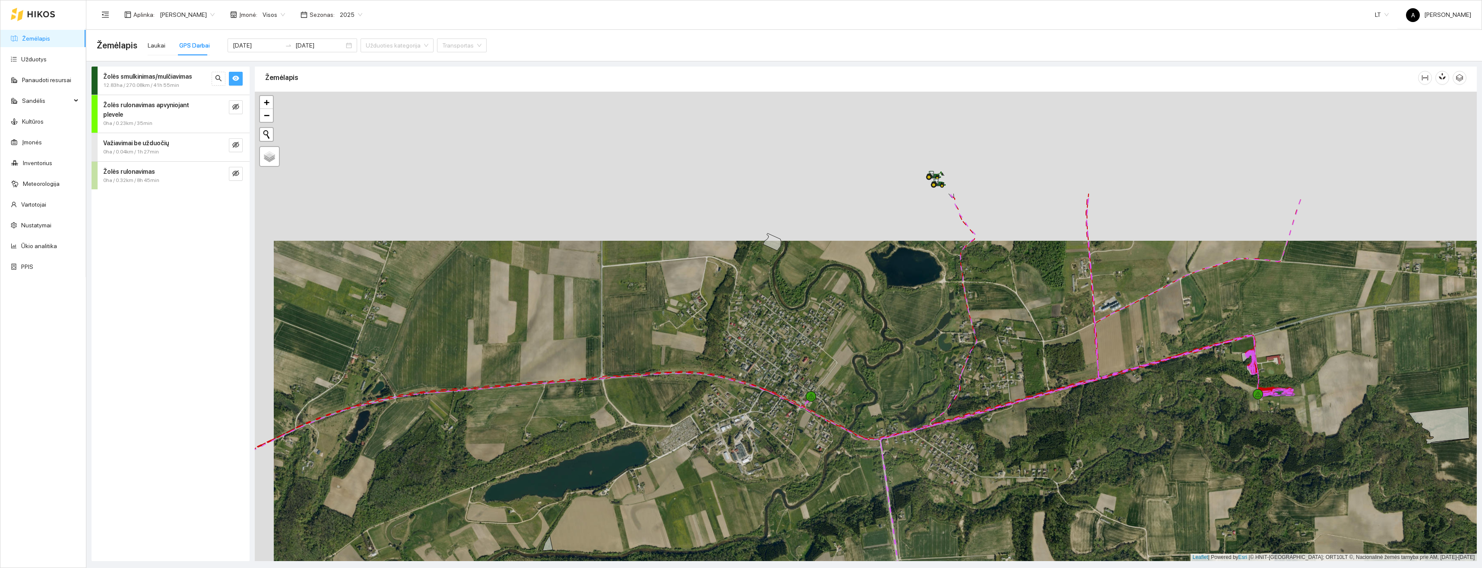
drag, startPoint x: 838, startPoint y: 260, endPoint x: 857, endPoint y: 409, distance: 150.2
click at [857, 409] on div at bounding box center [866, 326] width 1222 height 469
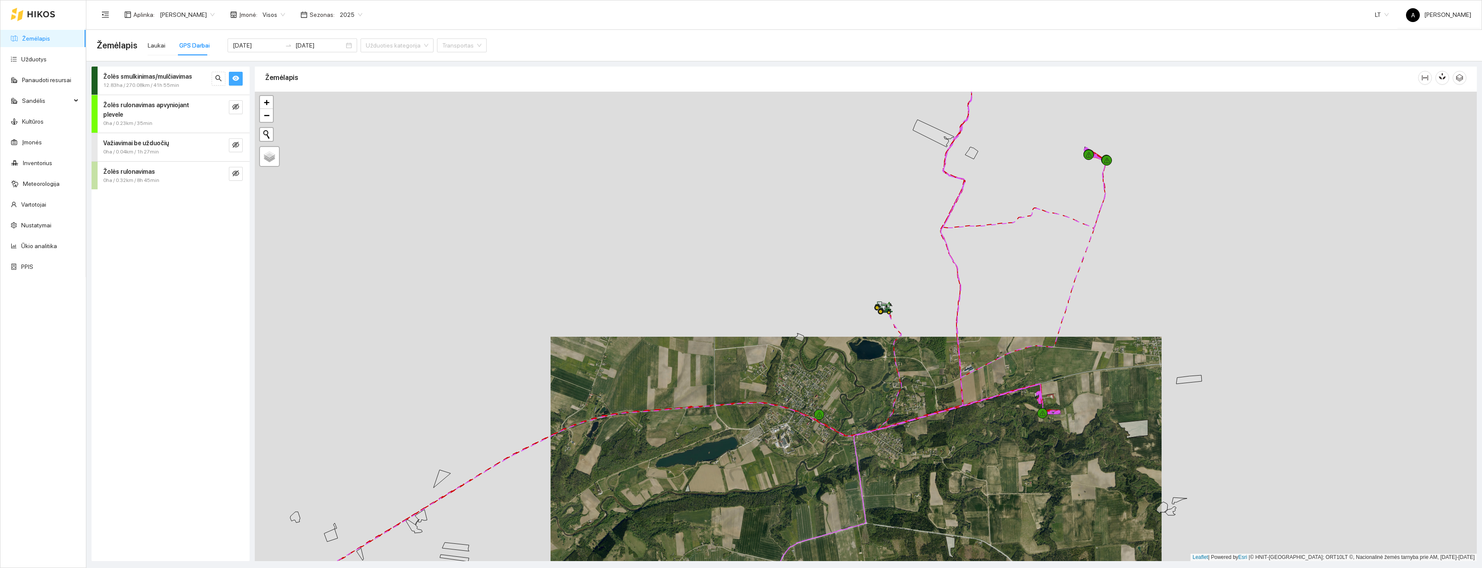
drag, startPoint x: 878, startPoint y: 333, endPoint x: 853, endPoint y: 393, distance: 64.7
click at [852, 410] on div at bounding box center [866, 326] width 1222 height 469
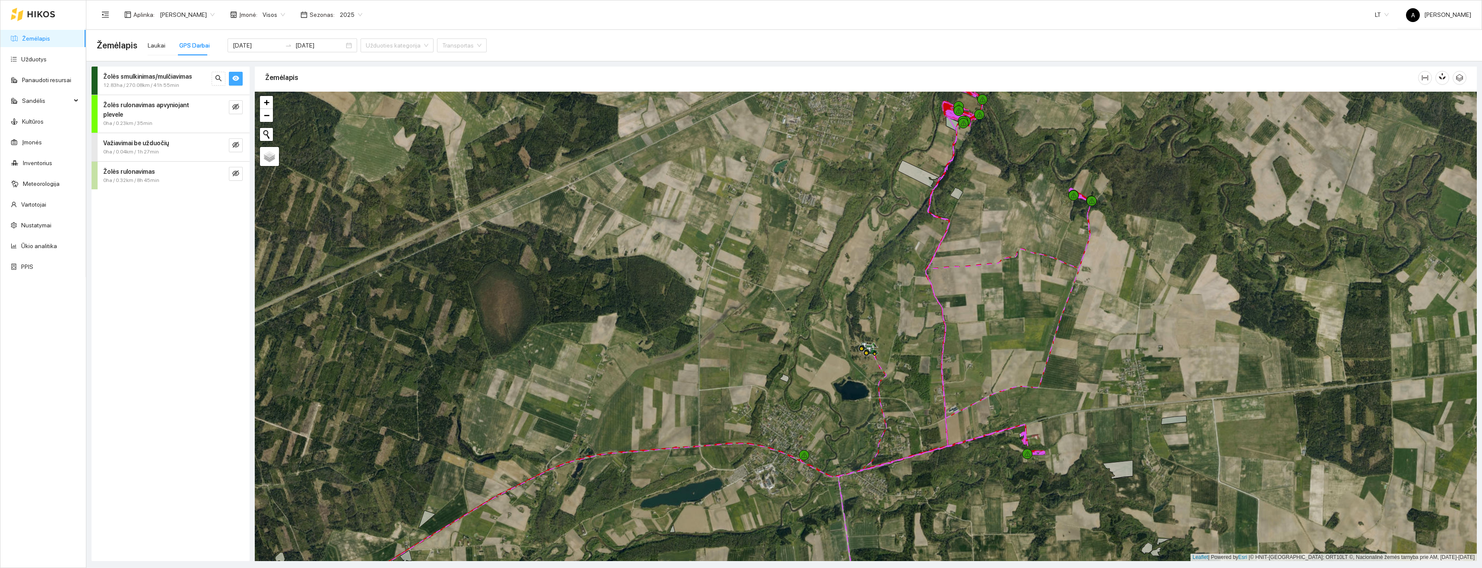
drag, startPoint x: 1059, startPoint y: 222, endPoint x: 1016, endPoint y: 335, distance: 121.4
click at [1016, 335] on div at bounding box center [866, 326] width 1222 height 469
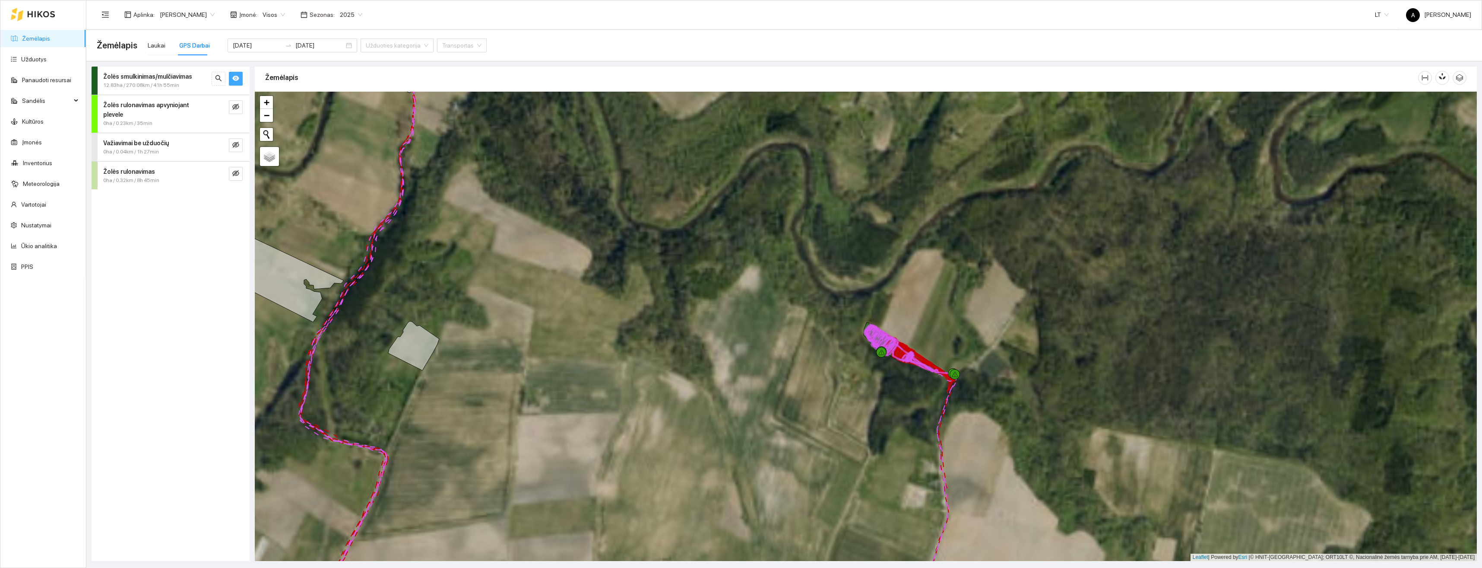
drag, startPoint x: 731, startPoint y: 303, endPoint x: 846, endPoint y: 483, distance: 213.3
click at [846, 483] on div at bounding box center [866, 326] width 1222 height 469
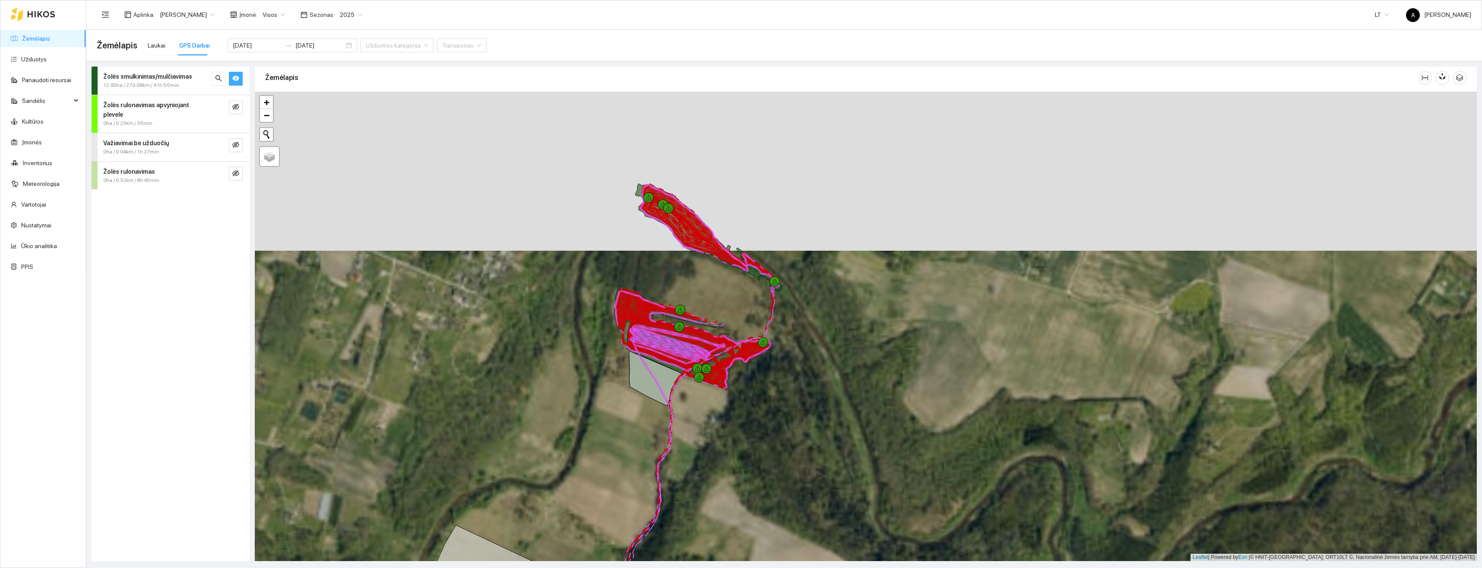
drag, startPoint x: 669, startPoint y: 347, endPoint x: 811, endPoint y: 478, distance: 192.8
click at [811, 479] on div at bounding box center [866, 326] width 1222 height 469
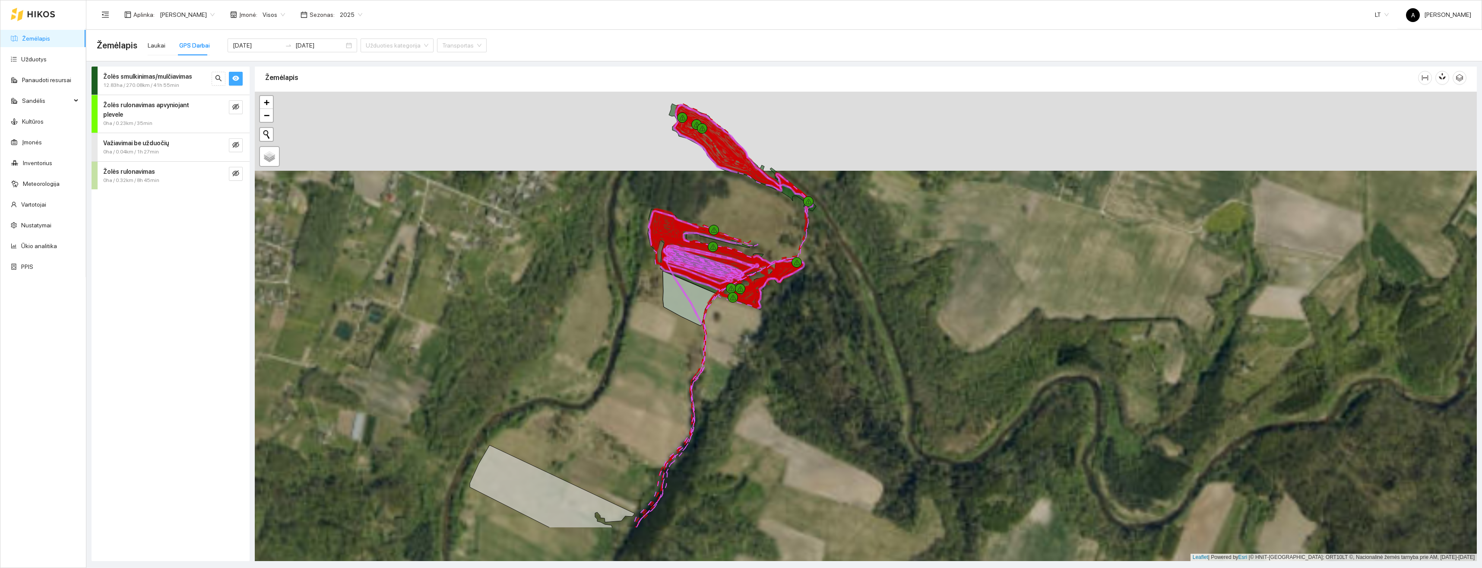
drag, startPoint x: 820, startPoint y: 508, endPoint x: 891, endPoint y: 309, distance: 211.6
click at [891, 309] on div at bounding box center [866, 326] width 1222 height 469
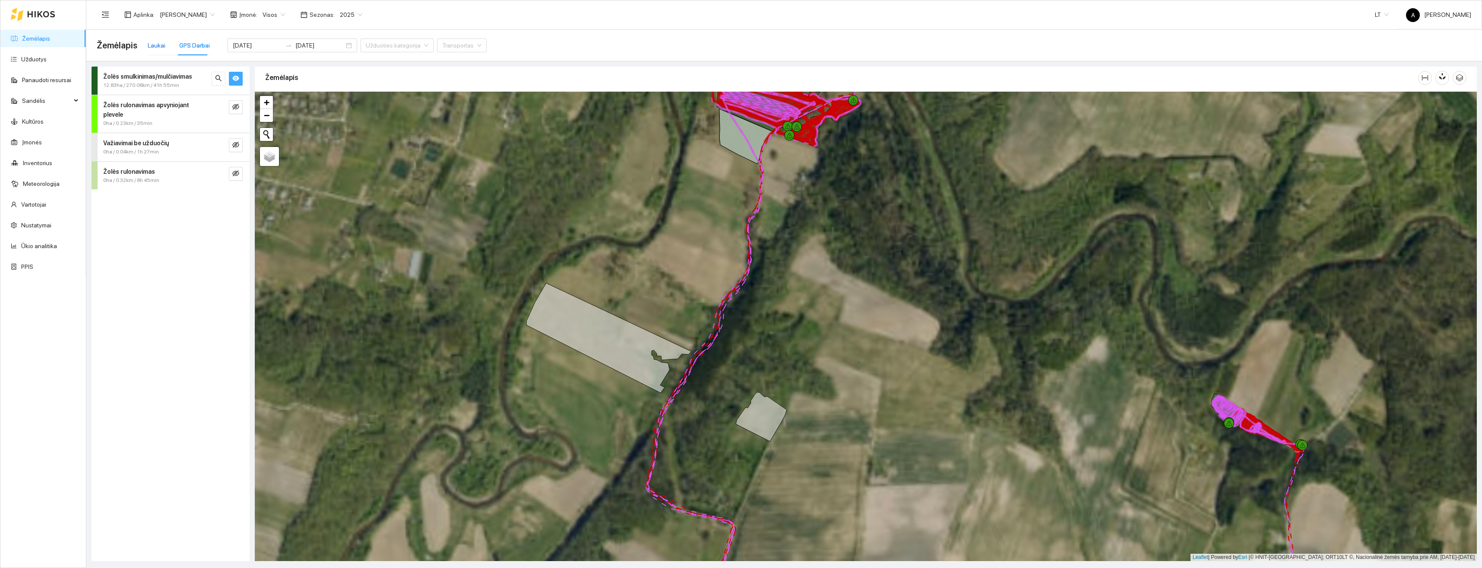
click at [154, 42] on div "Laukai" at bounding box center [157, 46] width 18 height 10
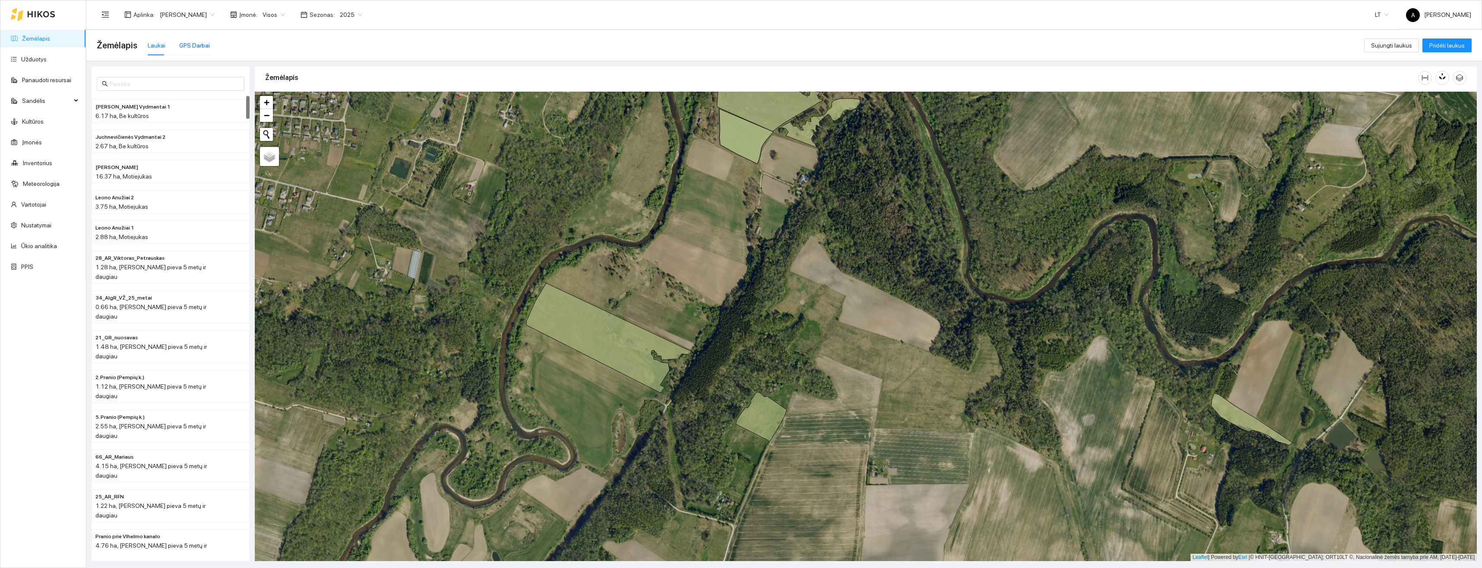
click at [191, 43] on div "GPS Darbai" at bounding box center [194, 46] width 31 height 10
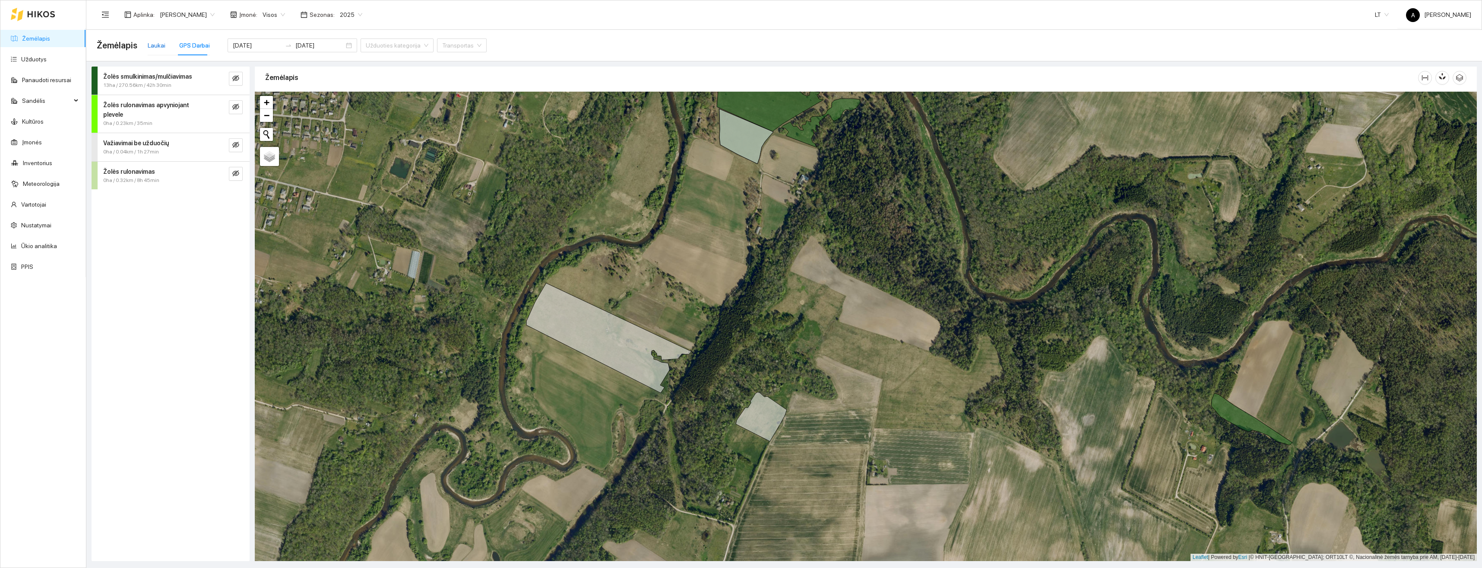
click at [159, 43] on div "Laukai" at bounding box center [157, 46] width 18 height 10
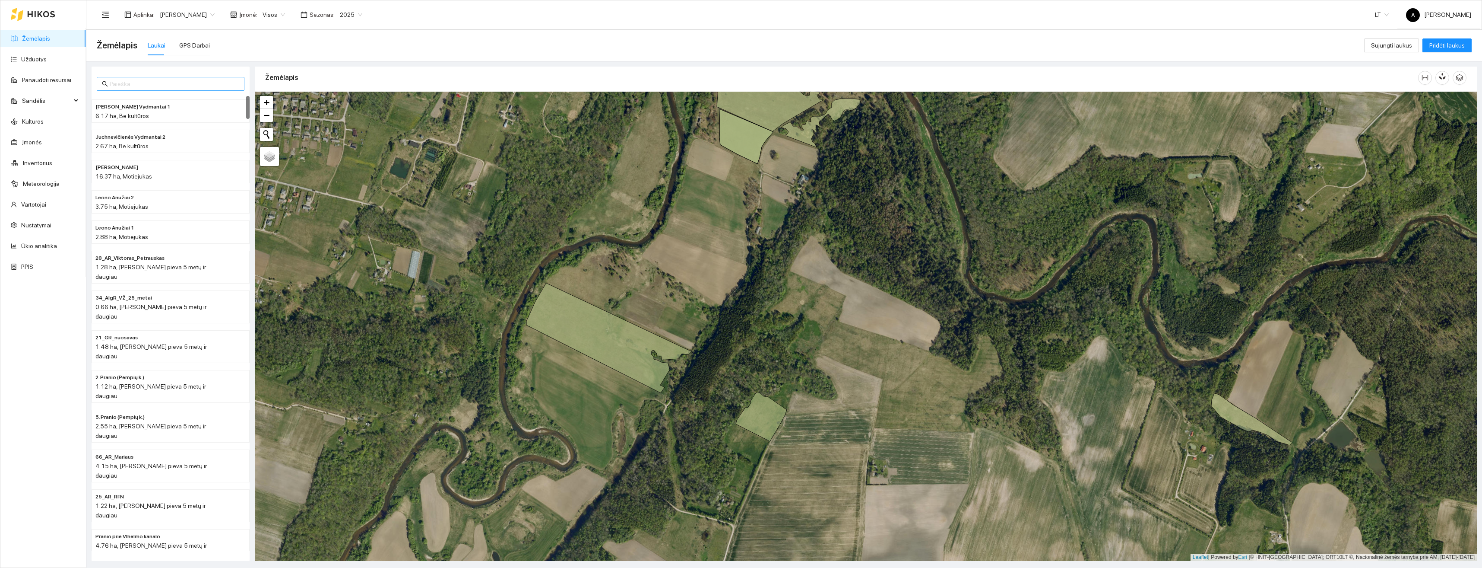
click at [168, 86] on input "text" at bounding box center [175, 84] width 130 height 10
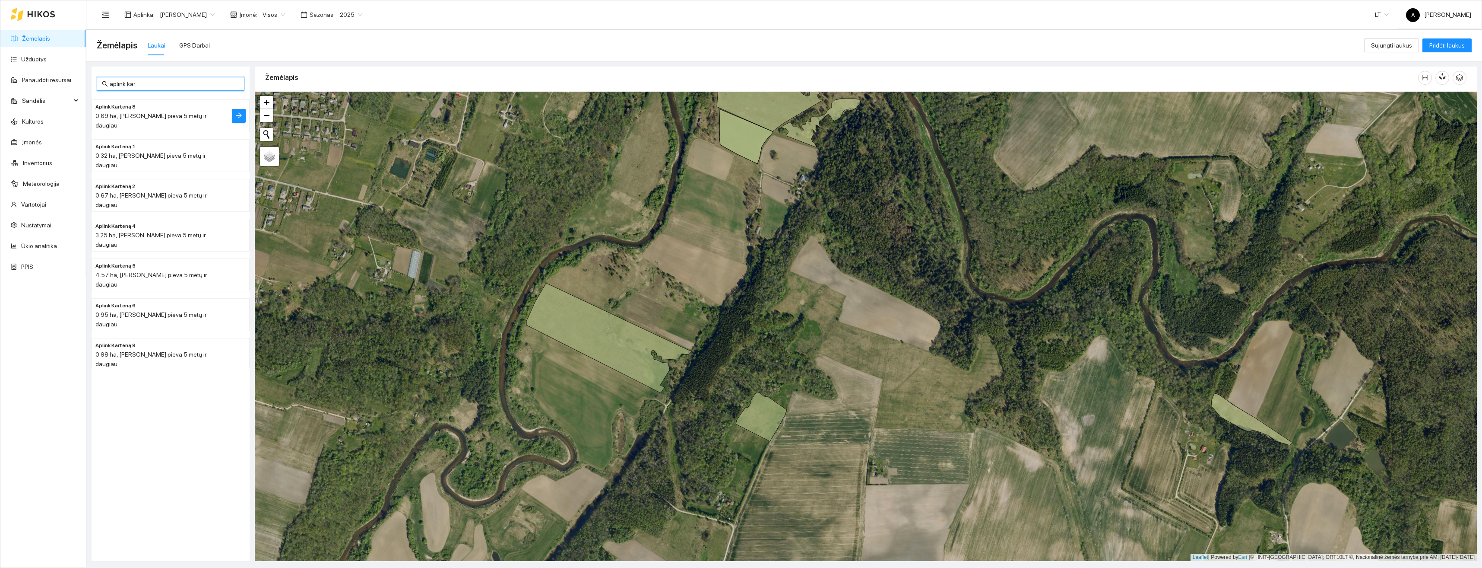
type input "aplink kar"
click at [150, 111] on div "0.69 ha, [PERSON_NAME] pieva 5 metų ir daugiau" at bounding box center [153, 120] width 116 height 19
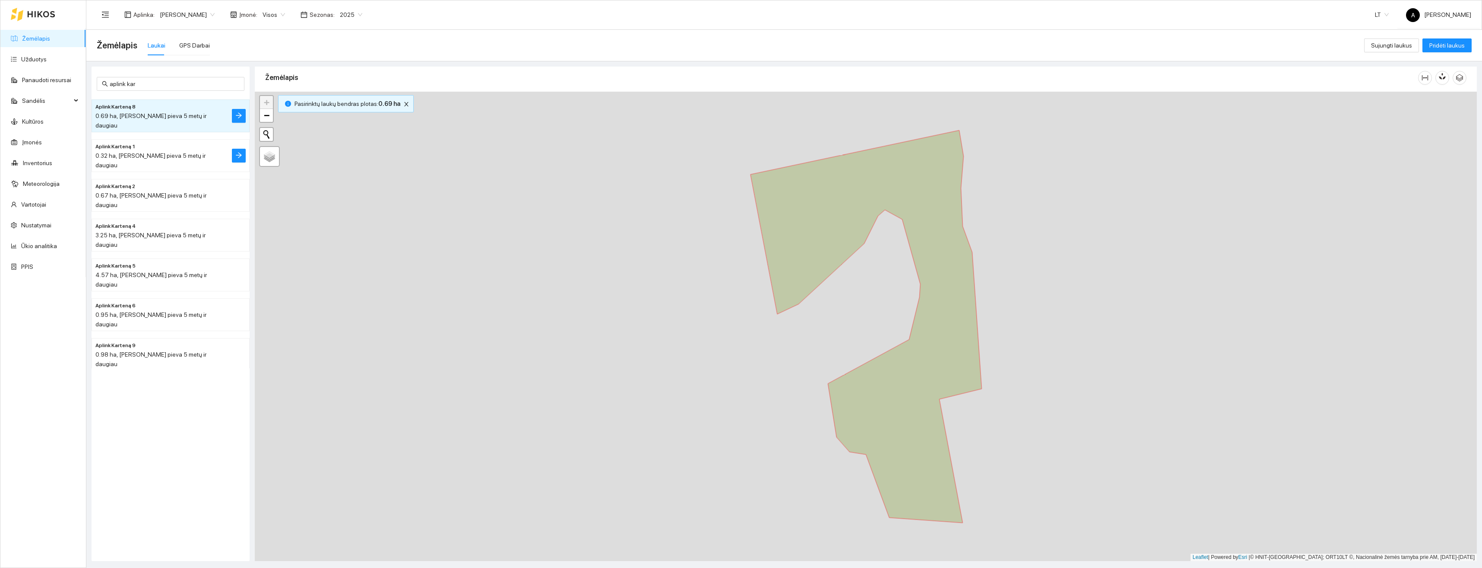
click at [151, 141] on h4 "Aplink Karteną 1" at bounding box center [153, 146] width 116 height 10
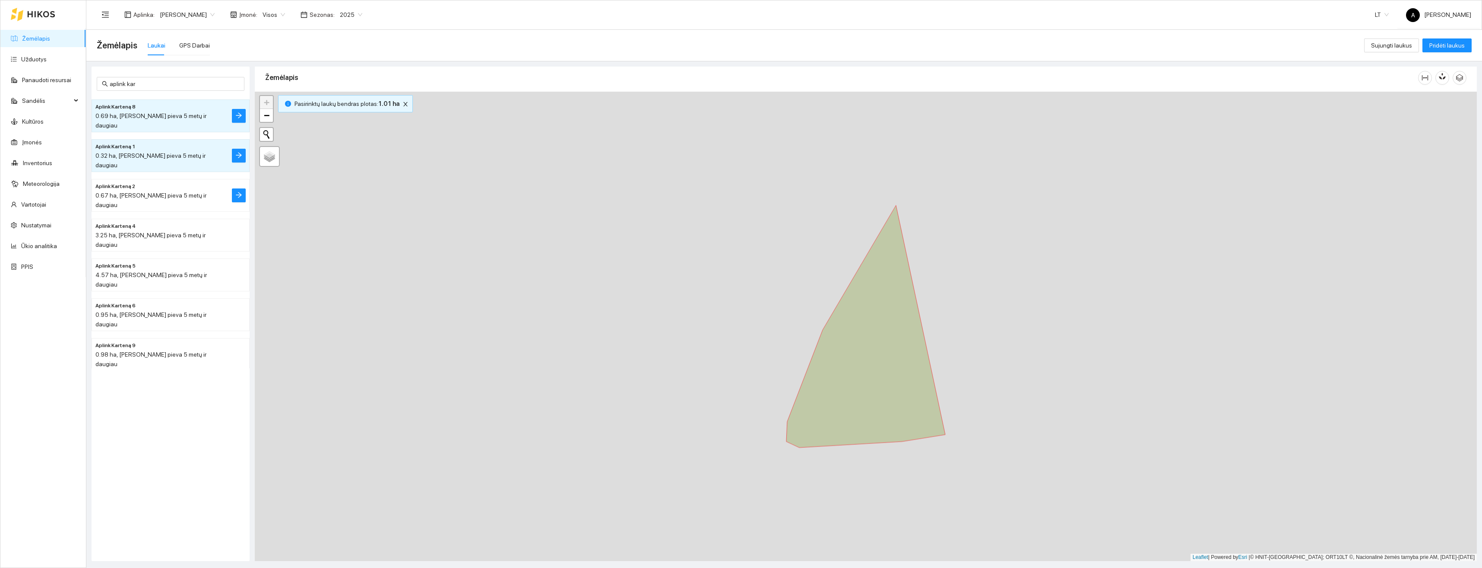
click at [150, 192] on span "0.67 ha, [PERSON_NAME] pieva 5 metų ir daugiau" at bounding box center [150, 200] width 111 height 16
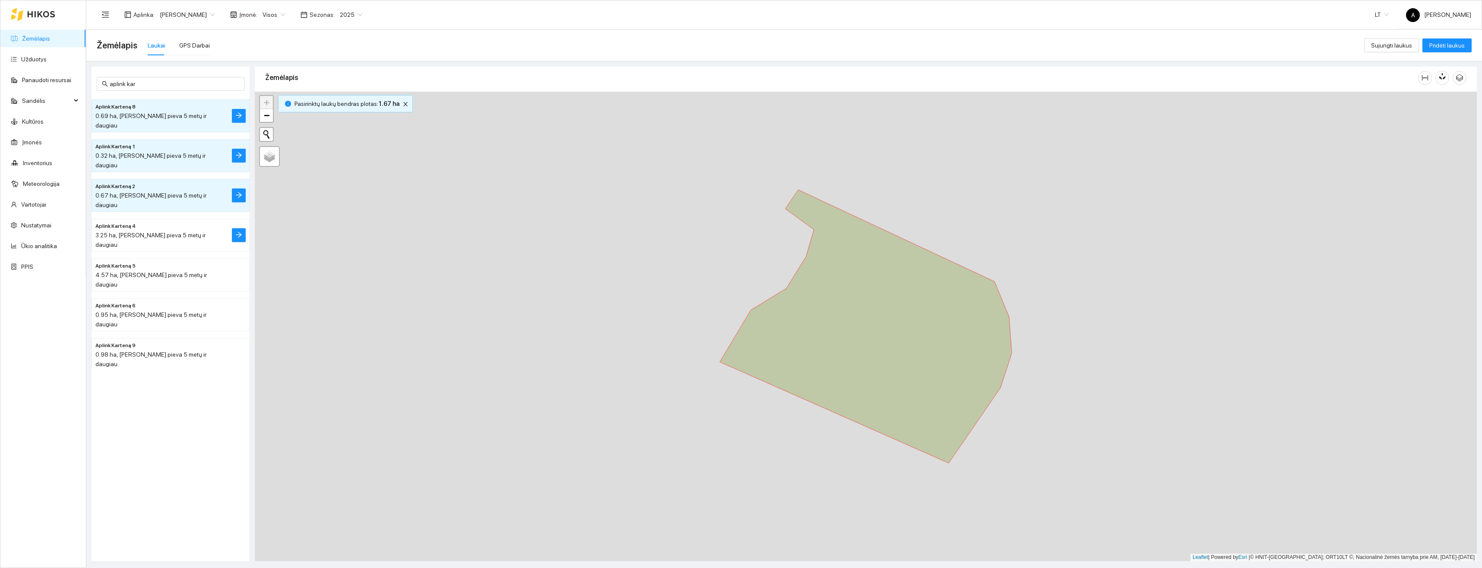
click at [151, 219] on li "Aplink Karteną 4 3.25 ha, Daugiametė pieva 5 metų ir daugiau" at bounding box center [171, 235] width 158 height 33
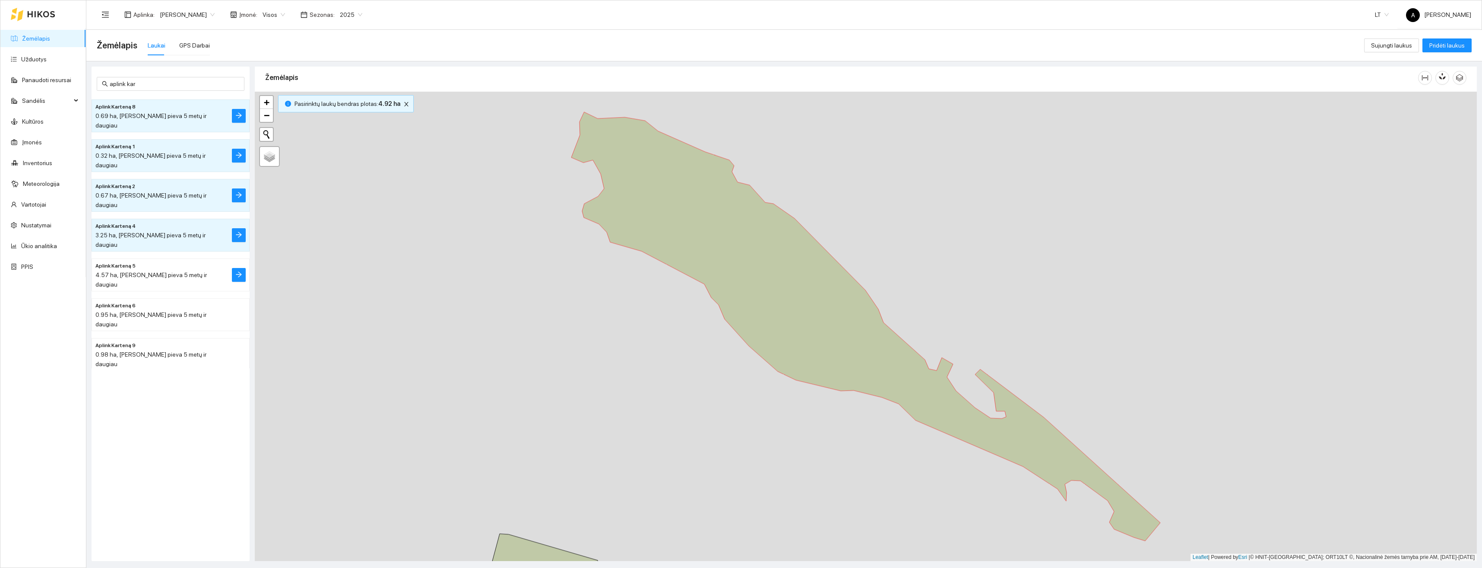
click at [146, 271] on span "4.57 ha, [PERSON_NAME] pieva 5 metų ir daugiau" at bounding box center [150, 279] width 111 height 16
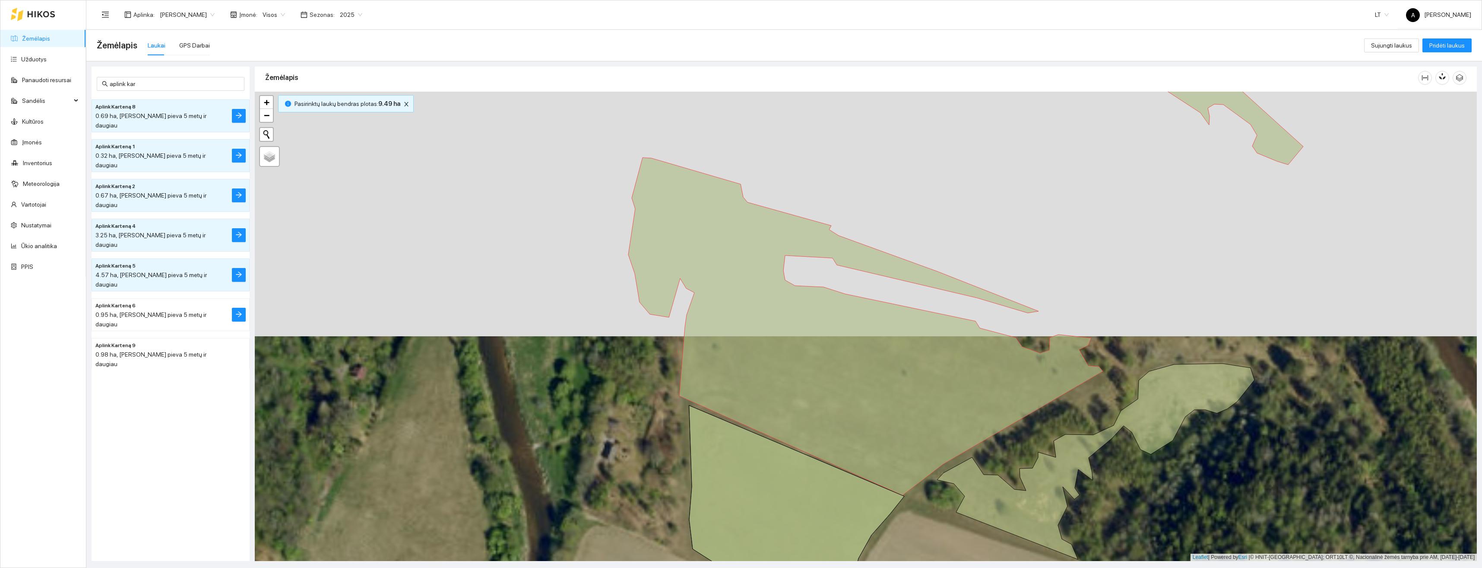
click at [147, 311] on span "0.95 ha, [PERSON_NAME] pieva 5 metų ir daugiau" at bounding box center [150, 319] width 111 height 16
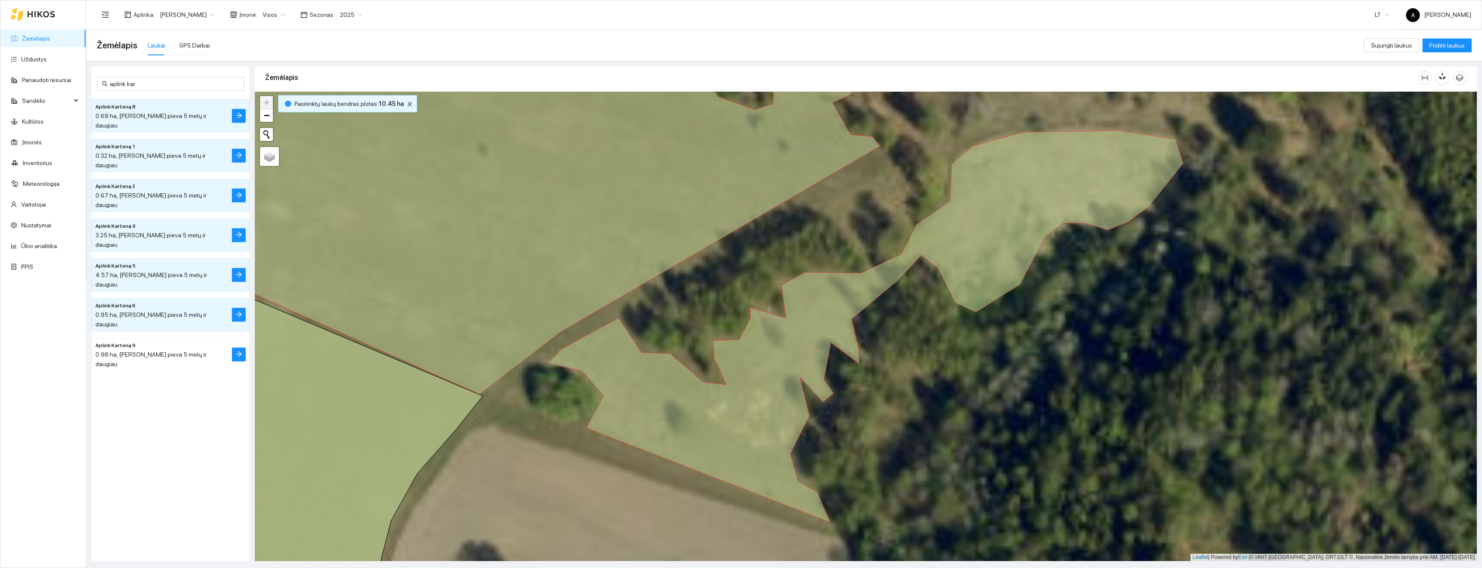
click at [145, 349] on div "0.98 ha, [PERSON_NAME] pieva 5 metų ir daugiau" at bounding box center [153, 358] width 116 height 19
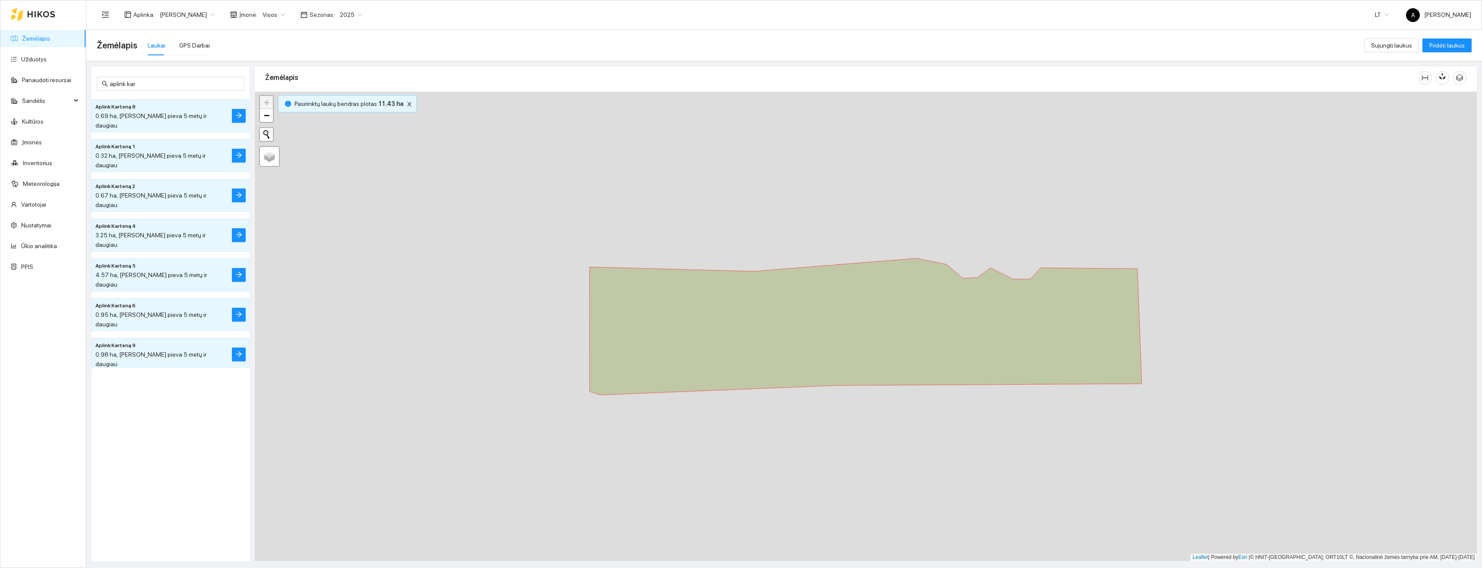
click at [148, 389] on div "1.08 ha, [PERSON_NAME] pieva 5 metų ir daugiau" at bounding box center [153, 398] width 116 height 19
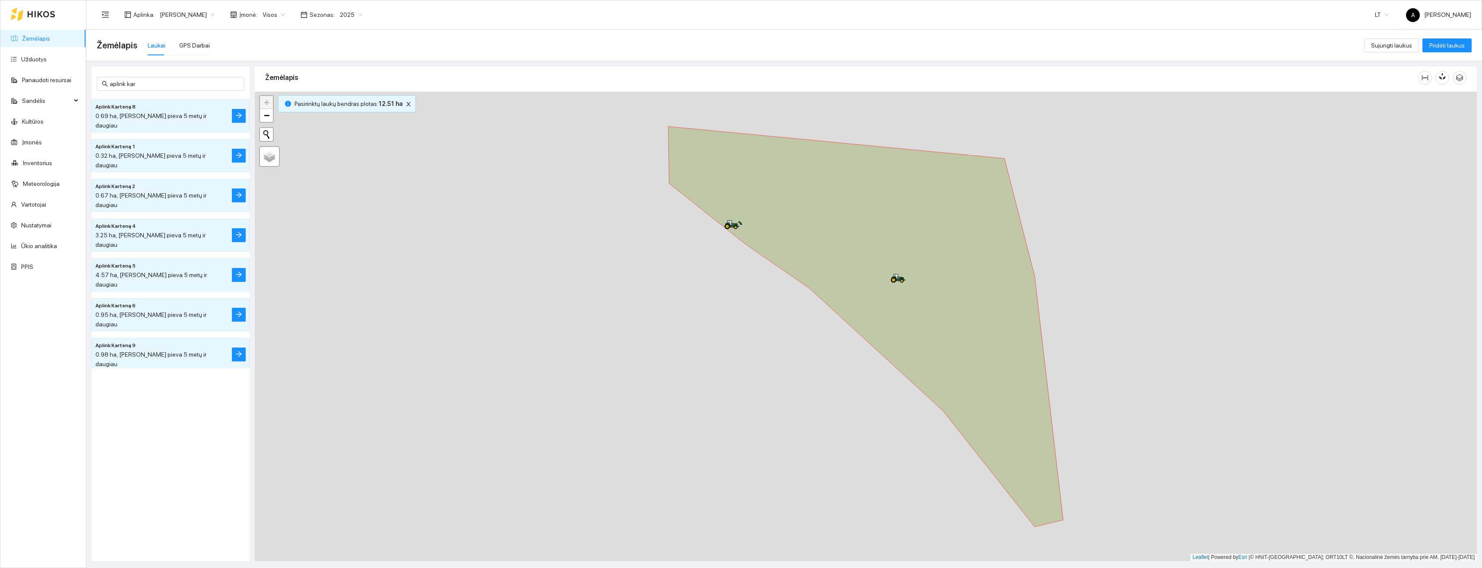
click at [150, 419] on h4 "Aplink Karteną 7" at bounding box center [153, 424] width 116 height 10
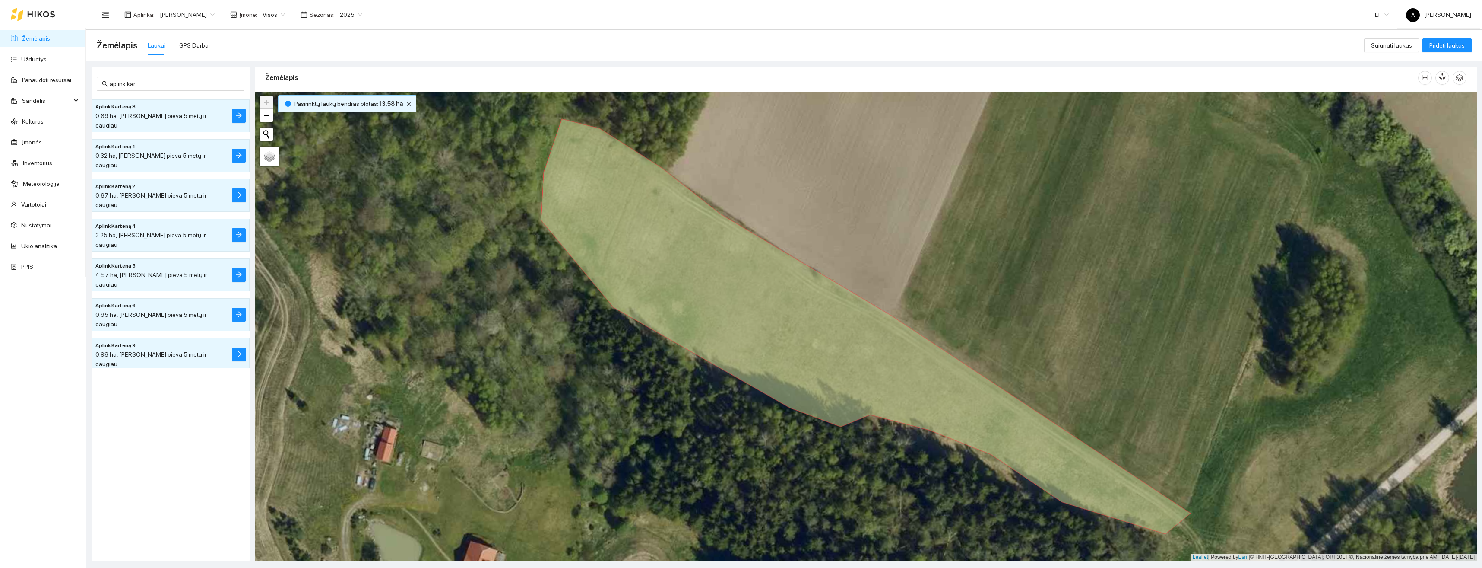
click at [199, 396] on div "Aplink Karteną 8 0.69 ha, Daugiametė pieva 5 metų ir daugiau Aplink Karteną 1 0…" at bounding box center [171, 323] width 158 height 454
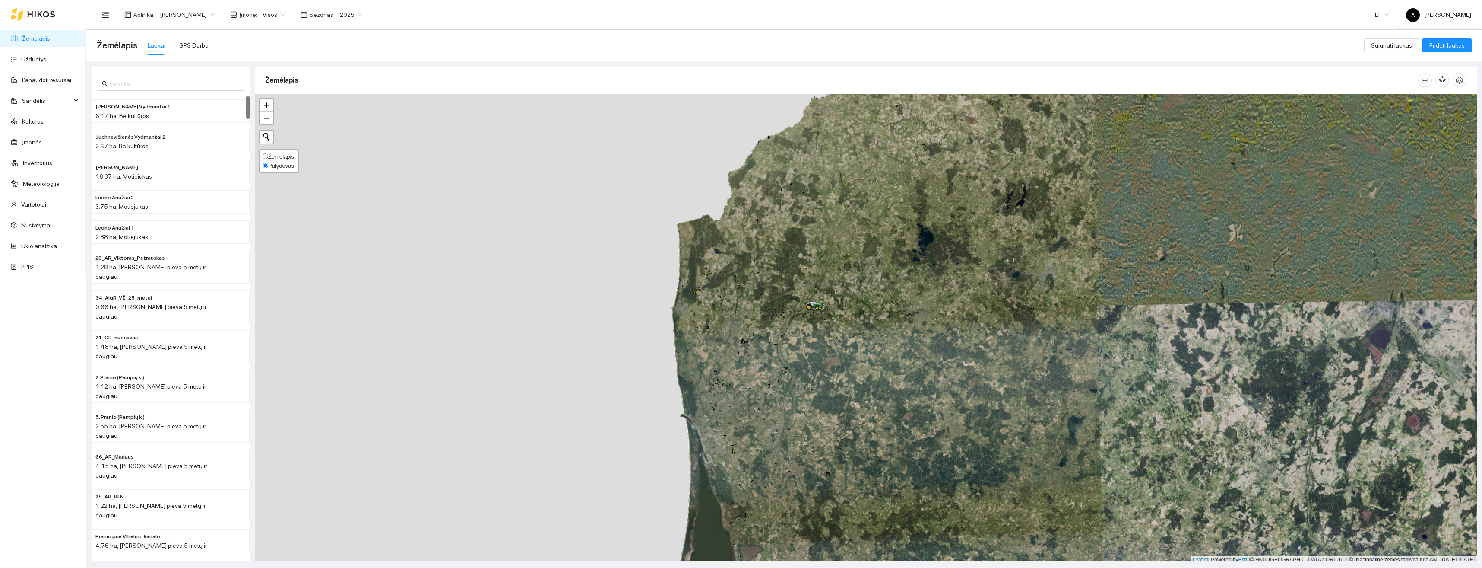
drag, startPoint x: 265, startPoint y: 156, endPoint x: 284, endPoint y: 168, distance: 22.7
click at [265, 156] on input "Žemėlapis" at bounding box center [266, 156] width 6 height 6
radio input "true"
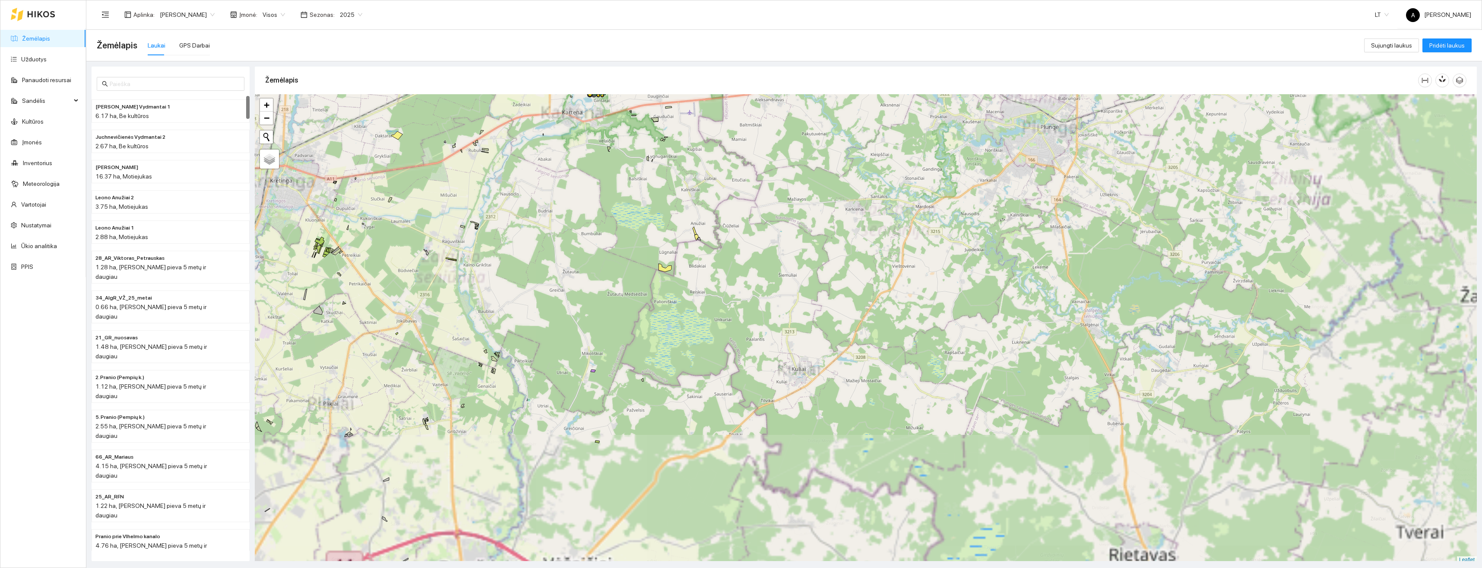
scroll to position [3, 0]
drag, startPoint x: 763, startPoint y: 257, endPoint x: 930, endPoint y: 457, distance: 260.0
click at [930, 457] on div "+ − Nieko nerasta. Bandykite dar kartą. Žemėlapis Palydovas Leaflet" at bounding box center [866, 326] width 1222 height 469
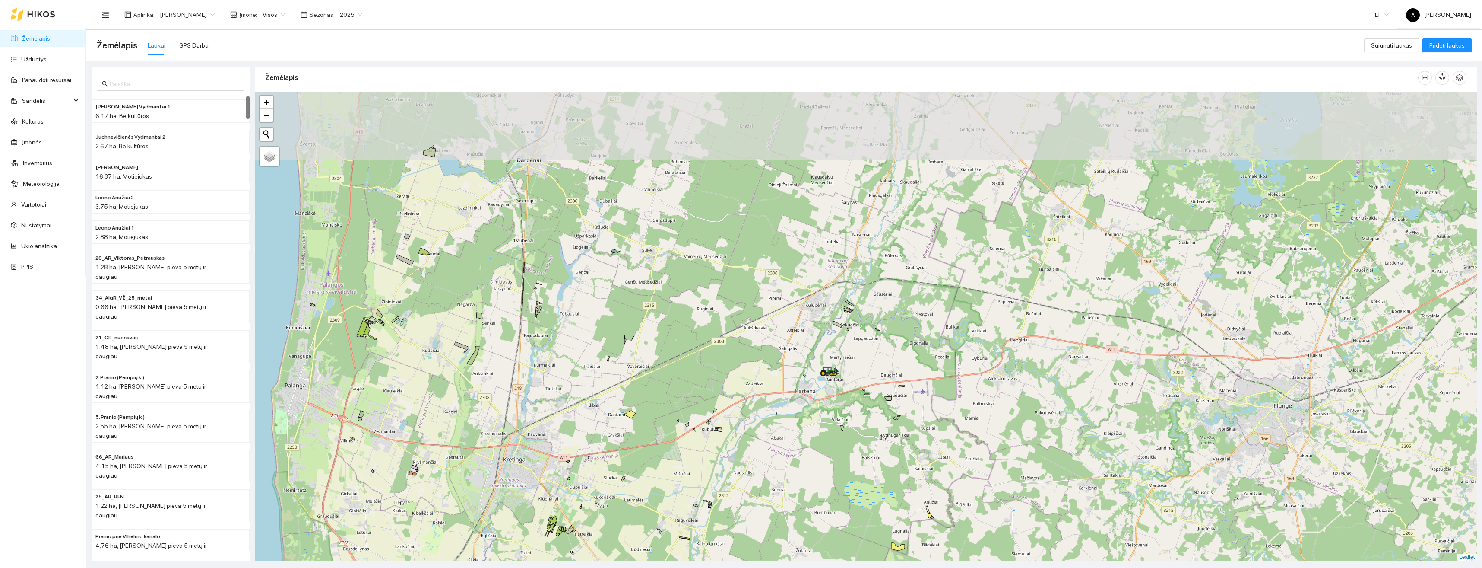
drag, startPoint x: 808, startPoint y: 384, endPoint x: 831, endPoint y: 400, distance: 28.3
click at [837, 409] on div "+ − Nieko nerasta. Bandykite dar kartą. Žemėlapis Palydovas Leaflet" at bounding box center [866, 326] width 1222 height 469
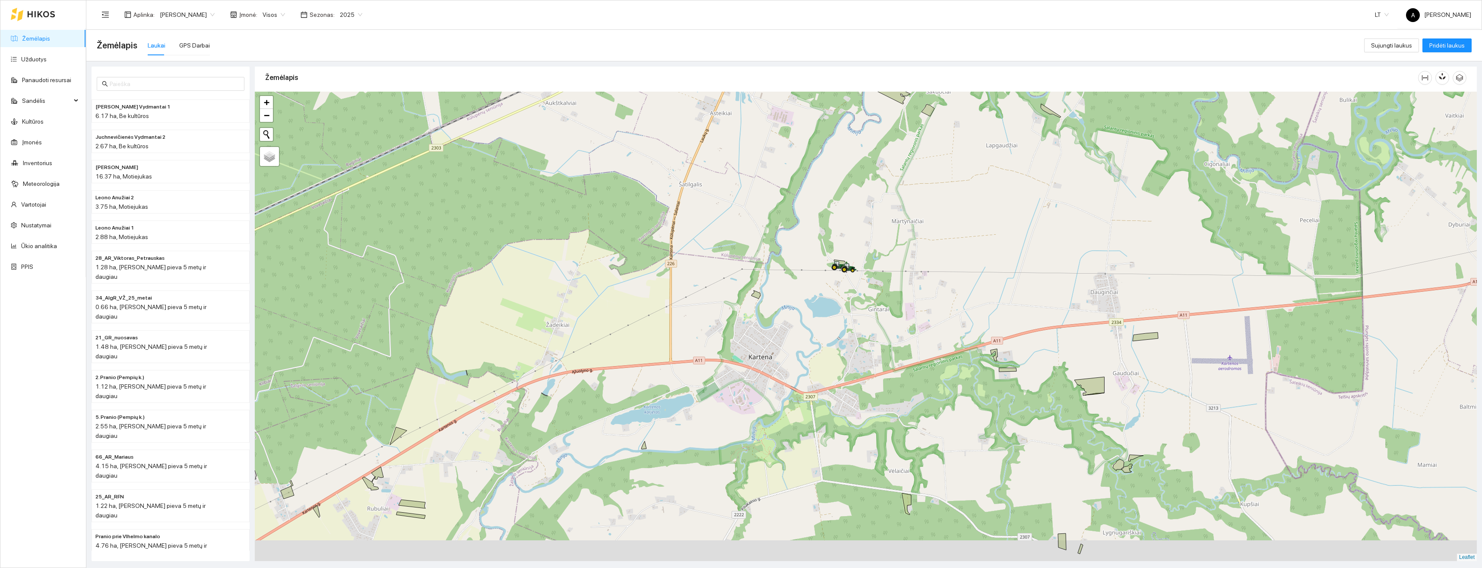
drag, startPoint x: 801, startPoint y: 342, endPoint x: 822, endPoint y: 305, distance: 42.2
click at [822, 305] on div "+ − Nieko nerasta. Bandykite dar kartą. Žemėlapis Palydovas Leaflet" at bounding box center [866, 326] width 1222 height 469
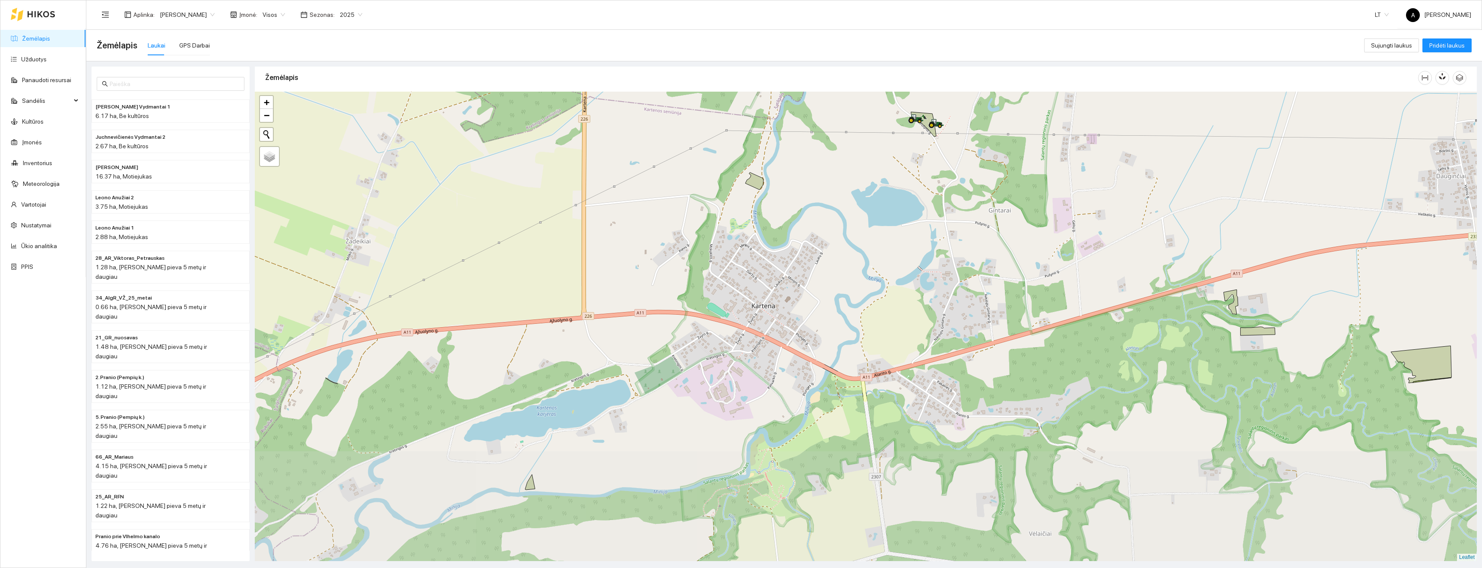
drag, startPoint x: 815, startPoint y: 351, endPoint x: 881, endPoint y: 235, distance: 133.2
click at [881, 235] on div "+ − Nieko nerasta. Bandykite dar kartą. Žemėlapis Palydovas Leaflet" at bounding box center [866, 326] width 1222 height 469
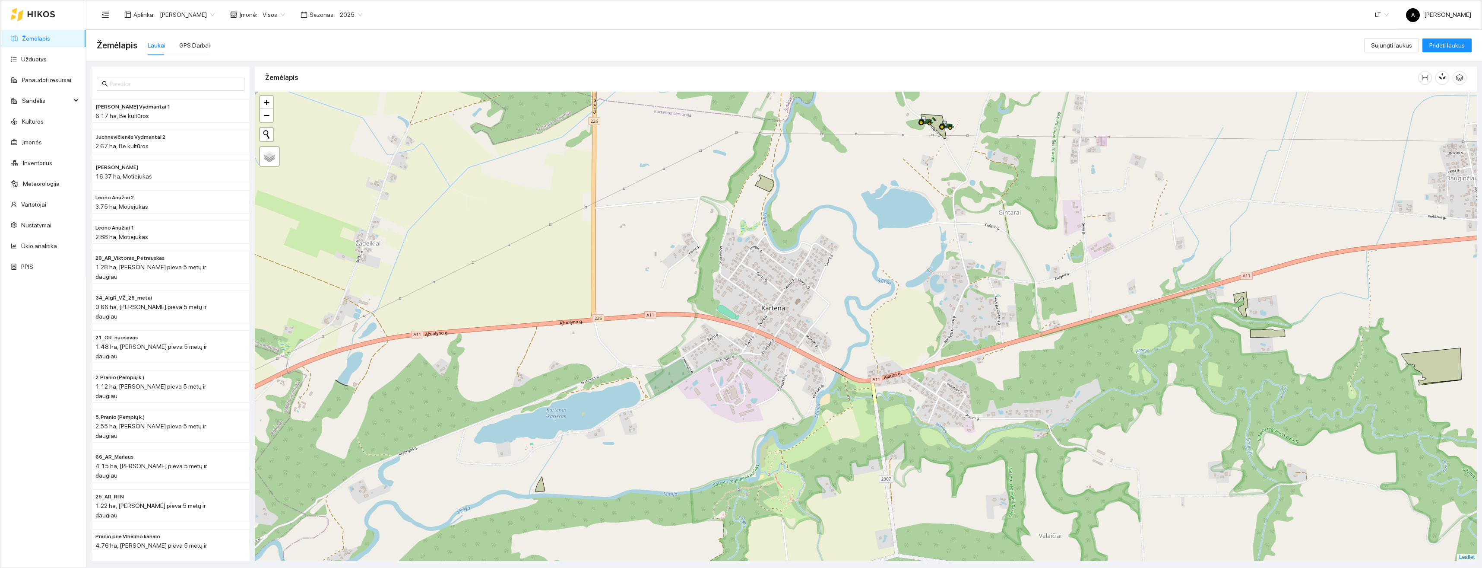
drag, startPoint x: 895, startPoint y: 285, endPoint x: 943, endPoint y: 321, distance: 60.7
click at [943, 321] on div "+ − Nieko nerasta. Bandykite dar kartą. Žemėlapis Palydovas Leaflet" at bounding box center [866, 326] width 1222 height 469
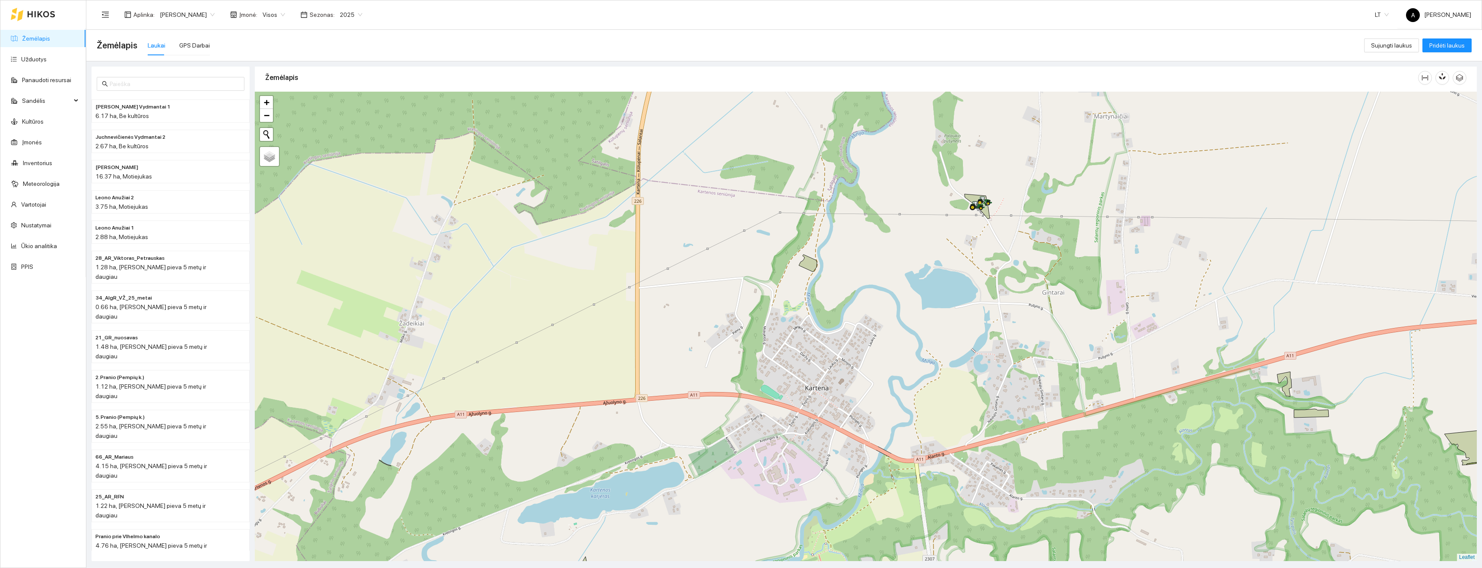
drag, startPoint x: 970, startPoint y: 241, endPoint x: 979, endPoint y: 363, distance: 121.7
click at [979, 369] on div "+ − Nieko nerasta. Bandykite dar kartą. Žemėlapis Palydovas Leaflet" at bounding box center [866, 326] width 1222 height 469
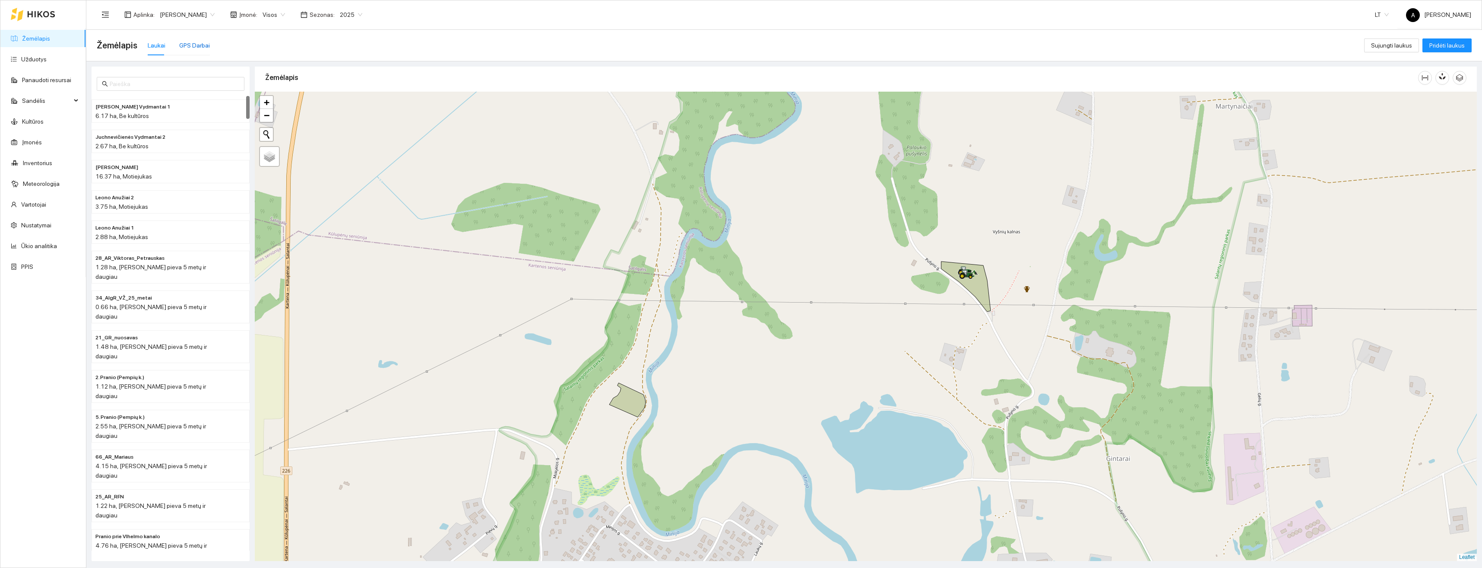
click at [188, 42] on div "GPS Darbai" at bounding box center [194, 46] width 31 height 10
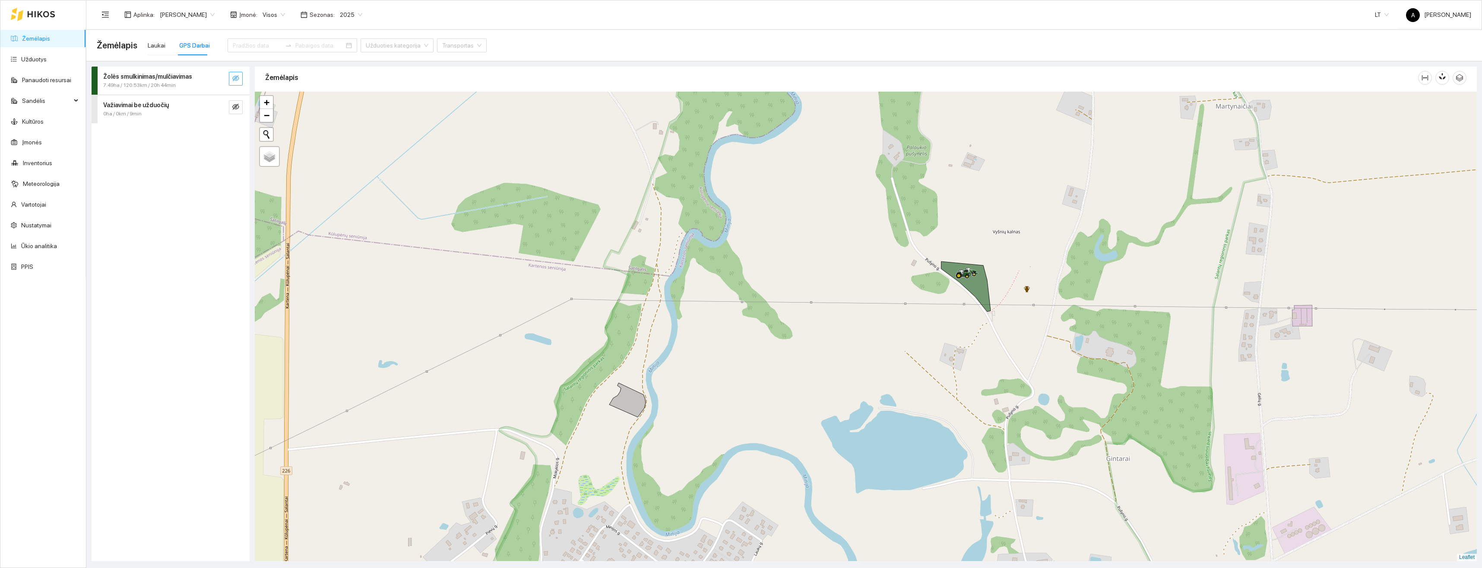
click at [237, 80] on icon "eye-invisible" at bounding box center [235, 78] width 7 height 7
